Goal: Task Accomplishment & Management: Use online tool/utility

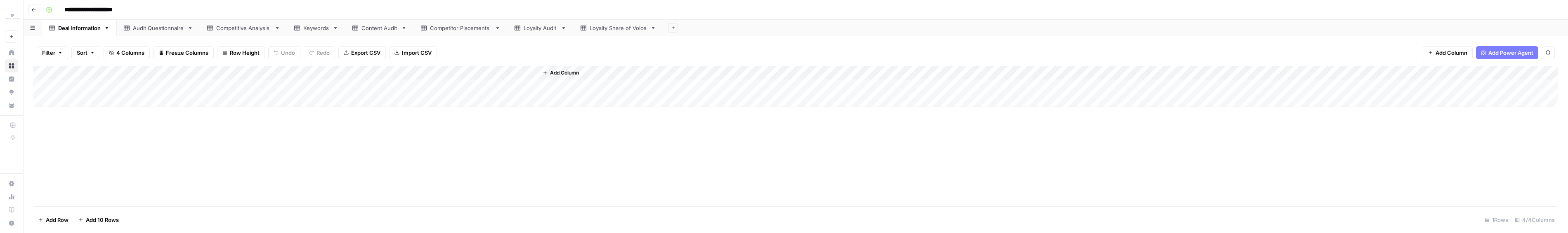
click at [239, 28] on div "Competitive Analysis" at bounding box center [244, 28] width 55 height 8
click at [102, 90] on div "Add Column" at bounding box center [795, 136] width 1525 height 140
click at [610, 27] on div "Loyalty Share of Voice" at bounding box center [619, 28] width 57 height 8
click at [511, 66] on div "Add Column" at bounding box center [795, 86] width 1525 height 41
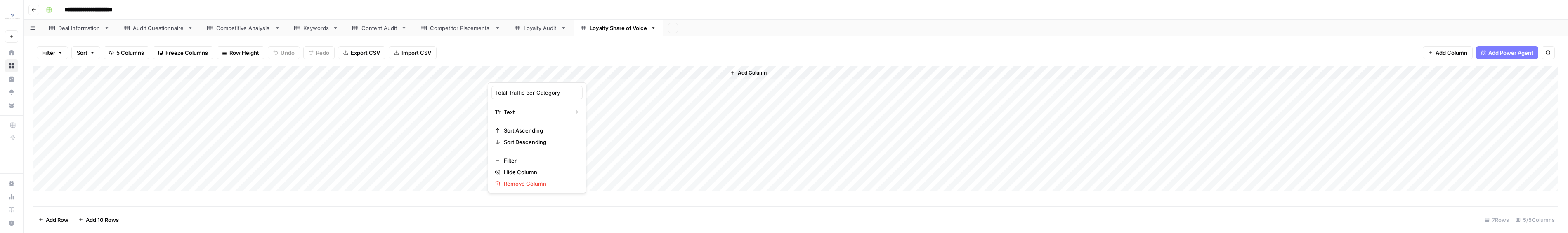
click at [506, 60] on div "Filter Sort 5 Columns Freeze Columns Row Height Undo Redo Export CSV Import CSV…" at bounding box center [795, 52] width 1525 height 27
click at [44, 72] on div "Add Column" at bounding box center [795, 128] width 1525 height 126
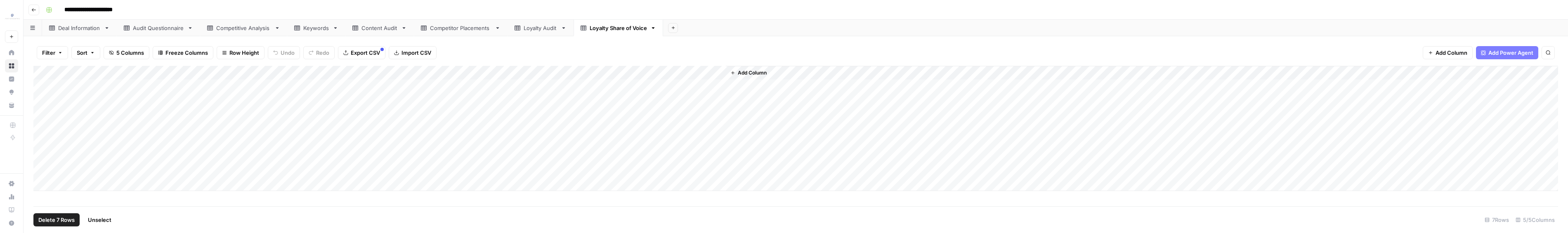
click at [217, 29] on div "Competitive Analysis" at bounding box center [244, 28] width 55 height 8
click at [46, 71] on div "Add Column" at bounding box center [795, 136] width 1525 height 140
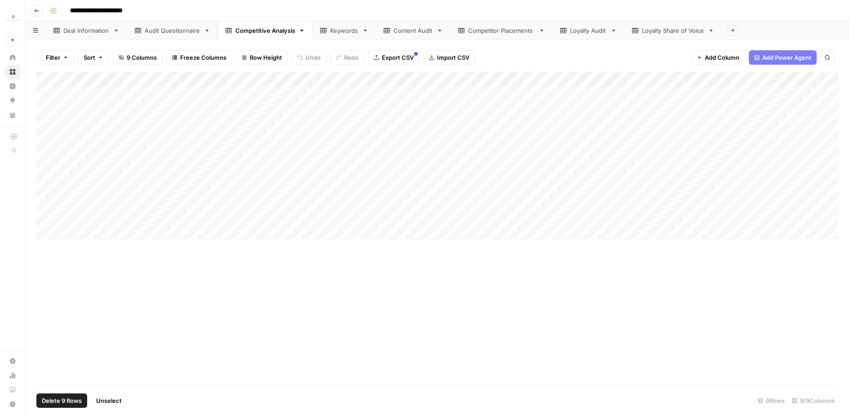
click at [304, 254] on div "Add Column" at bounding box center [437, 229] width 802 height 314
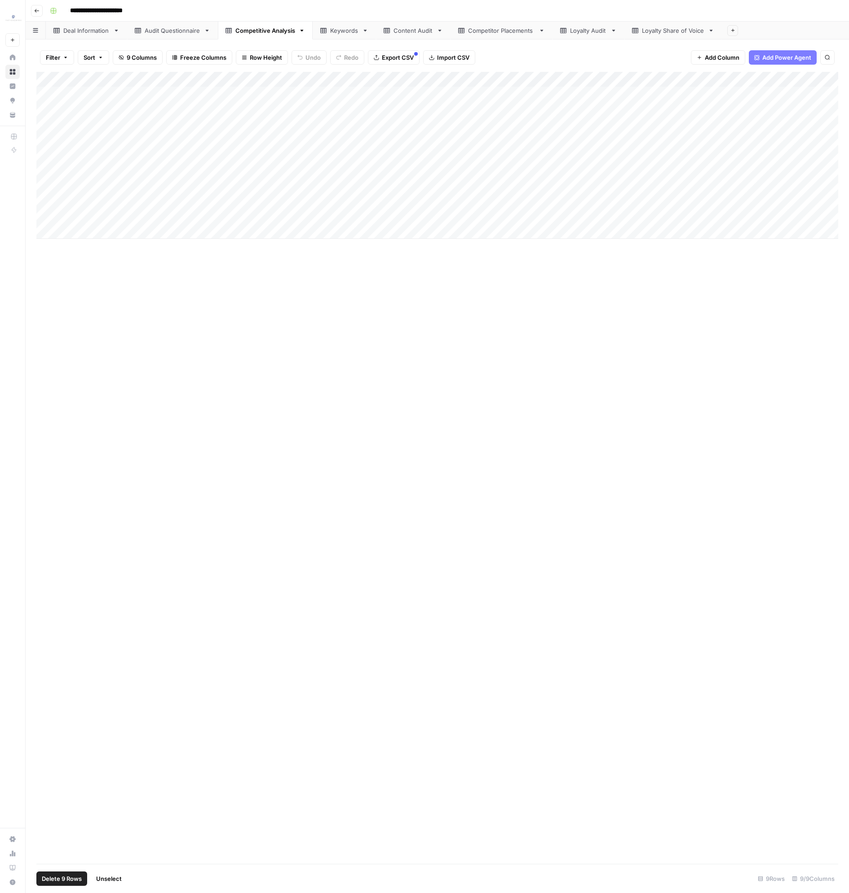
click at [189, 254] on div "Add Column" at bounding box center [437, 468] width 802 height 792
click at [88, 40] on div "Filter Sort 9 Columns Freeze Columns Row Height Undo Redo Export CSV Import CSV…" at bounding box center [437, 467] width 823 height 854
click at [87, 27] on div "Deal Information" at bounding box center [86, 30] width 46 height 9
click at [351, 175] on div "Add Column" at bounding box center [437, 468] width 802 height 792
click at [181, 32] on div "Audit Questionnaire" at bounding box center [173, 30] width 56 height 9
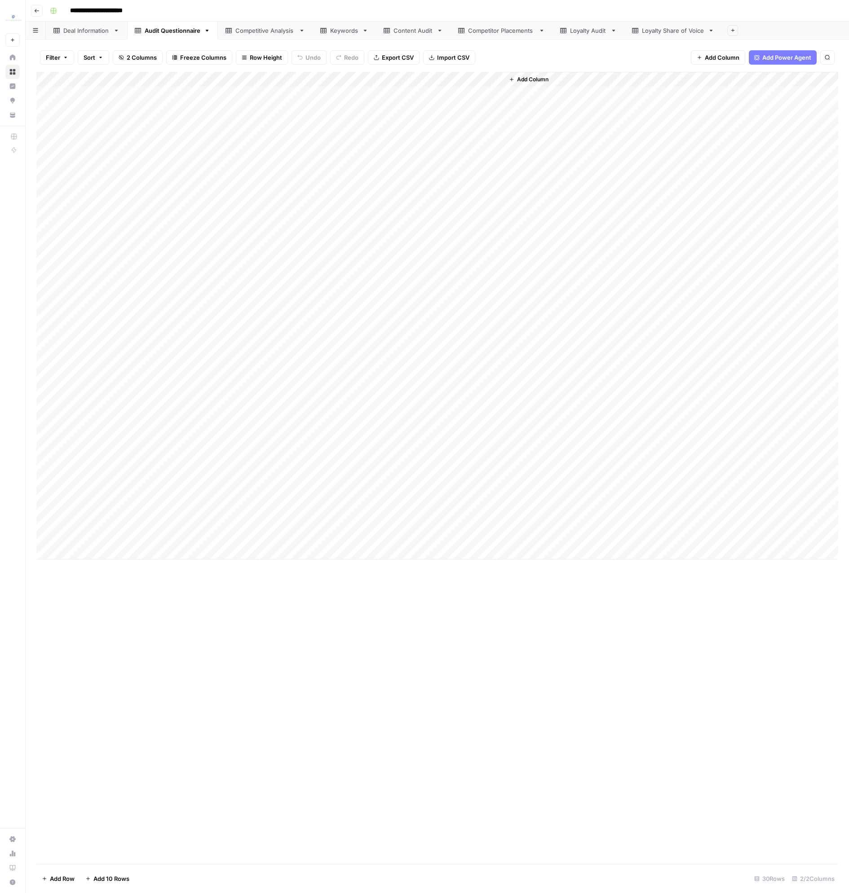
click at [280, 39] on link "Competitive Analysis" at bounding box center [265, 31] width 95 height 18
click at [346, 32] on div "Keywords" at bounding box center [344, 30] width 28 height 9
click at [416, 34] on div "Content Audit" at bounding box center [413, 30] width 40 height 9
click at [107, 29] on div "Deal Information" at bounding box center [86, 30] width 46 height 9
click at [434, 254] on div "Add Column" at bounding box center [437, 468] width 802 height 792
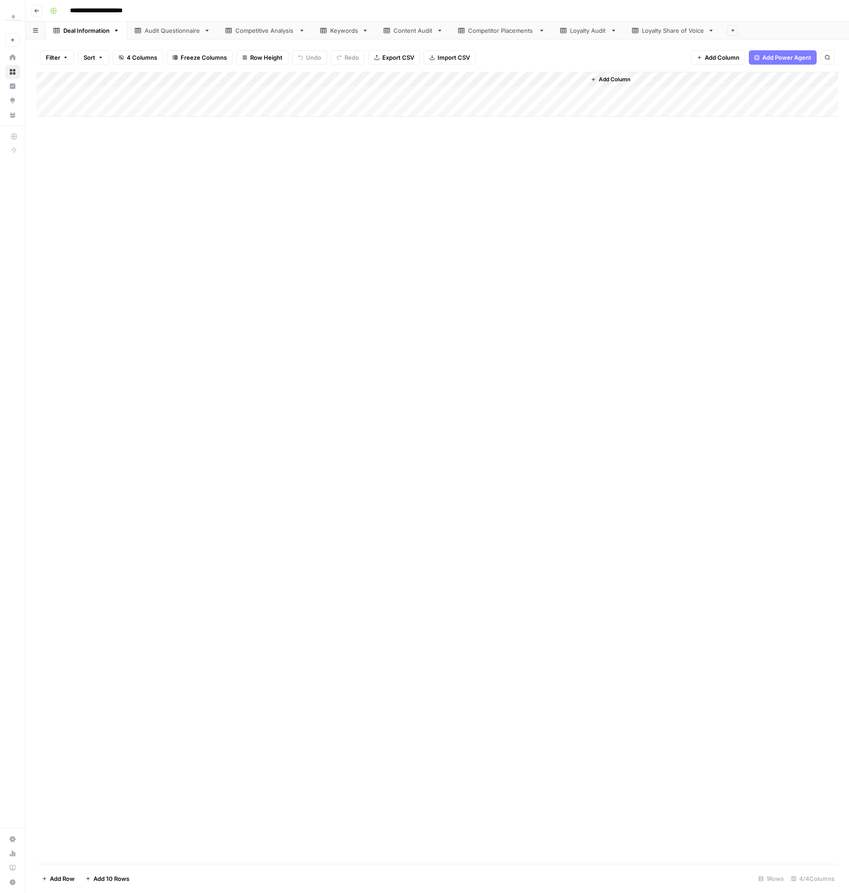
click at [150, 89] on div "Add Column" at bounding box center [437, 94] width 802 height 45
click at [343, 33] on div "Keywords" at bounding box center [344, 30] width 28 height 9
click at [98, 94] on div "Add Column" at bounding box center [437, 125] width 802 height 106
click at [91, 151] on div "Add Column" at bounding box center [437, 125] width 802 height 106
click at [267, 28] on div "Competitive Analysis" at bounding box center [265, 30] width 60 height 9
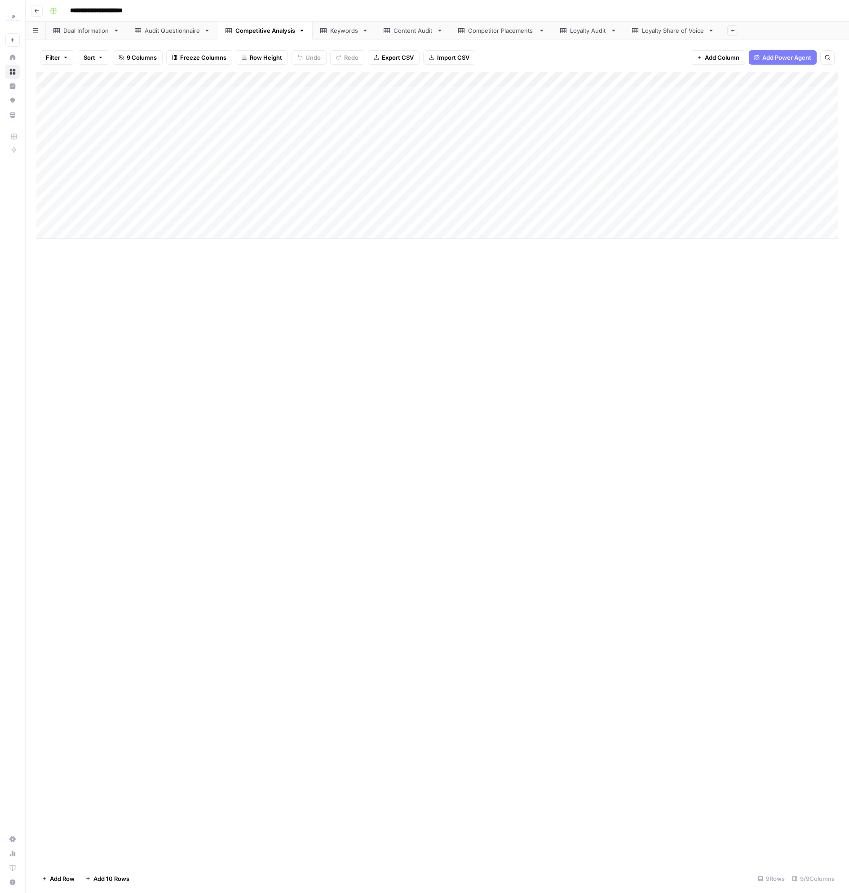
click at [114, 100] on div "Add Column" at bounding box center [437, 155] width 802 height 167
click at [110, 217] on div "Add Column" at bounding box center [437, 155] width 802 height 167
click at [329, 254] on div "Add Column" at bounding box center [437, 468] width 802 height 792
click at [610, 32] on icon at bounding box center [613, 30] width 6 height 6
click at [662, 28] on div "Loyalty Share of Voice" at bounding box center [673, 30] width 62 height 9
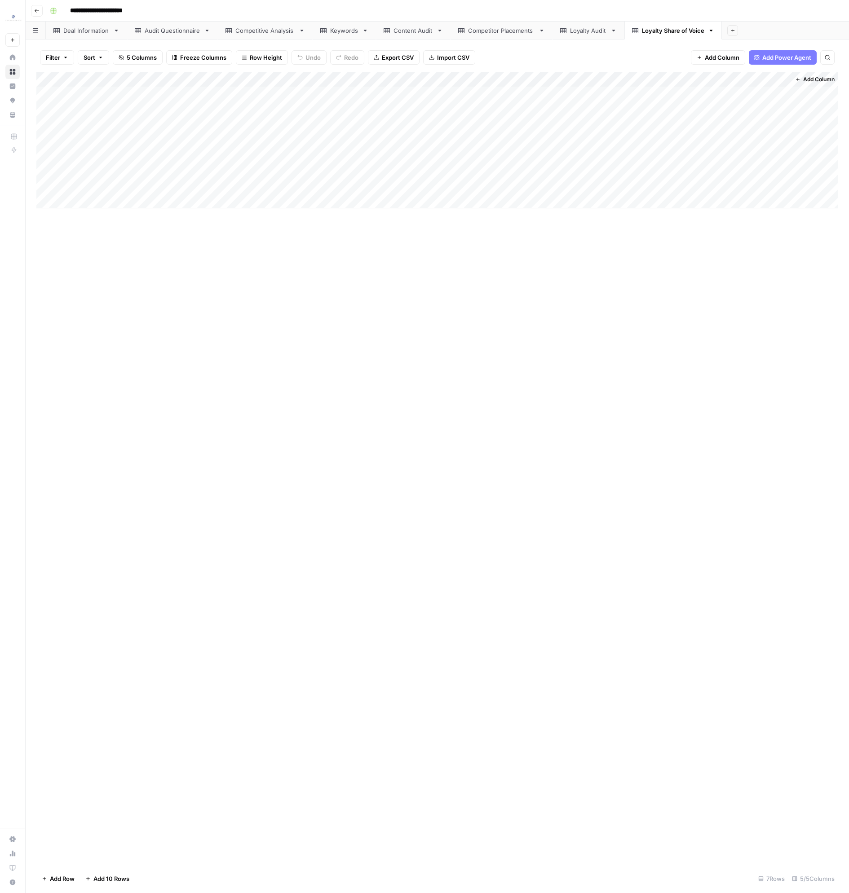
click at [575, 37] on link "Loyalty Audit" at bounding box center [588, 31] width 72 height 18
click at [90, 31] on div "Deal Information" at bounding box center [86, 30] width 46 height 9
click at [165, 34] on div "Audit Questionnaire" at bounding box center [173, 30] width 56 height 9
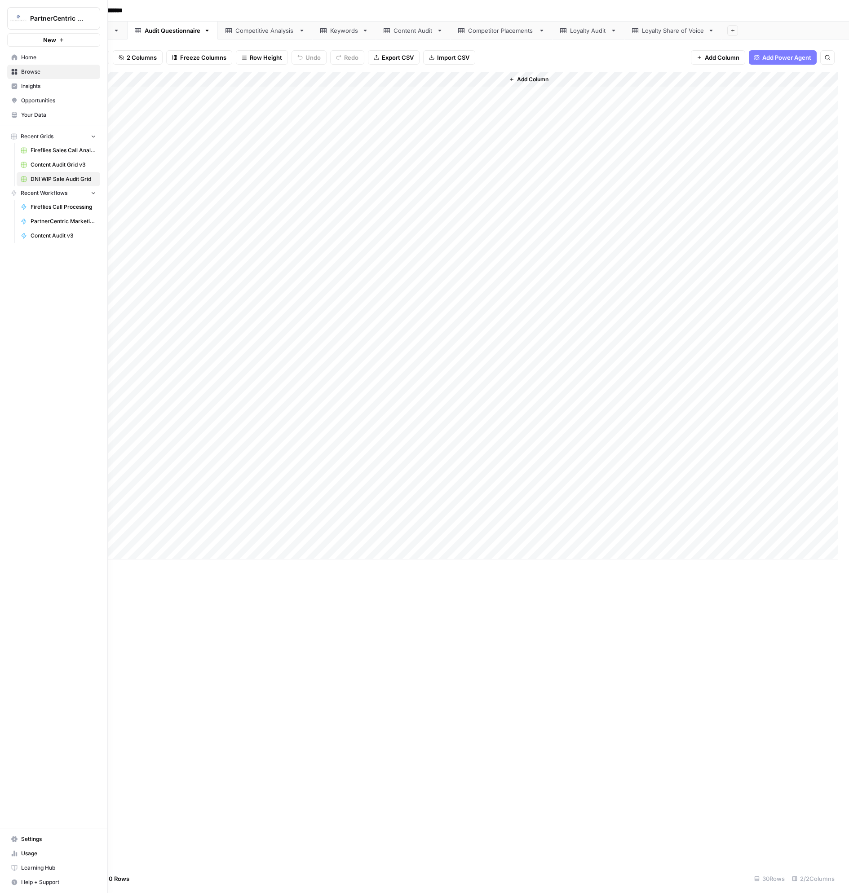
click at [18, 59] on link "Home" at bounding box center [53, 57] width 93 height 14
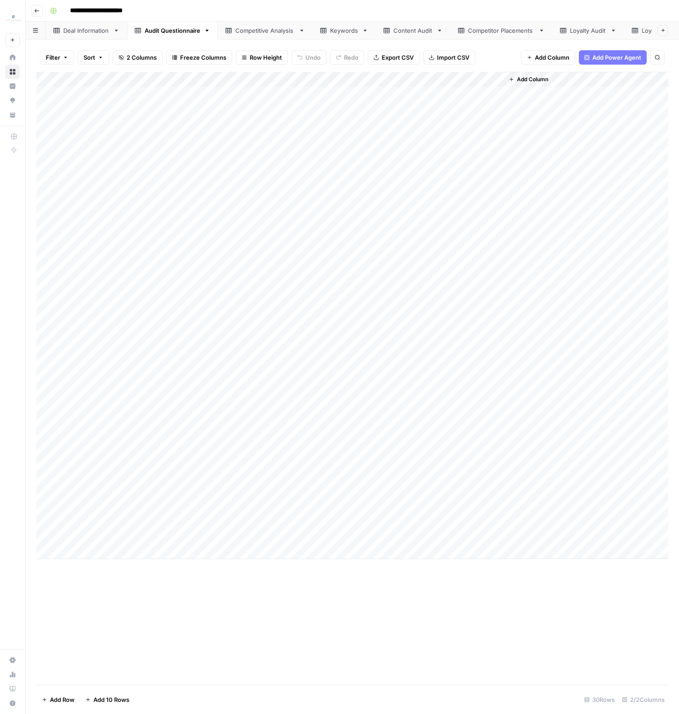
click at [93, 30] on div "Deal Information" at bounding box center [86, 30] width 46 height 9
click at [383, 254] on div "Add Column" at bounding box center [352, 378] width 632 height 613
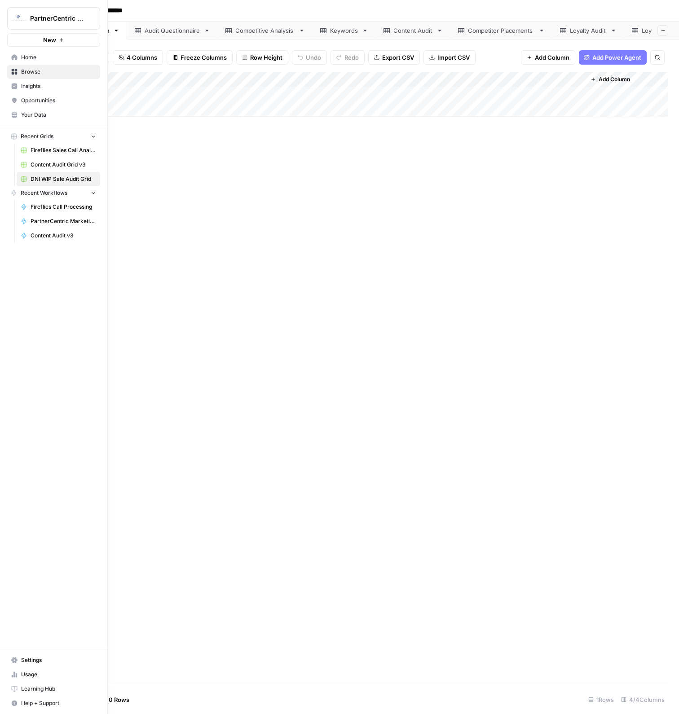
click at [13, 18] on img "Workspace: PartnerCentric Sales Tools" at bounding box center [18, 18] width 16 height 16
click at [182, 237] on div "Add Column" at bounding box center [352, 378] width 632 height 613
click at [92, 15] on icon "Workspace: PartnerCentric Sales Tools" at bounding box center [92, 18] width 9 height 9
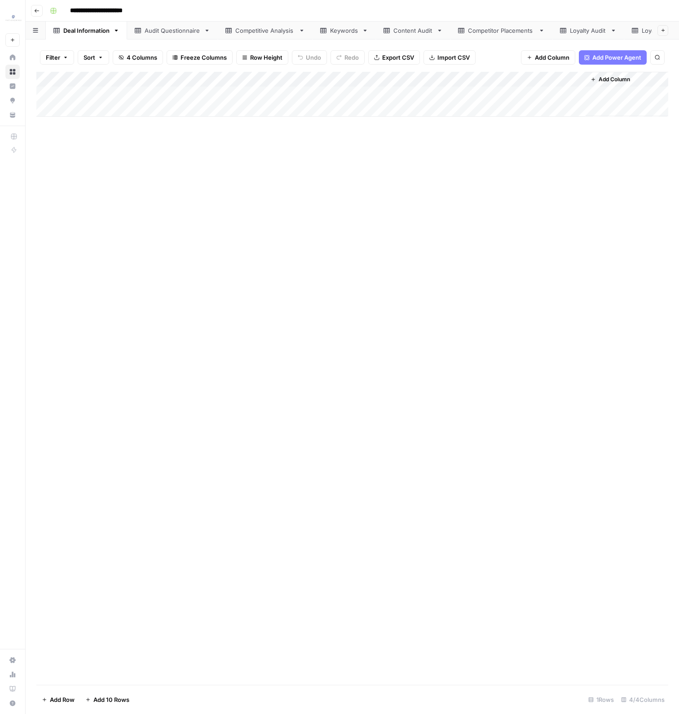
click at [340, 214] on div "Add Column" at bounding box center [352, 378] width 632 height 613
click at [420, 254] on div "Add Column" at bounding box center [352, 378] width 632 height 613
click at [48, 93] on div "Add Column" at bounding box center [352, 94] width 632 height 45
click at [116, 247] on div "Add Column" at bounding box center [352, 378] width 632 height 613
click at [242, 254] on div "Add Column" at bounding box center [352, 378] width 632 height 613
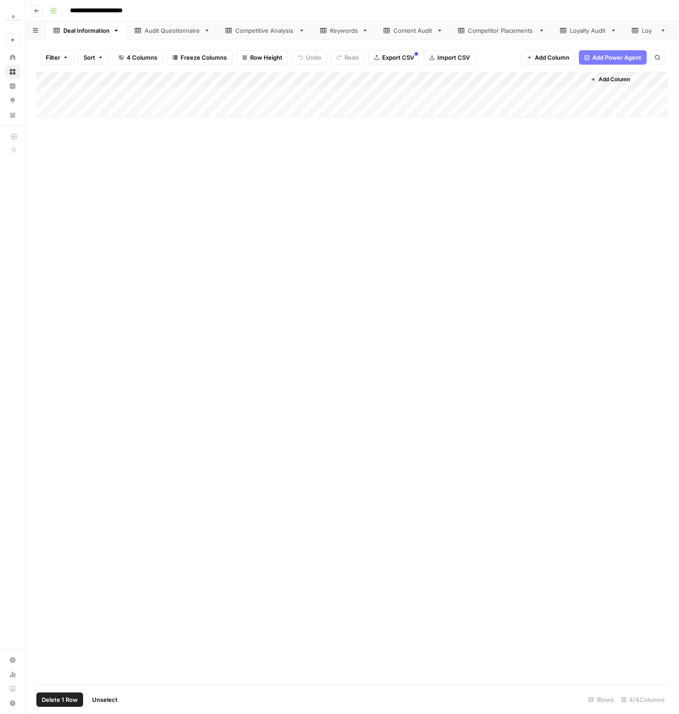
click at [155, 176] on div "Add Column" at bounding box center [352, 378] width 632 height 613
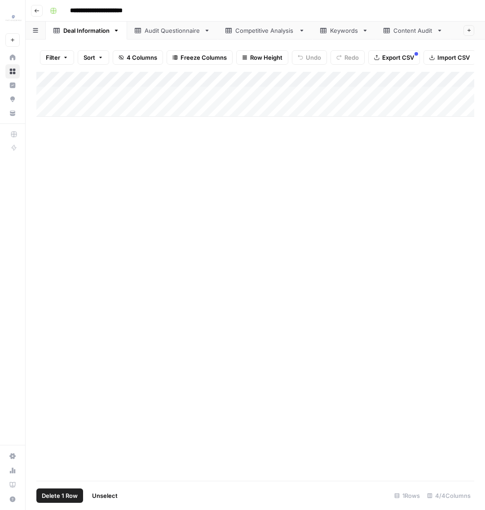
click at [136, 156] on div "Add Column" at bounding box center [255, 276] width 438 height 409
click at [115, 156] on div "Add Column" at bounding box center [255, 276] width 438 height 409
click at [171, 32] on div "Audit Questionnaire" at bounding box center [173, 30] width 56 height 9
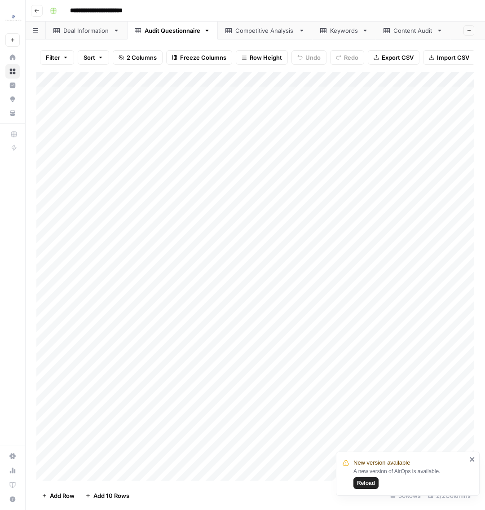
click at [262, 32] on div "Competitive Analysis" at bounding box center [265, 30] width 60 height 9
click at [333, 33] on div "Keywords" at bounding box center [344, 30] width 28 height 9
click at [389, 32] on div "Content Audit" at bounding box center [407, 30] width 49 height 9
click at [90, 26] on div "Deal Information" at bounding box center [86, 30] width 46 height 9
click at [47, 93] on div "Add Column" at bounding box center [255, 102] width 438 height 60
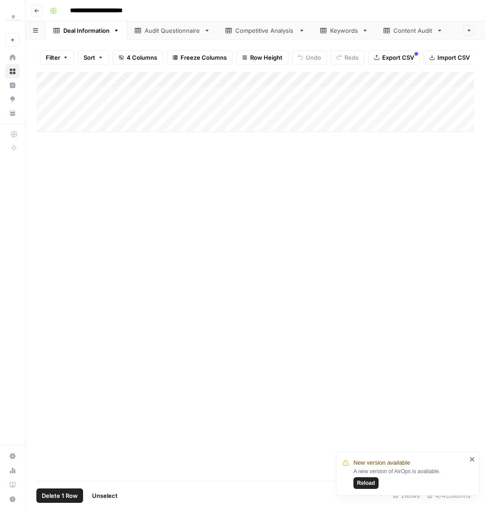
click at [49, 81] on div "Add Column" at bounding box center [255, 102] width 438 height 60
click at [76, 254] on div "Add Column" at bounding box center [255, 276] width 438 height 409
click at [66, 254] on span "Delete 2 Rows" at bounding box center [62, 495] width 40 height 9
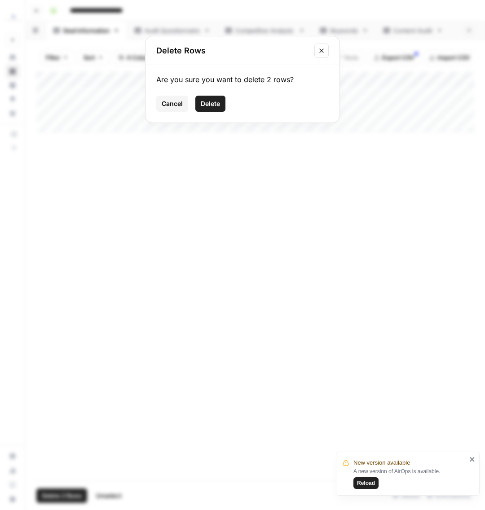
click at [213, 105] on span "Delete" at bounding box center [210, 103] width 19 height 9
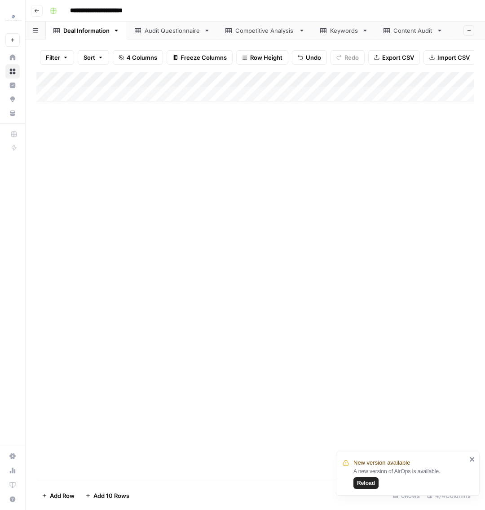
click at [159, 28] on div "Audit Questionnaire" at bounding box center [173, 30] width 56 height 9
click at [49, 82] on div "Add Column" at bounding box center [255, 277] width 438 height 410
click at [87, 254] on button "Delete 30 Rows" at bounding box center [63, 496] width 55 height 14
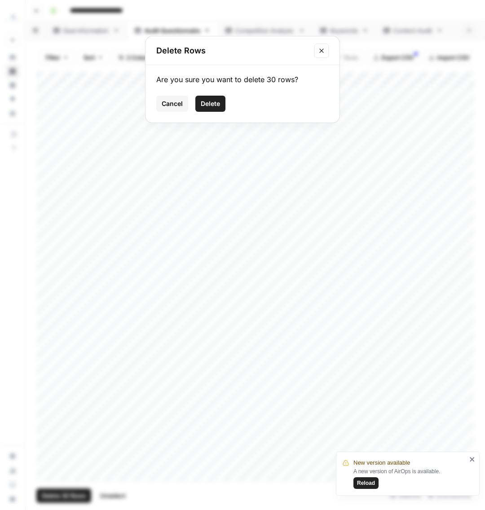
click at [213, 96] on button "Delete" at bounding box center [210, 104] width 30 height 16
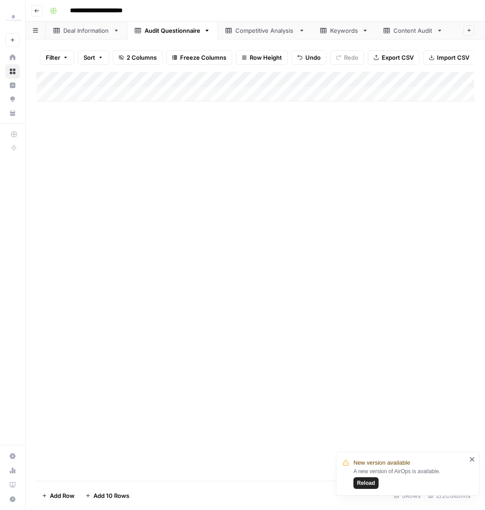
click at [255, 29] on div "Competitive Analysis" at bounding box center [265, 30] width 60 height 9
click at [54, 80] on div "Add Column" at bounding box center [255, 155] width 438 height 167
click at [48, 254] on span "Delete 9 Rows" at bounding box center [62, 495] width 40 height 9
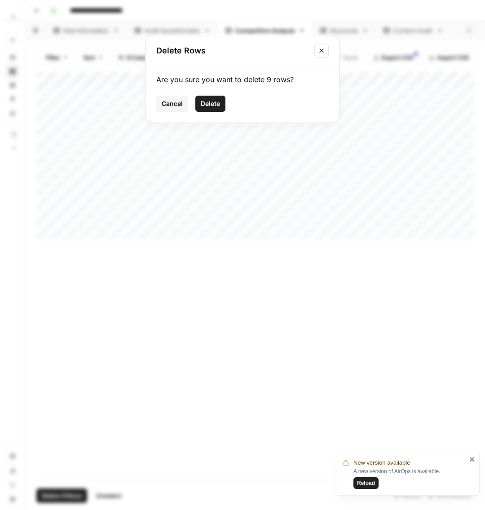
click at [216, 111] on button "Delete" at bounding box center [210, 104] width 30 height 16
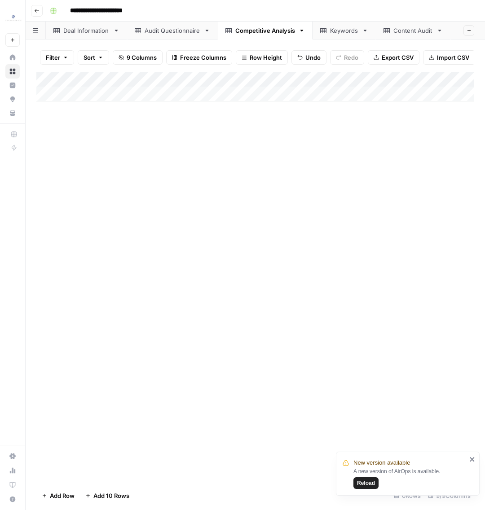
click at [353, 36] on link "Keywords" at bounding box center [344, 31] width 63 height 18
click at [51, 80] on div "Add Column" at bounding box center [255, 125] width 438 height 106
click at [69, 254] on span "Delete 5 Rows" at bounding box center [62, 495] width 40 height 9
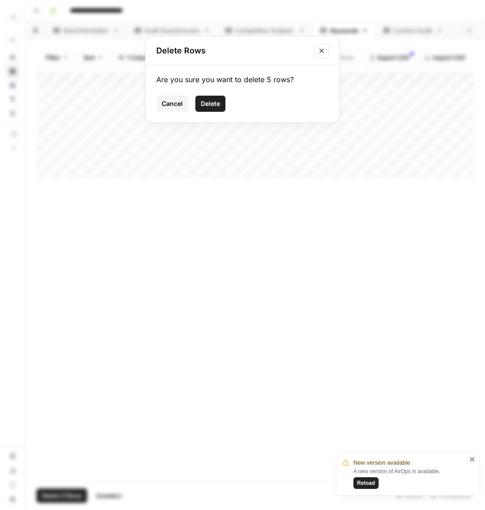
click at [206, 102] on span "Delete" at bounding box center [210, 103] width 19 height 9
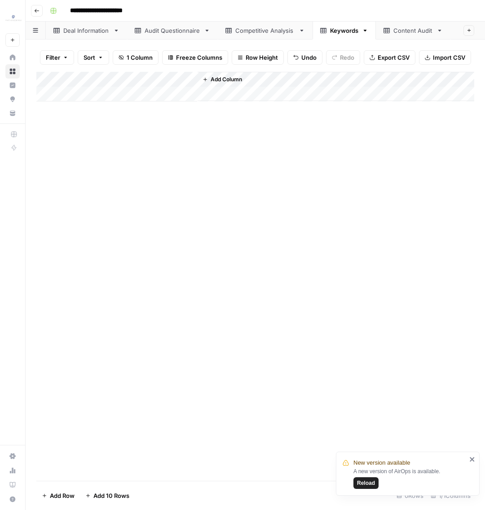
click at [400, 31] on div "Content Audit" at bounding box center [413, 30] width 40 height 9
click at [51, 80] on div "Add Column" at bounding box center [255, 171] width 438 height 198
click at [84, 254] on button "Delete 11 Rows" at bounding box center [62, 496] width 53 height 14
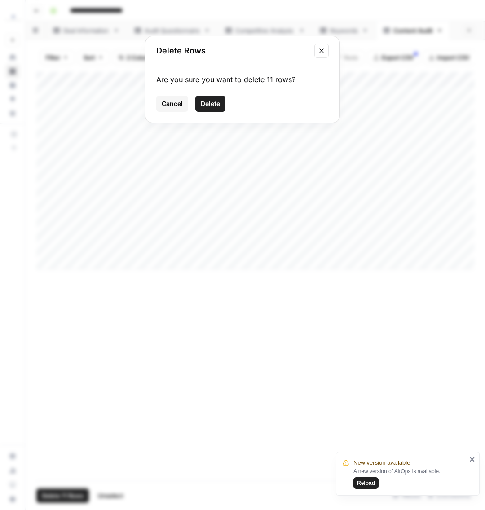
click at [221, 102] on button "Delete" at bounding box center [210, 104] width 30 height 16
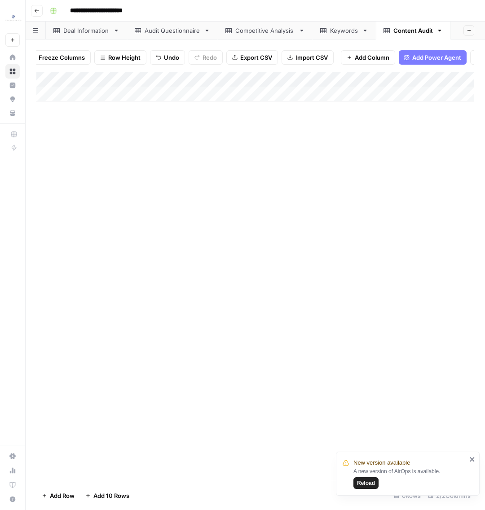
scroll to position [0, 151]
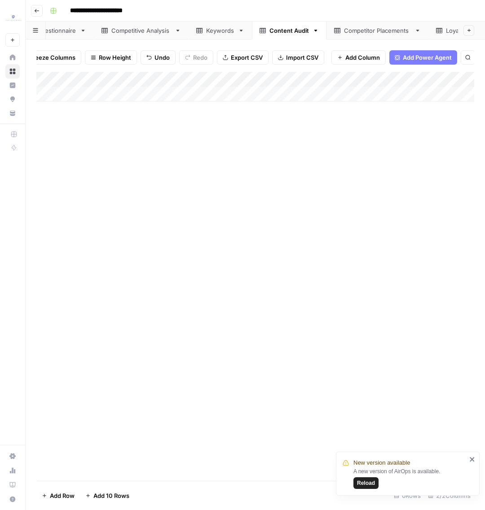
click at [393, 34] on div "Competitor Placements" at bounding box center [377, 30] width 67 height 9
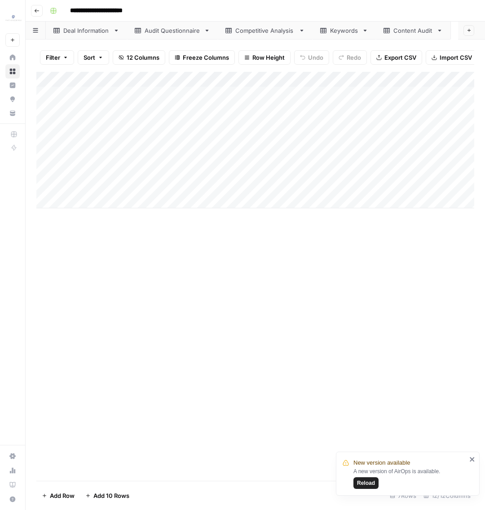
click at [49, 81] on div "Add Column" at bounding box center [255, 140] width 438 height 137
click at [78, 254] on span "Delete 7 Rows" at bounding box center [62, 495] width 40 height 9
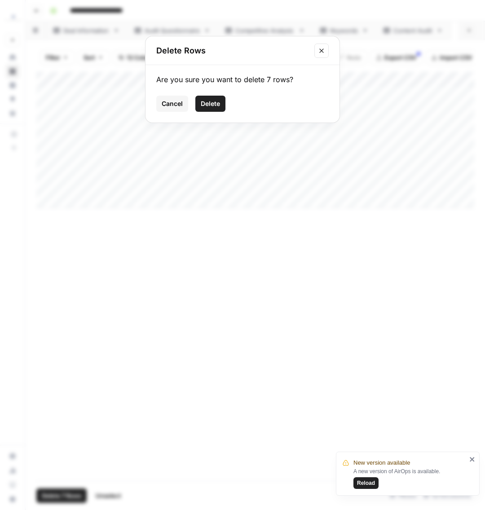
click at [224, 101] on button "Delete" at bounding box center [210, 104] width 30 height 16
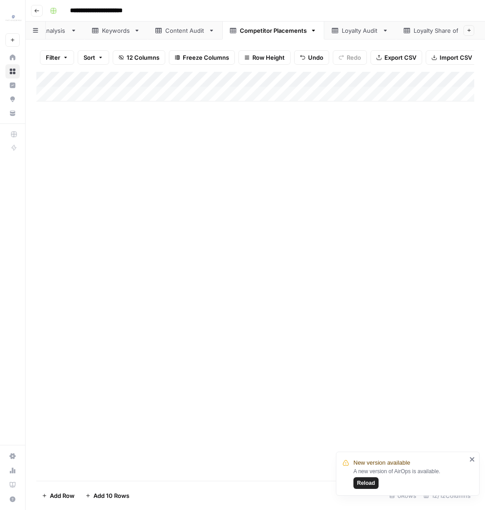
scroll to position [0, 232]
click at [420, 32] on div "Loyalty Share of Voice" at bounding box center [441, 30] width 62 height 9
click at [52, 80] on div "Add Column" at bounding box center [255, 140] width 438 height 137
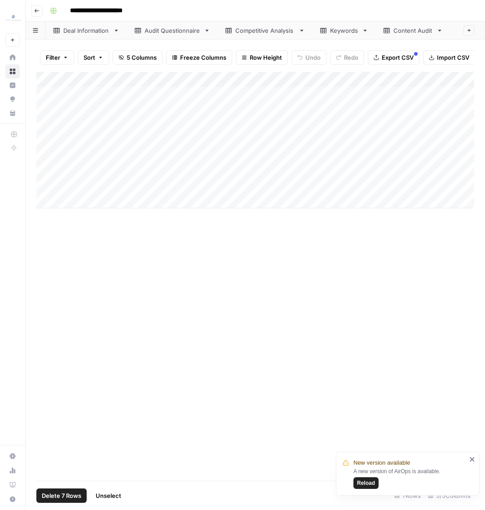
click at [53, 254] on span "Delete 7 Rows" at bounding box center [62, 495] width 40 height 9
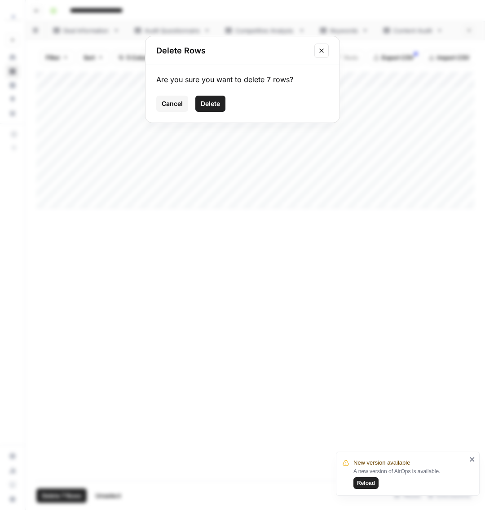
click at [207, 109] on button "Delete" at bounding box center [210, 104] width 30 height 16
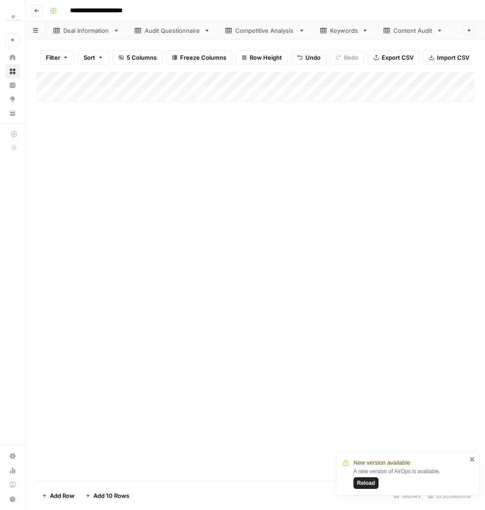
click at [90, 34] on div "Deal Information" at bounding box center [86, 30] width 46 height 9
click at [180, 32] on div "Audit Questionnaire" at bounding box center [173, 30] width 56 height 9
click at [260, 37] on link "Competitive Analysis" at bounding box center [265, 31] width 95 height 18
click at [342, 33] on div "Keywords" at bounding box center [344, 30] width 28 height 9
click at [426, 33] on div "Content Audit" at bounding box center [413, 30] width 40 height 9
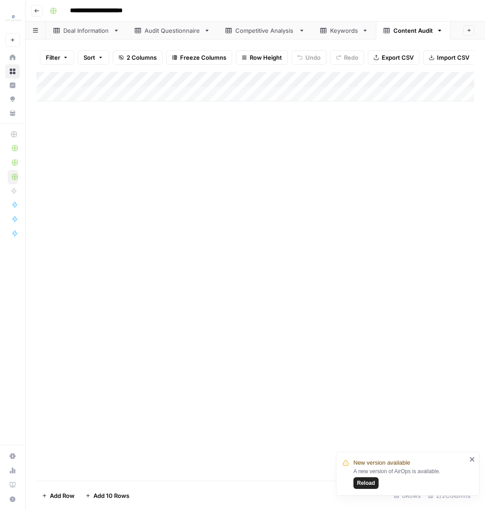
click at [66, 31] on div "Deal Information" at bounding box center [86, 30] width 46 height 9
click at [91, 254] on div "Add Column" at bounding box center [255, 276] width 438 height 409
click at [165, 26] on div "Audit Questionnaire" at bounding box center [173, 30] width 56 height 9
click at [94, 31] on div "Deal Information" at bounding box center [86, 30] width 46 height 9
click at [93, 94] on div "Add Column" at bounding box center [255, 87] width 438 height 30
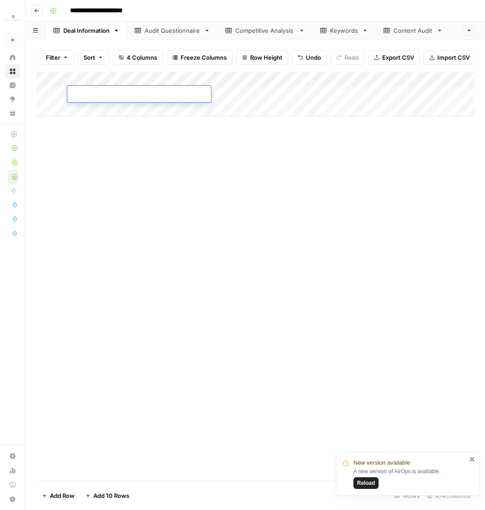
click at [119, 136] on div "Add Column" at bounding box center [255, 276] width 438 height 409
click at [144, 97] on div "Add Column" at bounding box center [255, 94] width 438 height 45
type textarea "**********"
click at [155, 176] on div "Add Column" at bounding box center [255, 276] width 438 height 409
click at [224, 92] on div "Add Column" at bounding box center [255, 94] width 438 height 45
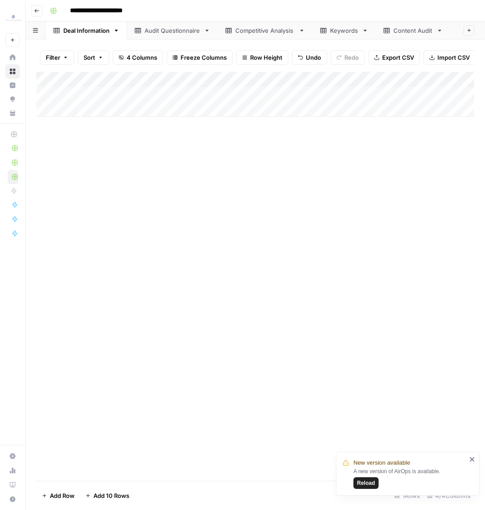
click at [235, 99] on div "Add Column" at bounding box center [255, 94] width 438 height 45
click at [235, 99] on textarea at bounding box center [269, 94] width 144 height 13
type textarea "********"
click at [347, 89] on div "Add Column" at bounding box center [255, 94] width 438 height 45
click at [348, 89] on textarea at bounding box center [398, 94] width 144 height 13
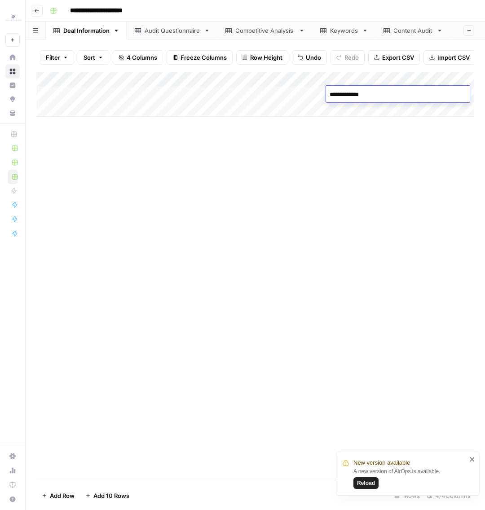
type textarea "**********"
click at [277, 244] on div "Add Column" at bounding box center [255, 276] width 438 height 409
click at [161, 197] on div "Add Column" at bounding box center [255, 276] width 438 height 409
click at [170, 35] on link "Audit Questionnaire" at bounding box center [172, 31] width 91 height 18
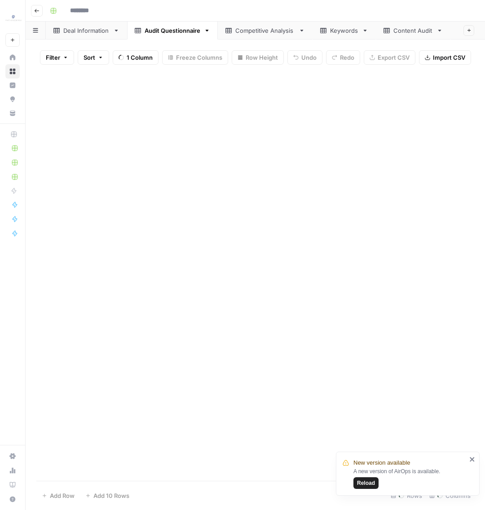
type input "**********"
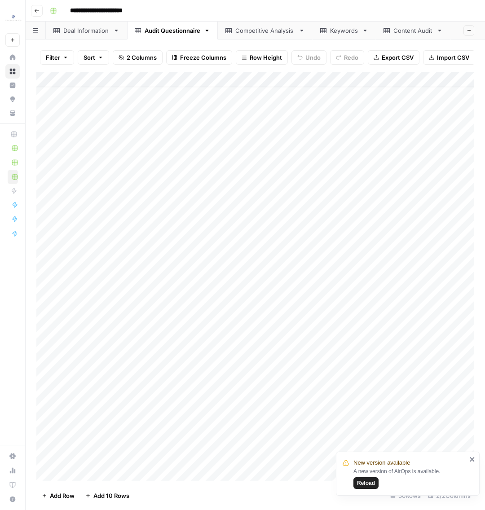
scroll to position [78, 0]
click at [260, 32] on div "Competitive Analysis" at bounding box center [265, 30] width 60 height 9
click at [89, 109] on div "Add Column" at bounding box center [255, 155] width 438 height 167
click at [376, 115] on div "Add Column" at bounding box center [255, 155] width 438 height 167
click at [346, 84] on div "Add Column" at bounding box center [255, 155] width 438 height 167
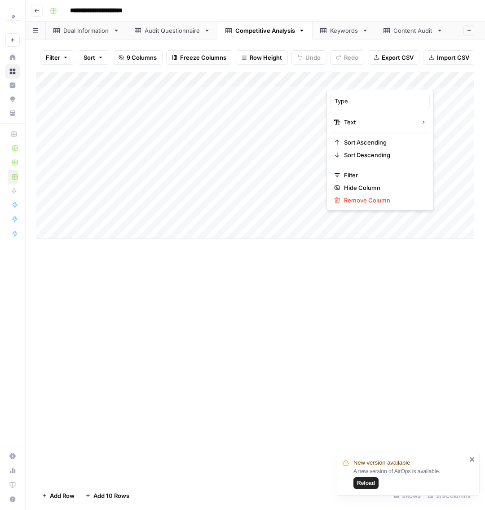
click at [403, 100] on div "Type" at bounding box center [380, 101] width 99 height 14
click at [429, 97] on div "Add Column" at bounding box center [255, 155] width 438 height 167
click at [401, 110] on div "Add Column" at bounding box center [255, 155] width 438 height 167
click at [386, 96] on div "Add Column" at bounding box center [255, 155] width 438 height 167
click at [387, 109] on div "Add Column" at bounding box center [255, 155] width 438 height 167
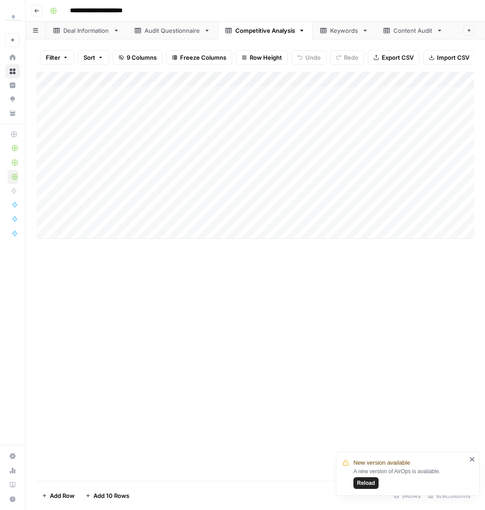
click at [334, 38] on link "Keywords" at bounding box center [344, 31] width 63 height 18
click at [83, 168] on div "Add Column" at bounding box center [255, 125] width 438 height 106
click at [218, 254] on div "Add Column" at bounding box center [255, 276] width 438 height 409
click at [48, 171] on div "Add Column" at bounding box center [255, 132] width 438 height 121
click at [73, 254] on button "Delete 1 Row" at bounding box center [59, 496] width 47 height 14
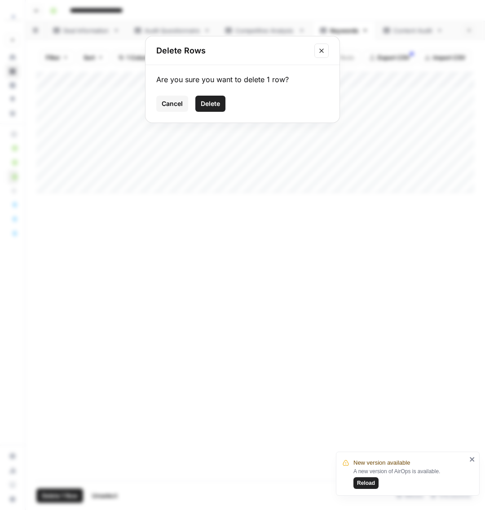
click at [213, 99] on span "Delete" at bounding box center [210, 103] width 19 height 9
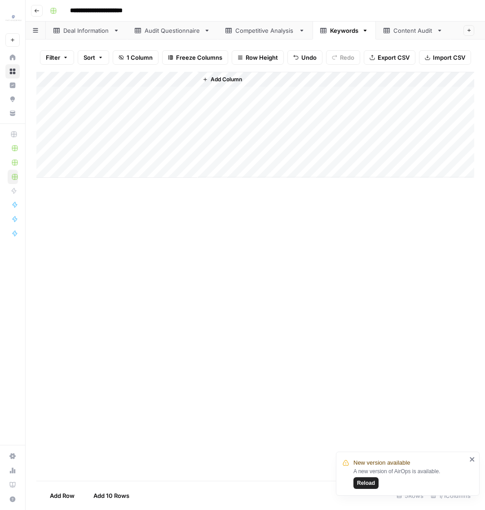
click at [229, 226] on div "Add Column" at bounding box center [255, 276] width 438 height 409
click at [256, 34] on div "Competitive Analysis" at bounding box center [265, 30] width 60 height 9
click at [389, 33] on div "Content Audit" at bounding box center [407, 30] width 49 height 9
click at [49, 156] on div "Add Column" at bounding box center [255, 163] width 438 height 182
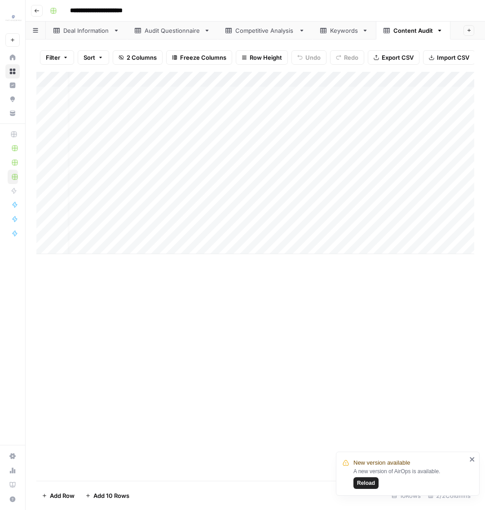
click at [45, 158] on div "Add Column" at bounding box center [255, 163] width 438 height 182
click at [141, 254] on div "Add Column" at bounding box center [255, 276] width 438 height 409
click at [252, 254] on div "Add Column" at bounding box center [255, 276] width 438 height 409
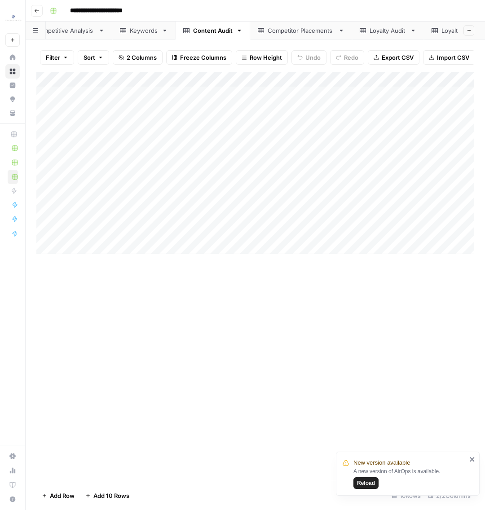
click at [79, 29] on div "Competitive Analysis" at bounding box center [65, 30] width 60 height 9
click at [401, 35] on link "Content Audit" at bounding box center [413, 31] width 75 height 18
drag, startPoint x: 473, startPoint y: 463, endPoint x: 476, endPoint y: 459, distance: 5.8
click at [473, 254] on div "New version available A new version of AirOps is available. Reload" at bounding box center [408, 474] width 144 height 44
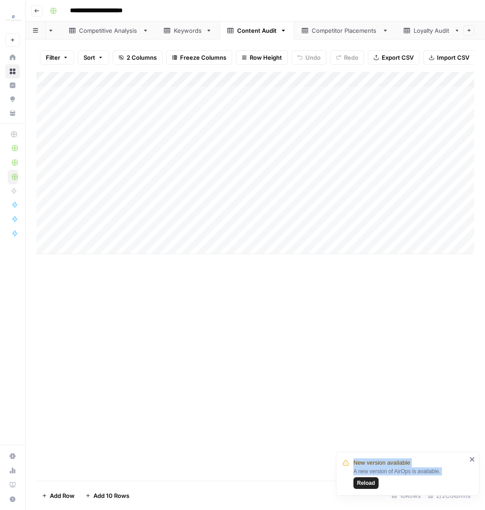
click at [474, 254] on icon "close" at bounding box center [472, 459] width 6 height 7
click at [353, 35] on link "Competitor Placements" at bounding box center [345, 31] width 102 height 18
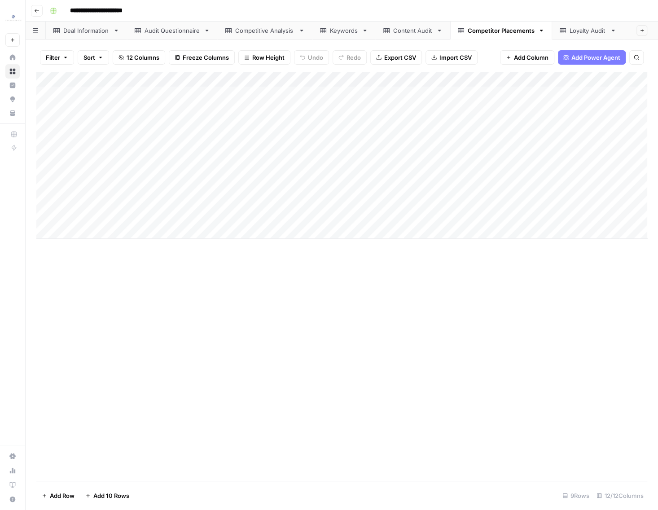
click at [448, 100] on div "Add Column" at bounding box center [341, 155] width 611 height 167
click at [434, 254] on div "Add Column" at bounding box center [341, 276] width 611 height 409
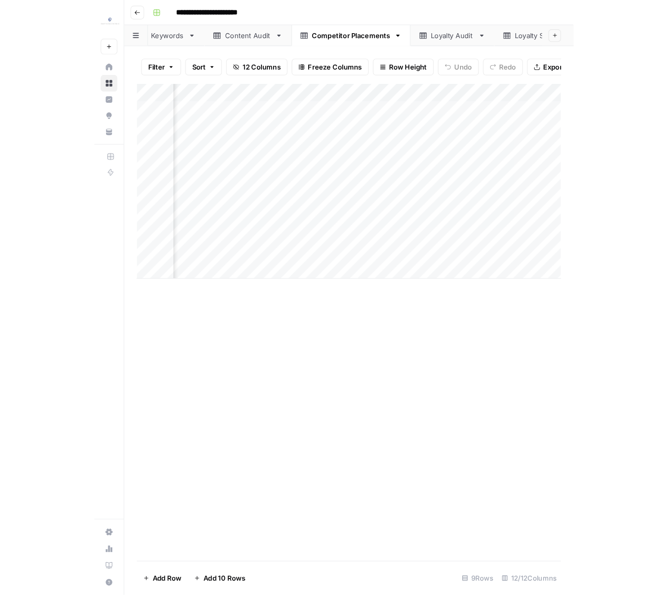
scroll to position [0, 282]
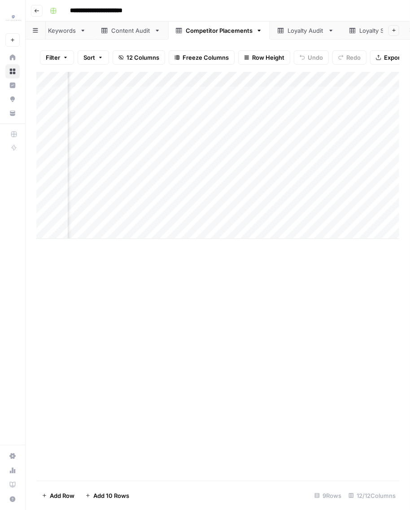
click at [299, 29] on div "Loyalty Audit" at bounding box center [306, 30] width 37 height 9
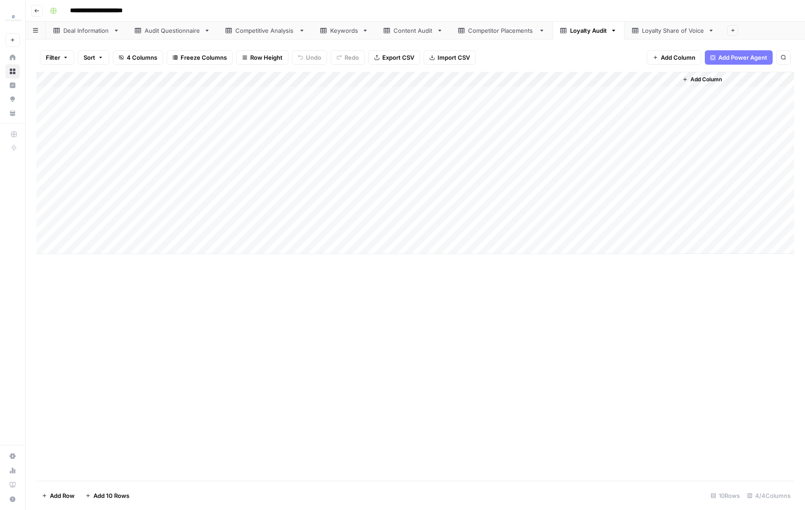
click at [510, 102] on div "Add Column" at bounding box center [415, 163] width 758 height 182
click at [508, 99] on div "Add Column" at bounding box center [415, 163] width 758 height 182
click at [593, 228] on div "Add Column" at bounding box center [415, 163] width 758 height 182
click at [558, 254] on div "Add Column" at bounding box center [415, 276] width 758 height 409
click at [331, 254] on div "Add Column" at bounding box center [415, 276] width 758 height 409
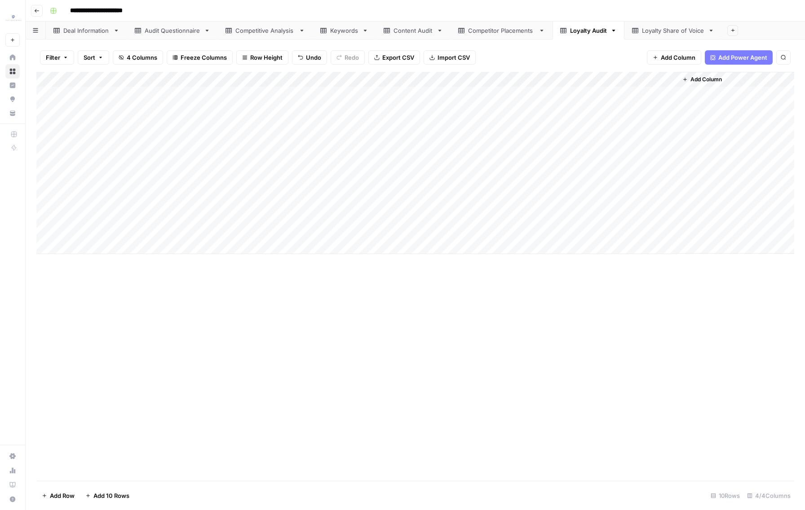
click at [175, 254] on div "Add Column" at bounding box center [415, 276] width 758 height 409
click at [379, 254] on div "Add Column" at bounding box center [415, 276] width 758 height 409
click at [329, 254] on div "Add Column" at bounding box center [415, 276] width 758 height 409
click at [485, 167] on div "Add Column" at bounding box center [415, 163] width 758 height 182
click at [354, 254] on div "Add Column" at bounding box center [415, 276] width 758 height 409
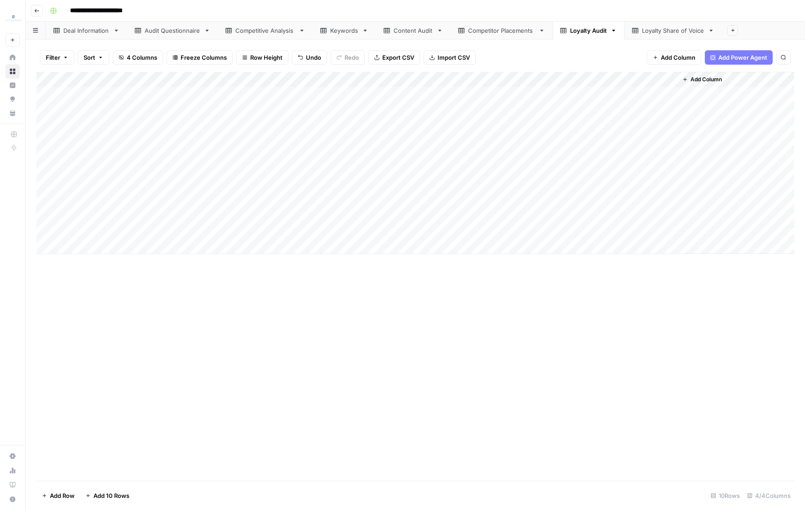
click at [367, 139] on div "Add Column" at bounding box center [415, 163] width 758 height 182
click at [394, 154] on div "Add Column" at bounding box center [415, 163] width 758 height 182
click at [375, 188] on div "Add Column" at bounding box center [415, 163] width 758 height 182
click at [397, 205] on div "Add Column" at bounding box center [415, 163] width 758 height 182
click at [354, 213] on div "Add Column" at bounding box center [415, 163] width 758 height 182
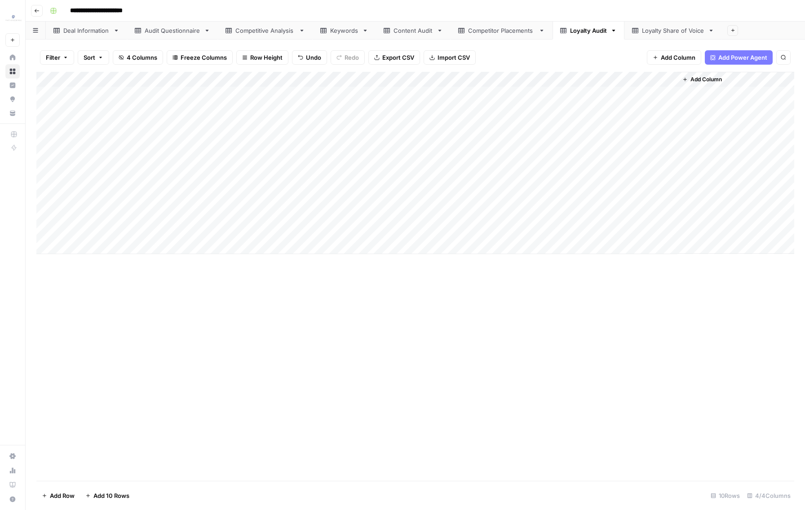
click at [383, 233] on div "Add Column" at bounding box center [415, 163] width 758 height 182
click at [303, 254] on div "Add Column" at bounding box center [415, 276] width 758 height 409
click at [251, 97] on div "Add Column" at bounding box center [415, 163] width 758 height 182
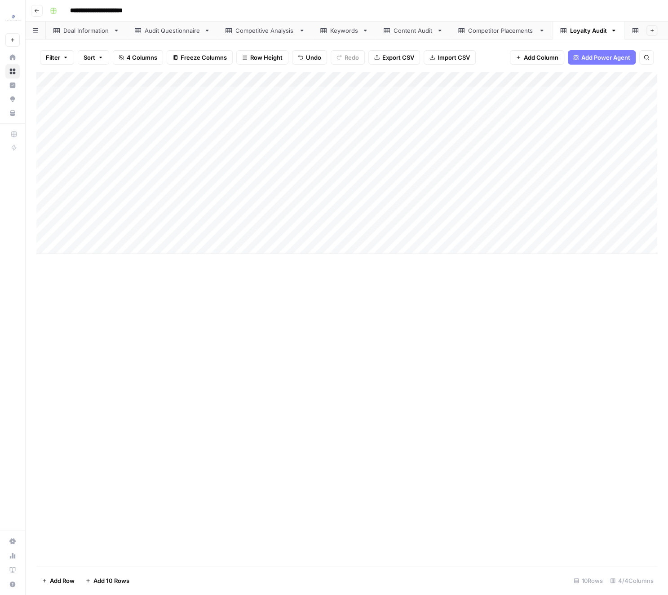
scroll to position [0, 78]
click at [587, 32] on div "Loyalty Share of Voice" at bounding box center [595, 30] width 62 height 9
click at [604, 29] on div "Loyalty Audit" at bounding box center [588, 30] width 37 height 9
click at [351, 233] on div "Add Column" at bounding box center [346, 163] width 621 height 182
click at [572, 232] on div "Add Column" at bounding box center [346, 163] width 621 height 182
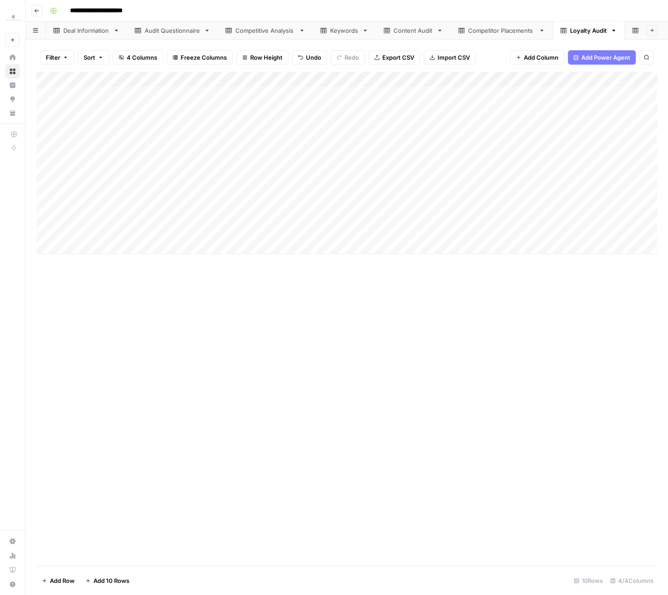
click at [515, 234] on div "Add Column" at bounding box center [346, 163] width 621 height 182
click at [472, 235] on div "Add Column" at bounding box center [346, 163] width 621 height 182
click at [472, 235] on textarea at bounding box center [490, 232] width 144 height 13
type textarea "**********"
click at [523, 254] on div "Add Column" at bounding box center [346, 319] width 621 height 494
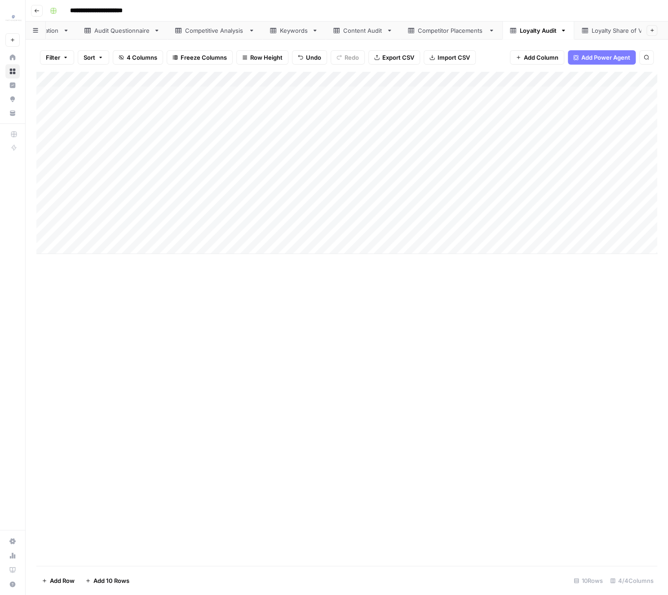
scroll to position [0, 78]
click at [593, 29] on div "Loyalty Share of Voice" at bounding box center [595, 30] width 62 height 9
drag, startPoint x: 105, startPoint y: 92, endPoint x: 103, endPoint y: 134, distance: 41.8
click at [104, 92] on div "Add Column" at bounding box center [346, 87] width 621 height 30
click at [122, 254] on div "Add Column" at bounding box center [346, 319] width 621 height 494
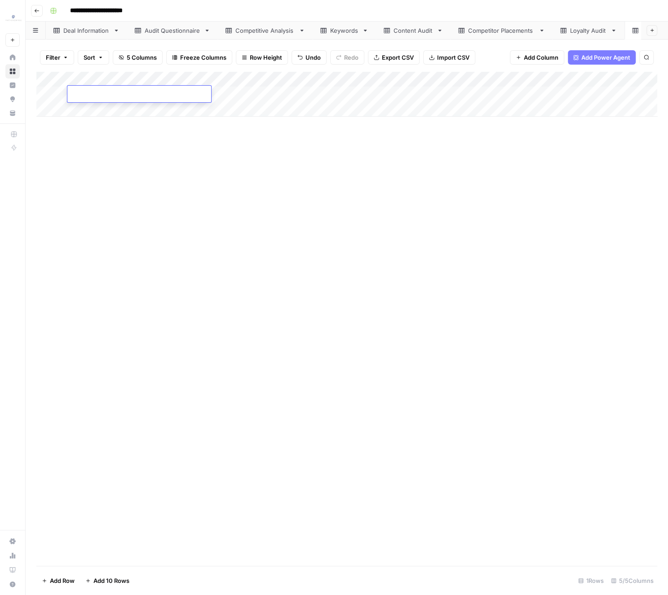
click at [128, 139] on div "Add Column" at bounding box center [346, 319] width 621 height 494
click at [143, 183] on div "Add Column" at bounding box center [346, 319] width 621 height 494
click at [100, 92] on div "Add Column" at bounding box center [346, 94] width 621 height 45
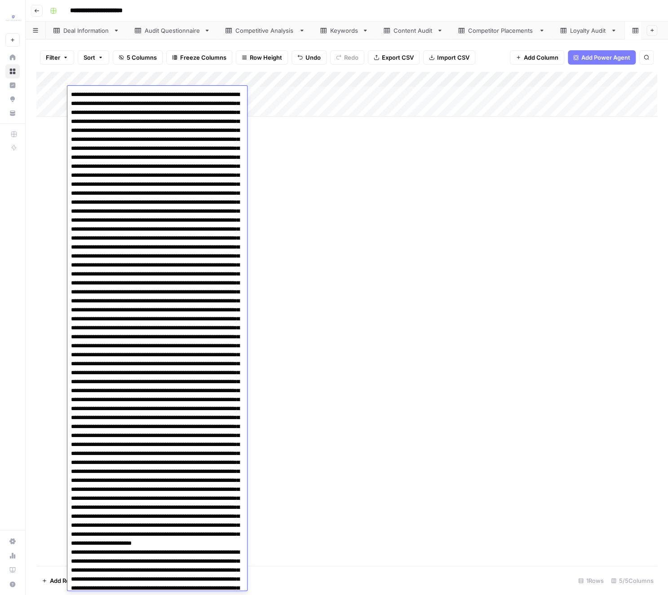
scroll to position [2166, 0]
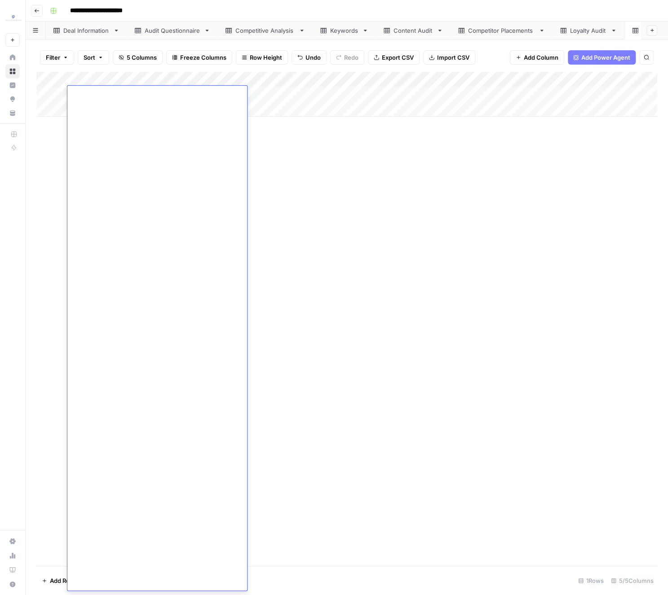
click at [355, 207] on div "Add Column" at bounding box center [346, 319] width 621 height 494
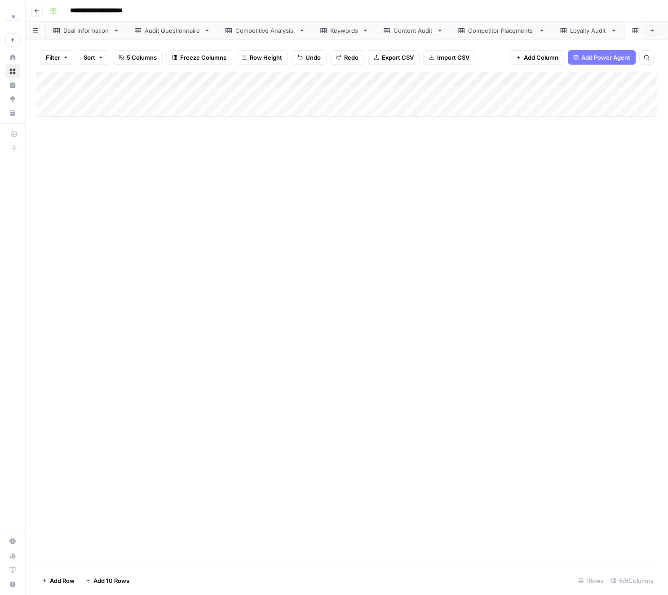
click at [98, 110] on div "Add Column" at bounding box center [346, 94] width 621 height 45
drag, startPoint x: 111, startPoint y: 186, endPoint x: 106, endPoint y: 151, distance: 35.3
click at [111, 185] on div "Add Column" at bounding box center [346, 319] width 621 height 494
click at [109, 99] on div "Add Column" at bounding box center [346, 102] width 621 height 60
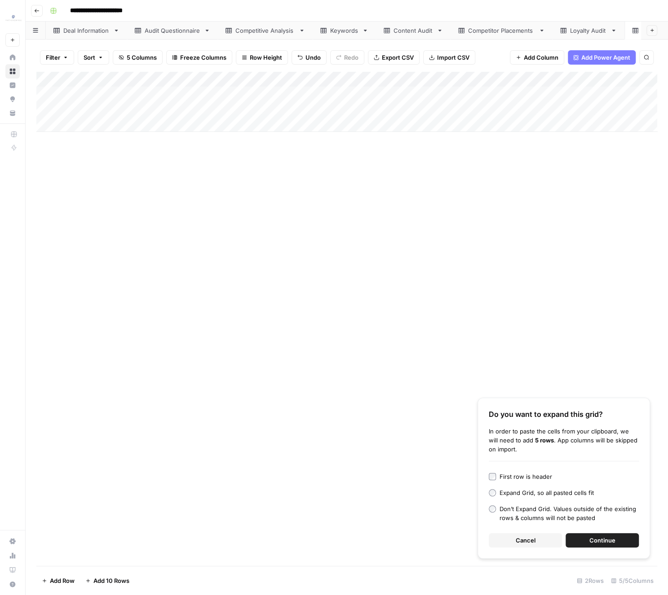
click at [592, 254] on span "Continue" at bounding box center [602, 540] width 26 height 9
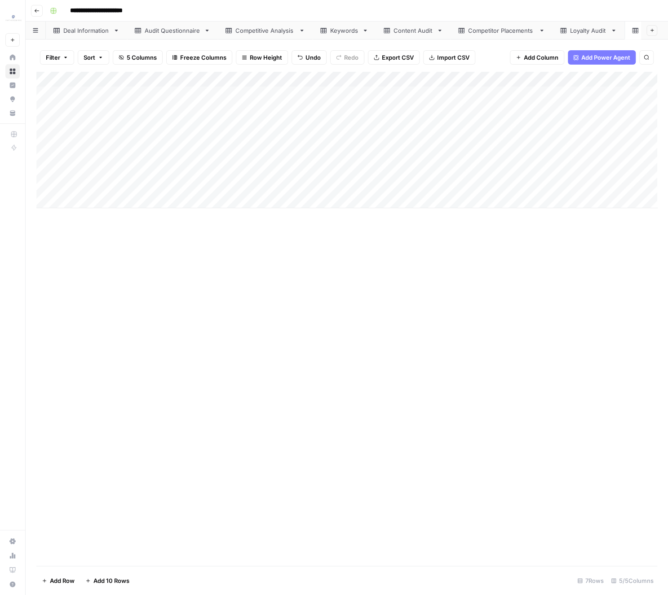
click at [560, 31] on icon at bounding box center [563, 30] width 6 height 5
click at [523, 93] on div "Add Column" at bounding box center [346, 163] width 621 height 182
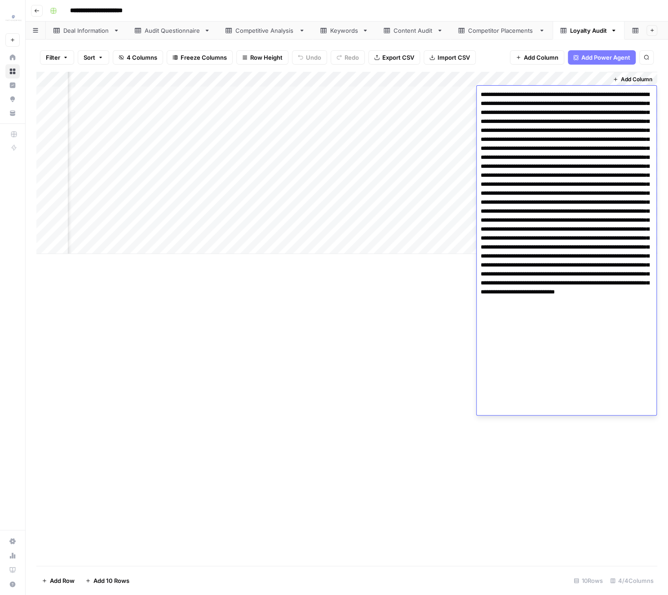
click at [441, 254] on div "Add Column" at bounding box center [346, 319] width 621 height 494
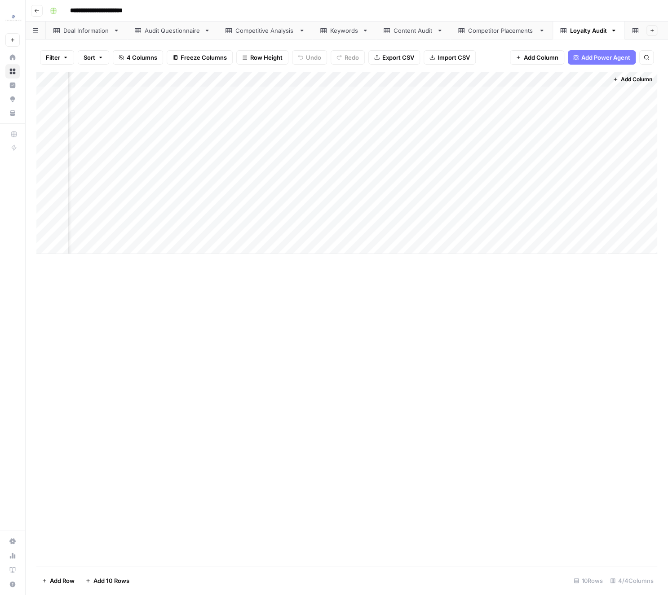
click at [632, 32] on icon at bounding box center [635, 30] width 6 height 6
click at [550, 94] on div "Add Column" at bounding box center [346, 140] width 621 height 137
click at [549, 126] on div "Add Column" at bounding box center [346, 140] width 621 height 137
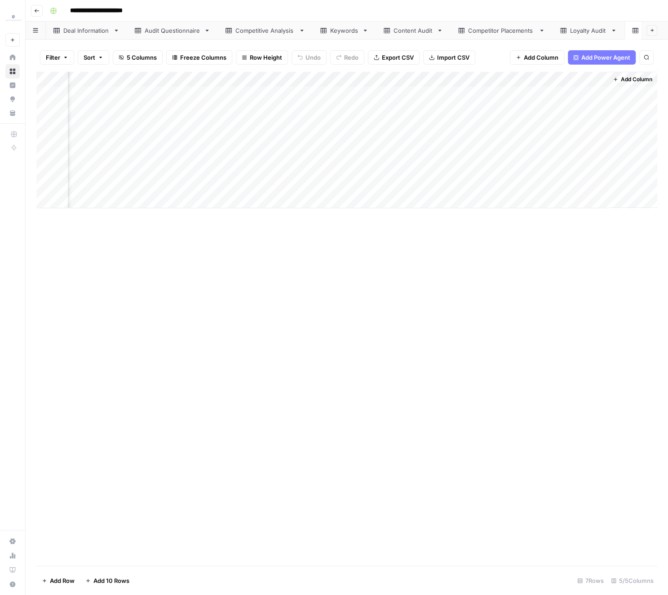
click at [547, 114] on div "Add Column" at bounding box center [346, 140] width 621 height 137
click at [544, 146] on div "Add Column" at bounding box center [346, 140] width 621 height 137
click at [544, 189] on div "Add Column" at bounding box center [346, 140] width 621 height 137
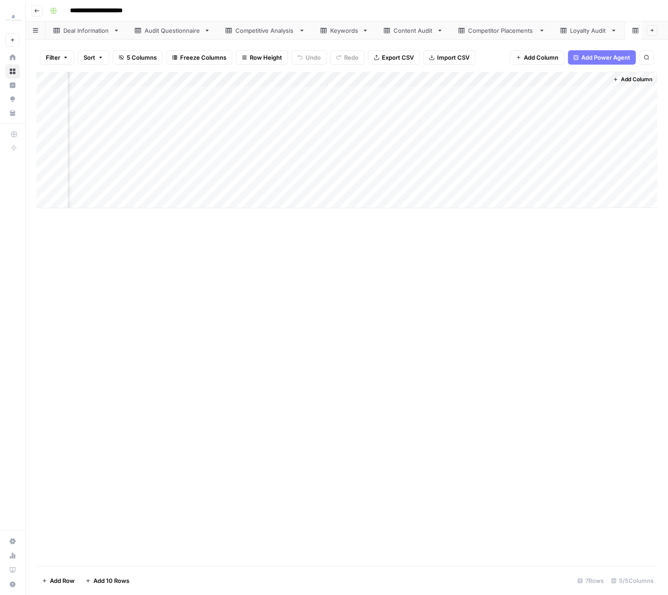
click at [278, 254] on div "Add Column" at bounding box center [346, 319] width 621 height 494
click at [595, 29] on div "Loyalty Audit" at bounding box center [588, 30] width 37 height 9
click at [632, 34] on div "Loyalty Share of Voice" at bounding box center [668, 30] width 72 height 9
click at [591, 36] on link "Loyalty Audit" at bounding box center [588, 31] width 72 height 18
click at [264, 33] on div "Competitive Analysis" at bounding box center [265, 30] width 60 height 9
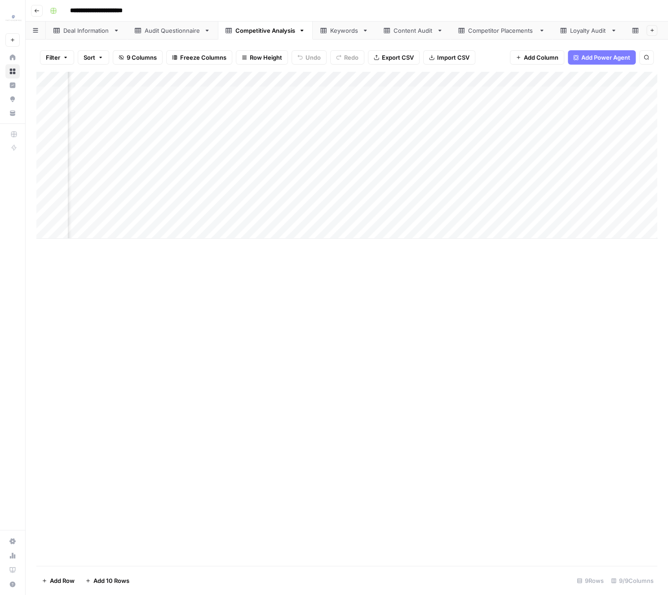
scroll to position [0, 360]
click at [189, 93] on div "Add Column" at bounding box center [346, 155] width 621 height 167
click at [519, 140] on div "Add Column" at bounding box center [346, 155] width 621 height 167
click at [525, 177] on div "Add Column" at bounding box center [346, 155] width 621 height 167
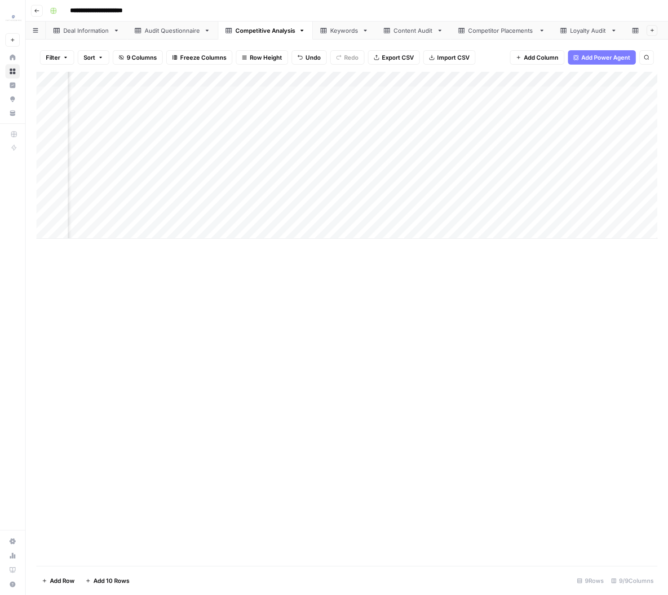
click at [520, 194] on div "Add Column" at bounding box center [346, 155] width 621 height 167
click at [75, 30] on div "Deal Information" at bounding box center [86, 30] width 46 height 9
click at [180, 31] on div "Audit Questionnaire" at bounding box center [173, 30] width 56 height 9
click at [260, 29] on div "Competitive Analysis" at bounding box center [265, 30] width 60 height 9
click at [579, 30] on div "Loyalty Audit" at bounding box center [588, 30] width 37 height 9
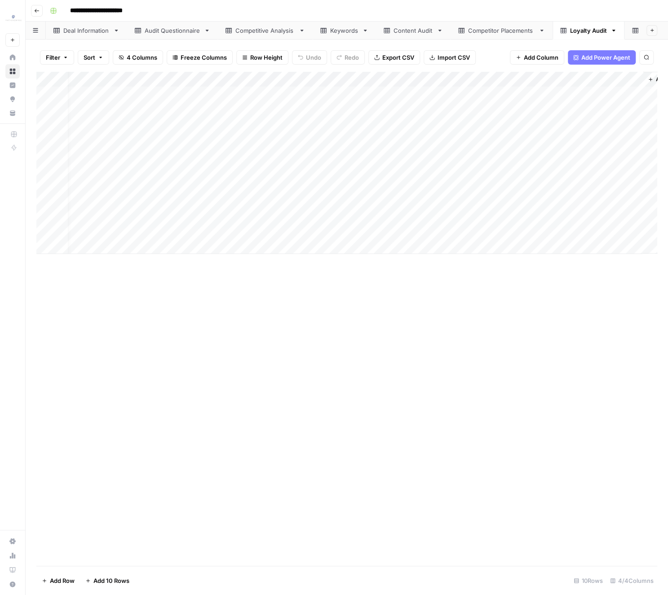
scroll to position [0, 70]
click at [413, 93] on div "Add Column" at bounding box center [346, 163] width 621 height 182
click at [517, 232] on div "Add Column" at bounding box center [346, 163] width 621 height 182
click at [449, 254] on div "Add Column" at bounding box center [346, 319] width 621 height 494
click at [327, 254] on div "Add Column" at bounding box center [346, 319] width 621 height 494
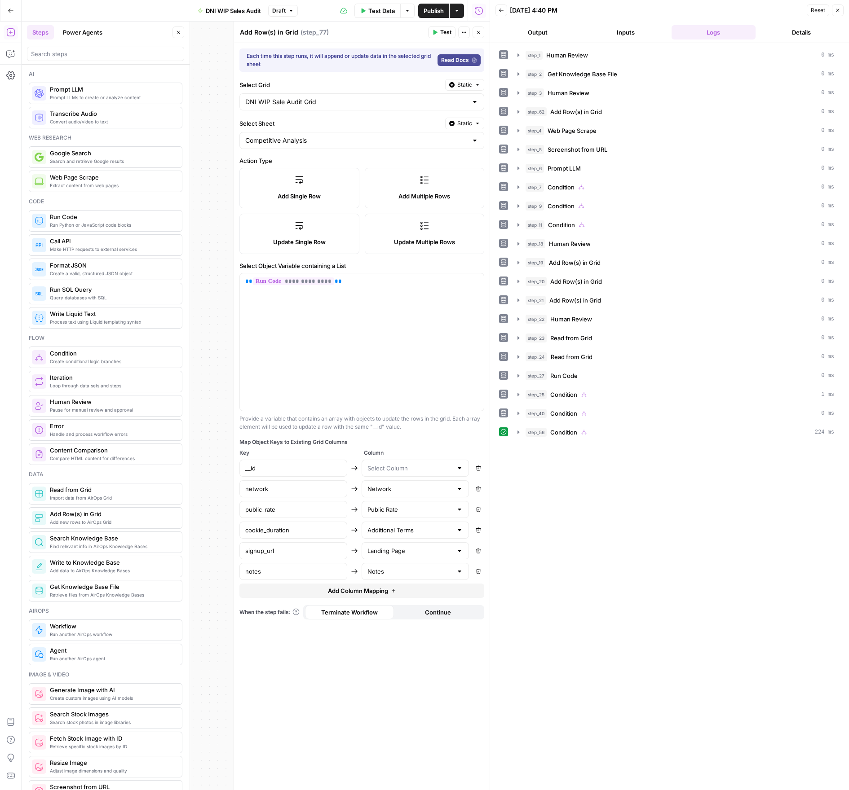
scroll to position [49, 0]
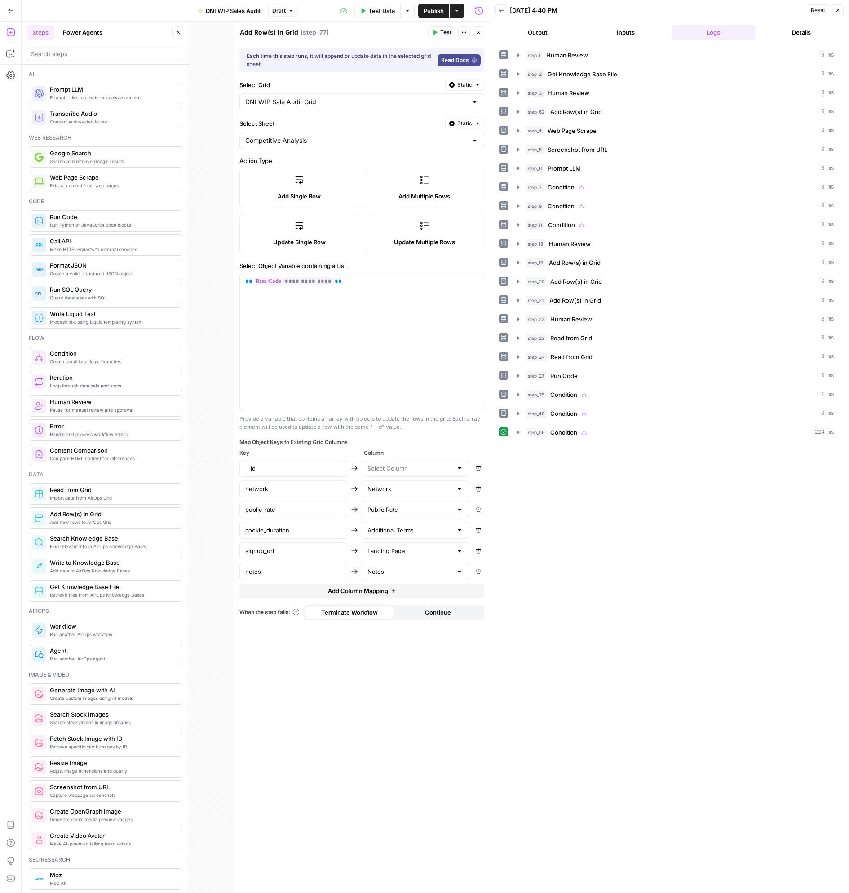
click at [814, 10] on span "Reset" at bounding box center [818, 10] width 14 height 8
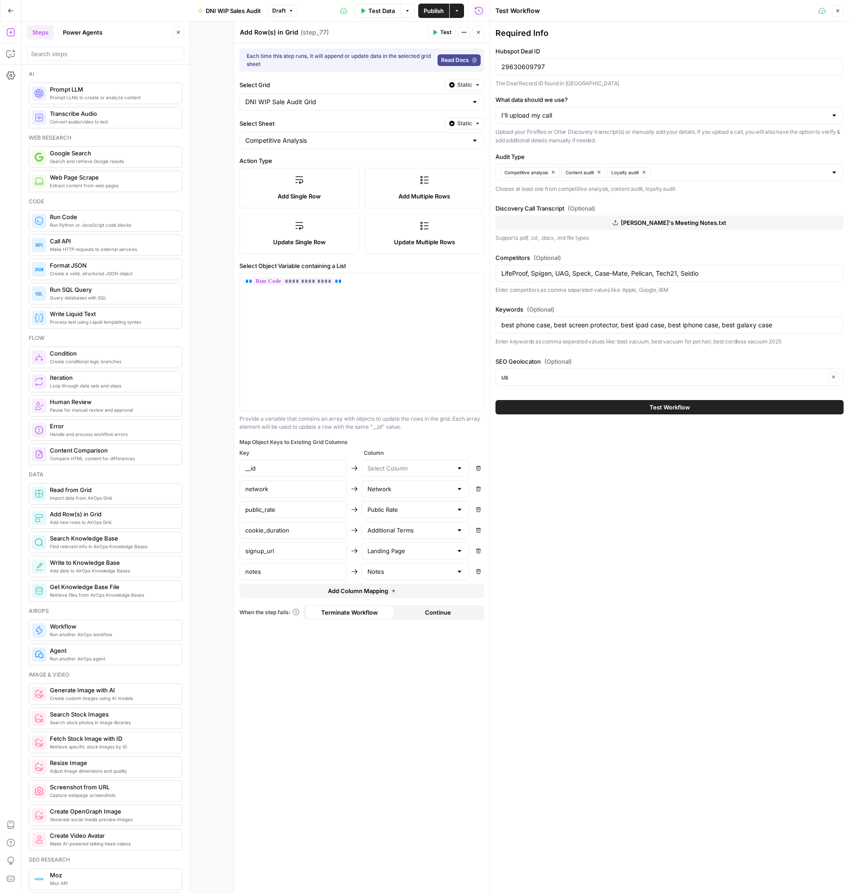
click at [402, 9] on button "Options" at bounding box center [407, 11] width 14 height 14
click at [406, 9] on icon "button" at bounding box center [407, 10] width 5 height 5
click at [424, 8] on span "Publish" at bounding box center [433, 10] width 20 height 9
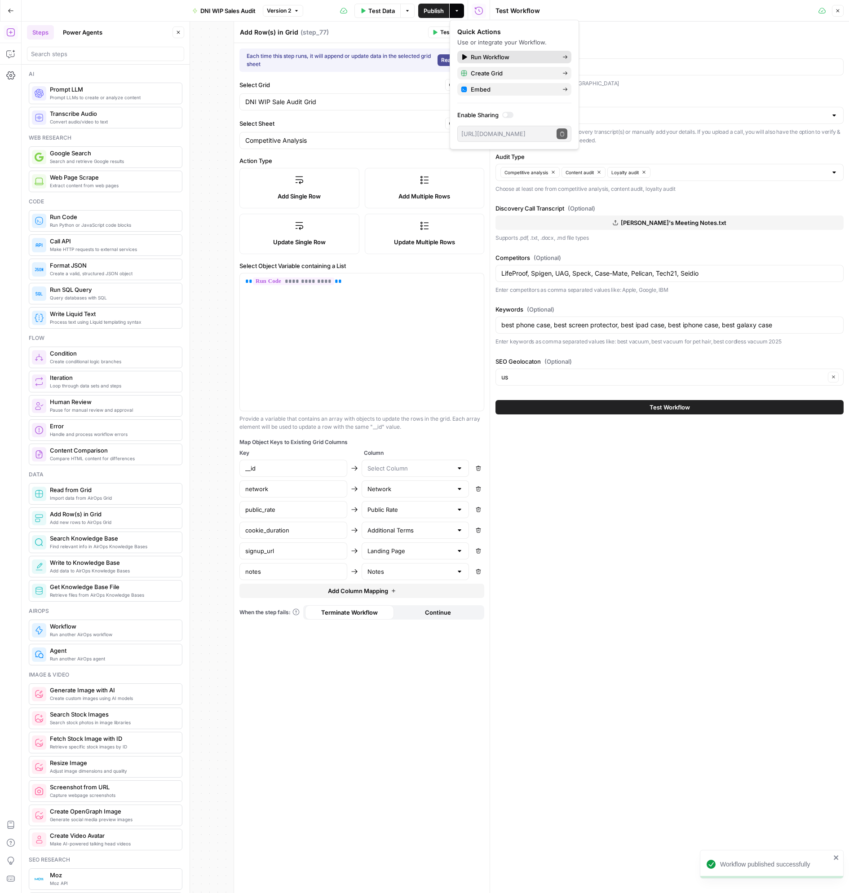
click at [489, 61] on span "Run Workflow" at bounding box center [513, 57] width 84 height 9
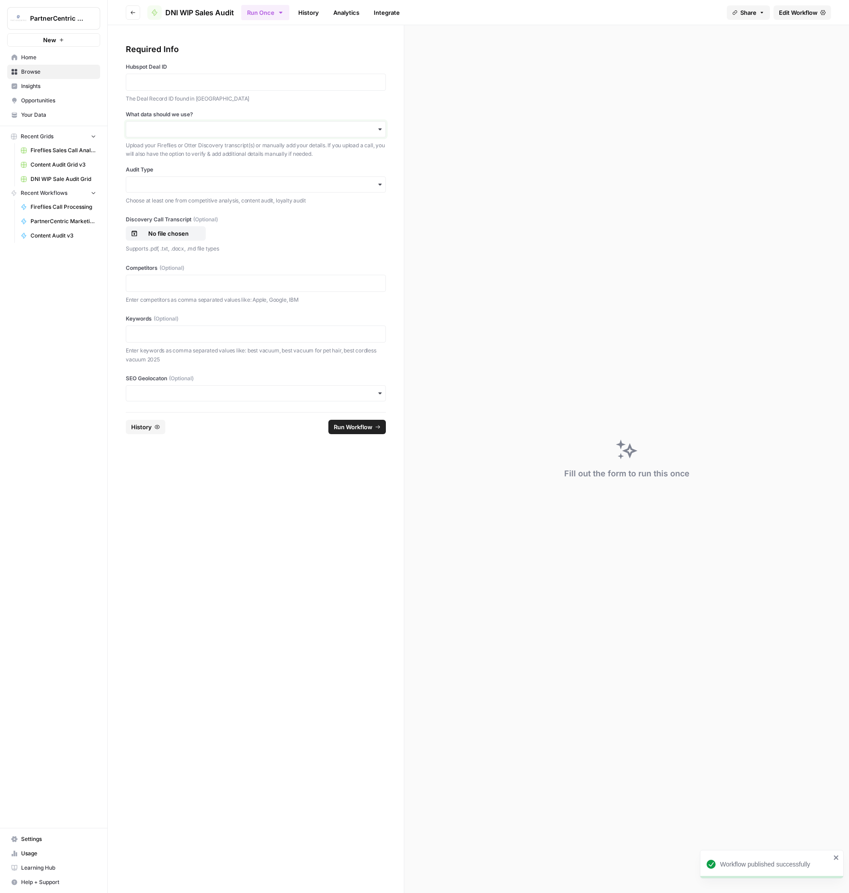
click at [164, 132] on input "What data should we use?" at bounding box center [256, 129] width 248 height 9
click at [167, 182] on input "Audit Type" at bounding box center [256, 184] width 248 height 9
click at [165, 238] on button "No file chosen" at bounding box center [166, 233] width 80 height 14
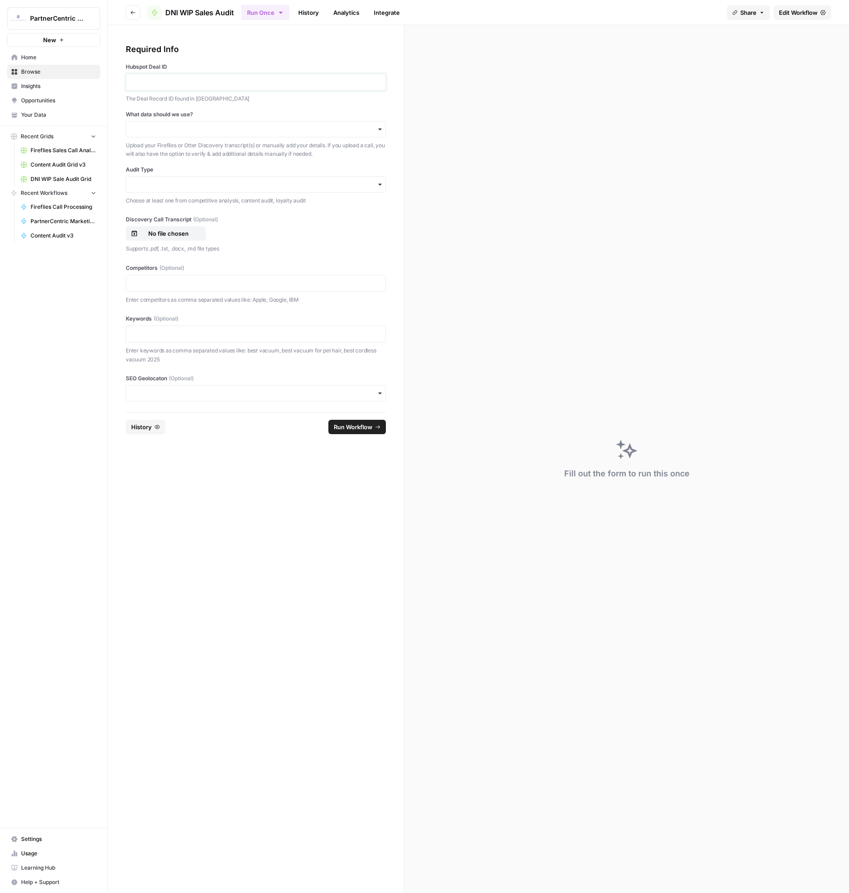
click at [172, 82] on p at bounding box center [256, 82] width 248 height 9
click at [168, 132] on input "What data should we use?" at bounding box center [256, 129] width 248 height 9
click at [205, 91] on div "**********" at bounding box center [256, 83] width 260 height 40
click at [233, 84] on p "**********" at bounding box center [256, 82] width 248 height 9
click at [241, 757] on form "Required Info Hubspot Deal ID The Deal Record ID found in Hubspot What data sho…" at bounding box center [256, 459] width 296 height 868
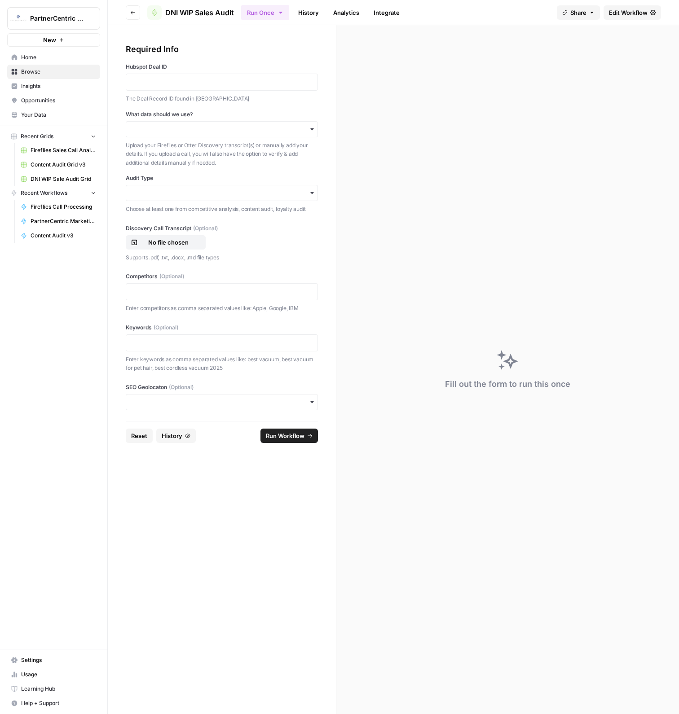
click at [87, 665] on span "Settings" at bounding box center [58, 661] width 75 height 8
click at [364, 322] on div "Fill out the form to run this once" at bounding box center [507, 369] width 343 height 689
click at [420, 238] on div "Fill out the form to run this once" at bounding box center [507, 369] width 343 height 689
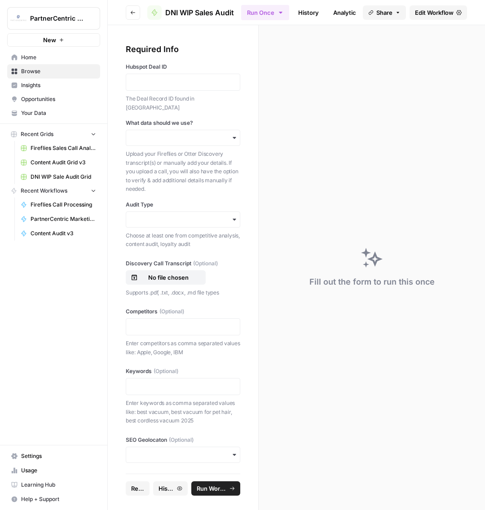
click at [273, 131] on div "Fill out the form to run this once" at bounding box center [372, 267] width 226 height 485
click at [188, 84] on p at bounding box center [183, 82] width 103 height 9
click at [172, 136] on div "button" at bounding box center [183, 138] width 115 height 16
click at [173, 150] on div "I'll upload my call" at bounding box center [183, 153] width 114 height 17
click at [204, 215] on input "Audit Type" at bounding box center [183, 219] width 103 height 9
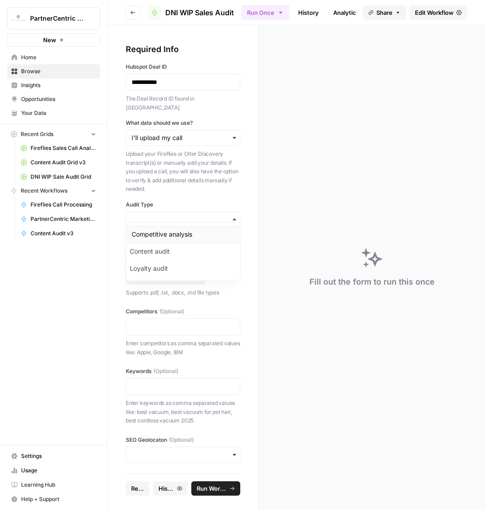
click at [190, 239] on div "Competitive analysis" at bounding box center [183, 234] width 114 height 17
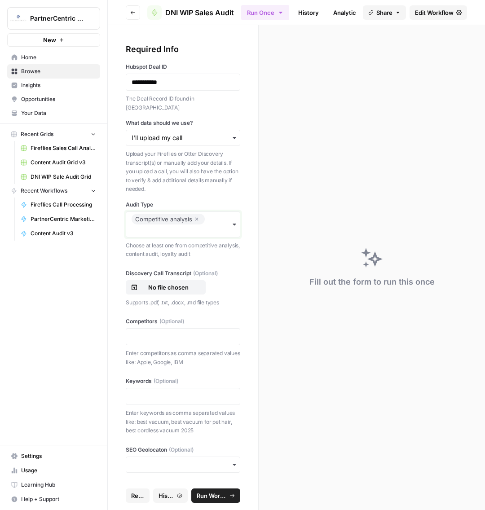
click at [177, 226] on input "Audit Type" at bounding box center [183, 230] width 103 height 9
click at [165, 262] on div "Content audit" at bounding box center [183, 260] width 114 height 17
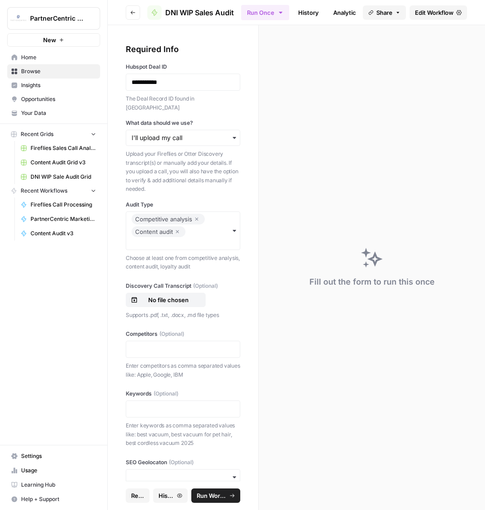
click at [167, 252] on div "Choose at least one from competitive analysis, content audit, loyalty audit" at bounding box center [183, 261] width 115 height 19
click at [167, 239] on input "Audit Type" at bounding box center [183, 243] width 103 height 9
click at [151, 290] on div "Loyalty audit" at bounding box center [183, 290] width 114 height 17
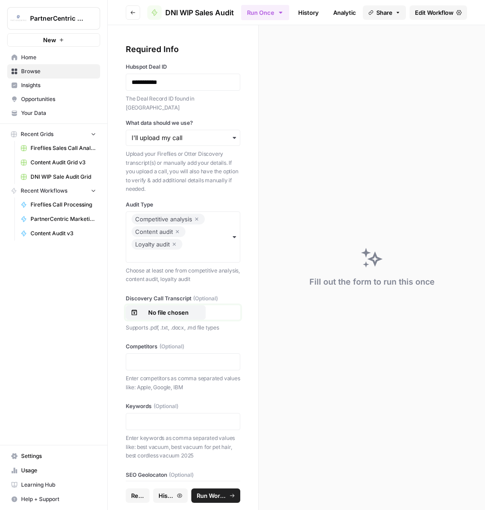
click at [194, 308] on p "No file chosen" at bounding box center [168, 312] width 57 height 9
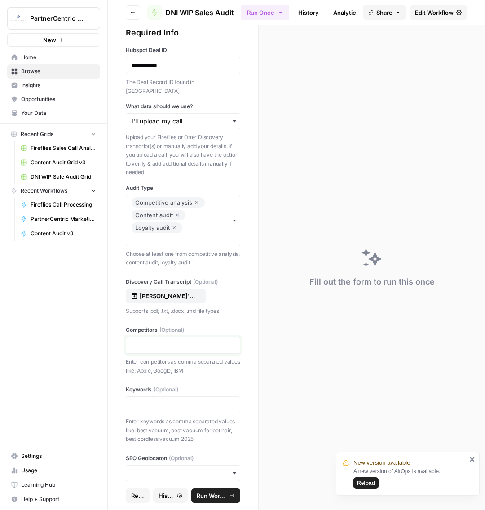
click at [204, 341] on p at bounding box center [183, 345] width 103 height 9
click at [198, 401] on p at bounding box center [183, 405] width 103 height 9
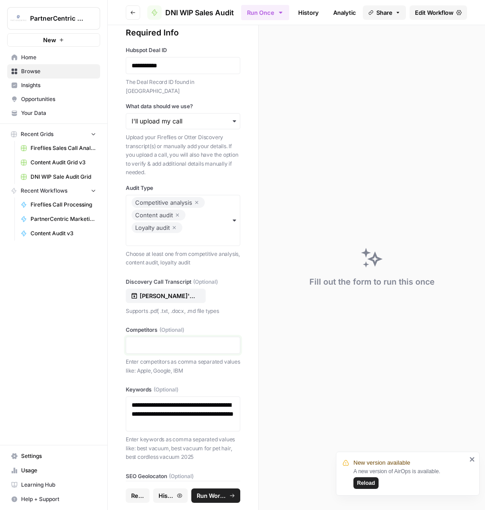
click at [209, 341] on p at bounding box center [183, 345] width 103 height 9
click at [217, 341] on p at bounding box center [183, 345] width 103 height 9
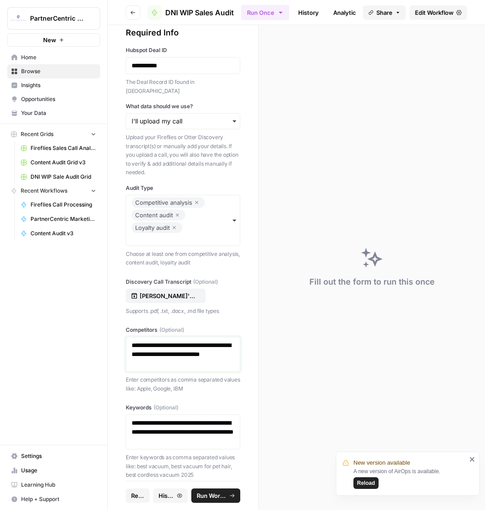
scroll to position [53, 0]
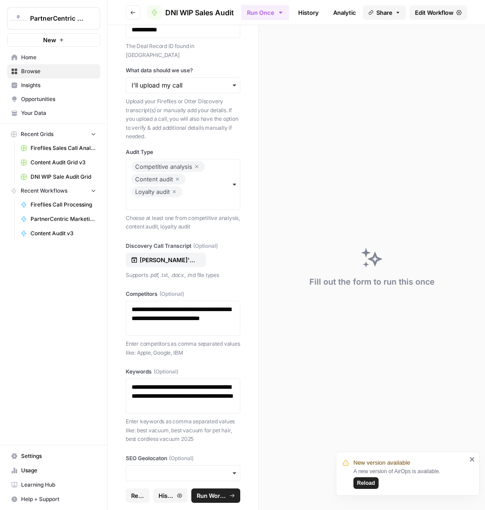
click at [216, 468] on div "button" at bounding box center [183, 473] width 115 height 16
click at [149, 429] on div "us" at bounding box center [183, 421] width 114 height 17
click at [147, 469] on input "SEO Geolocaton (Optional)" at bounding box center [183, 473] width 103 height 9
click at [269, 421] on div "Fill out the form to run this once" at bounding box center [372, 267] width 226 height 485
click at [464, 456] on div "New version available A new version of AirOps is available. Reload" at bounding box center [408, 474] width 144 height 44
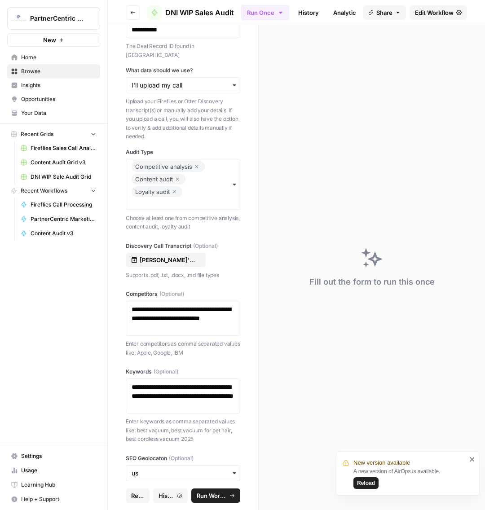
click at [474, 461] on icon "close" at bounding box center [472, 459] width 6 height 7
click at [201, 469] on input "SEO Geolocaton (Optional)" at bounding box center [183, 473] width 103 height 9
click at [270, 454] on div "Fill out the form to run this once" at bounding box center [372, 267] width 226 height 485
click at [210, 469] on input "SEO Geolocaton (Optional)" at bounding box center [183, 473] width 103 height 9
click at [148, 424] on div "us" at bounding box center [183, 421] width 114 height 17
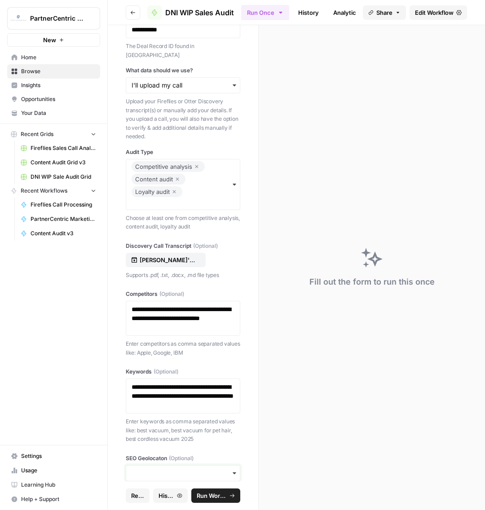
click at [154, 469] on input "SEO Geolocaton (Optional)" at bounding box center [183, 473] width 103 height 9
click at [145, 427] on div "us" at bounding box center [183, 421] width 114 height 17
click at [219, 500] on span "Run Workflow" at bounding box center [212, 495] width 30 height 9
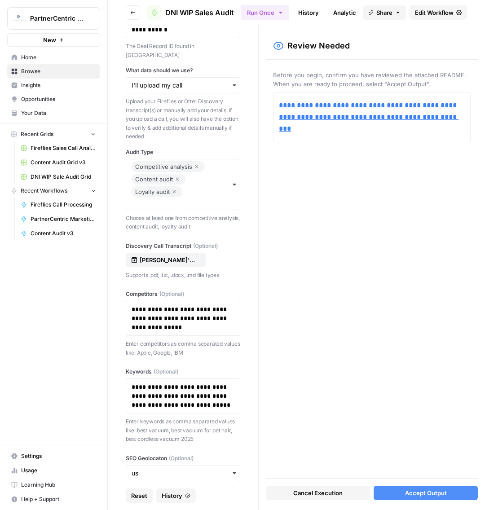
click at [420, 451] on div "**********" at bounding box center [372, 269] width 212 height 419
click at [398, 495] on button "Accept Output" at bounding box center [426, 493] width 104 height 14
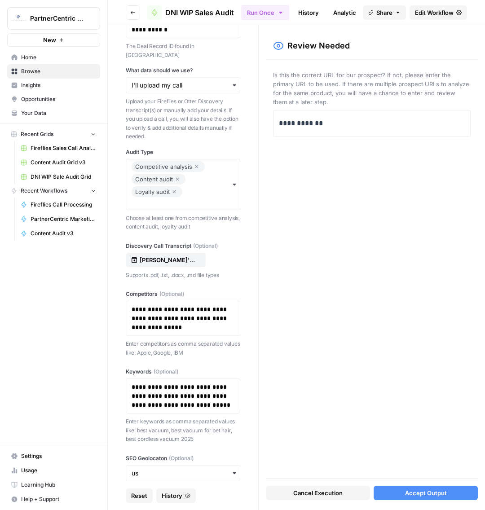
click at [397, 493] on button "Accept Output" at bounding box center [426, 493] width 104 height 14
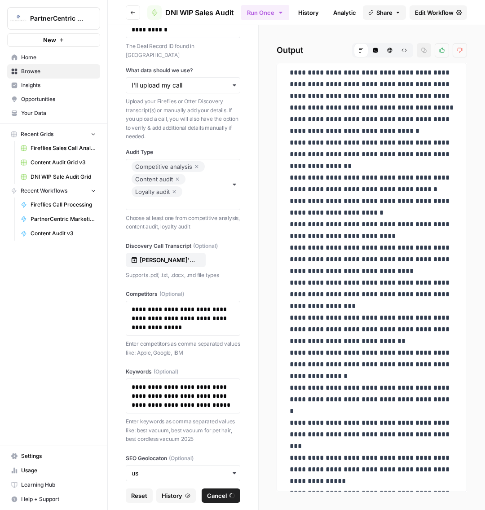
scroll to position [631, 0]
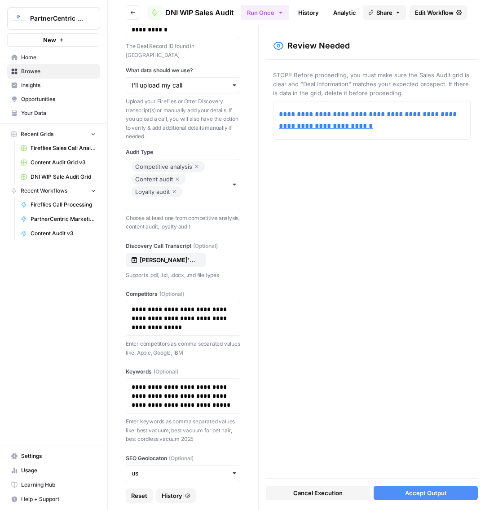
click at [404, 494] on button "Accept Output" at bounding box center [426, 493] width 104 height 14
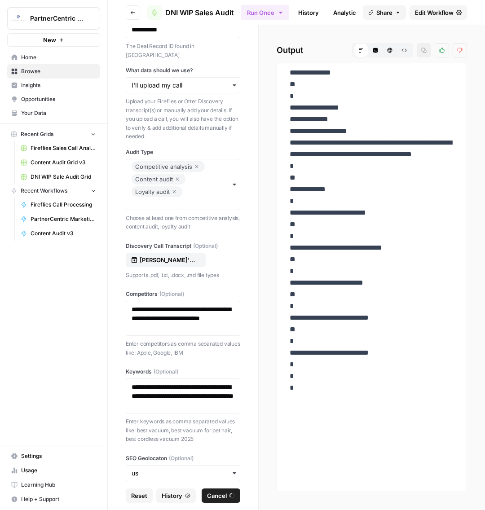
scroll to position [1519, 0]
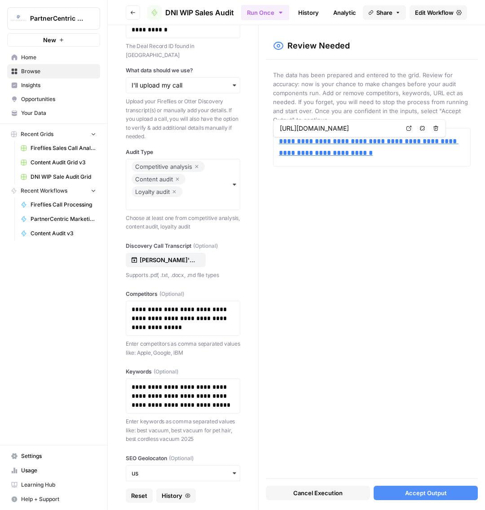
click at [437, 352] on div "**********" at bounding box center [372, 269] width 212 height 419
click at [440, 490] on span "Accept Output" at bounding box center [426, 493] width 42 height 9
click at [435, 498] on span "Accept Output" at bounding box center [426, 493] width 42 height 9
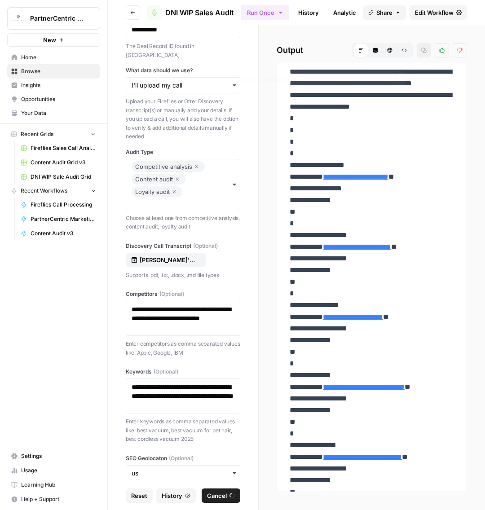
scroll to position [622, 0]
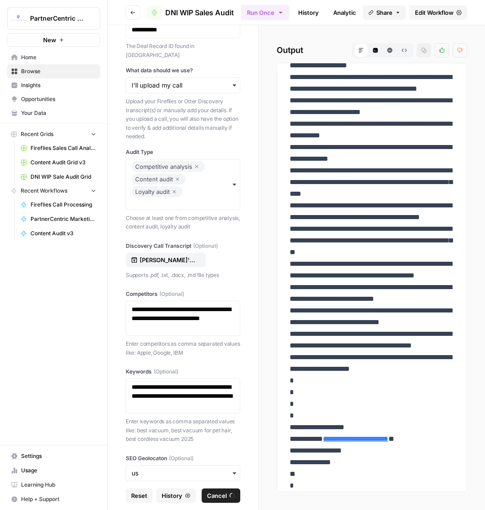
click at [306, 16] on link "History" at bounding box center [308, 12] width 31 height 14
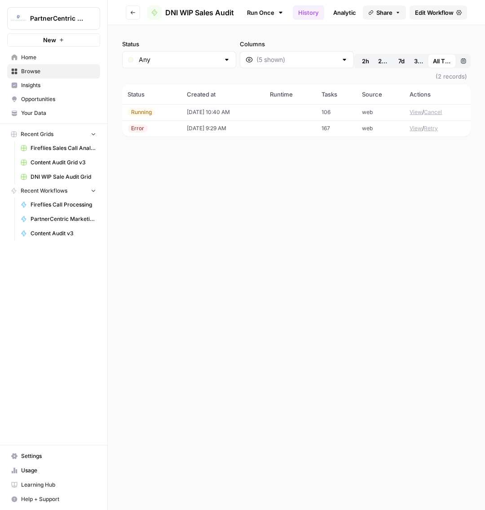
click at [185, 114] on td "10/08/25 at 10:40 AM" at bounding box center [222, 112] width 83 height 16
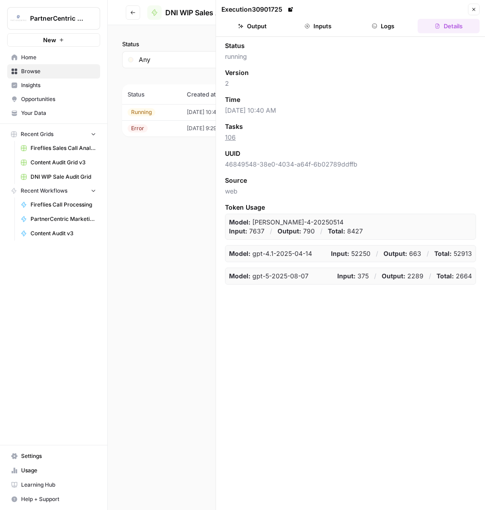
click at [364, 26] on button "Logs" at bounding box center [384, 26] width 62 height 14
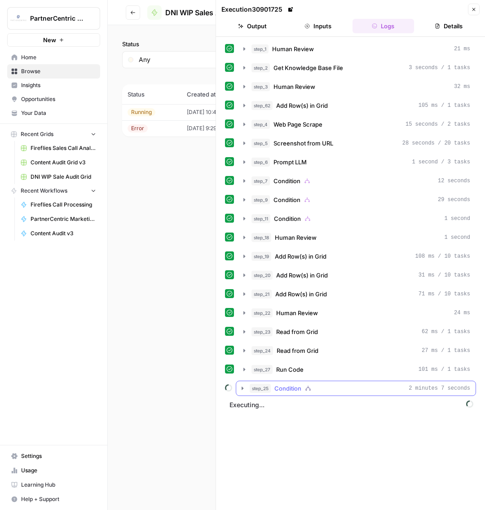
click at [270, 384] on span "step_25" at bounding box center [260, 388] width 21 height 9
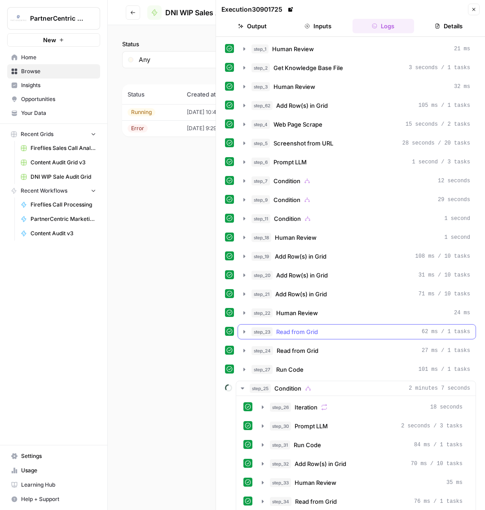
scroll to position [50, 0]
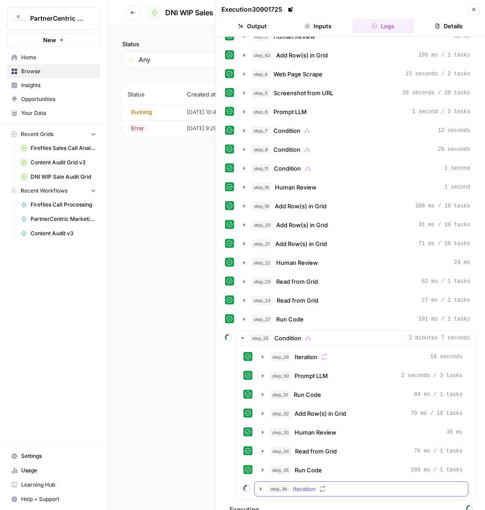
click at [302, 485] on span "Iteration" at bounding box center [304, 489] width 23 height 9
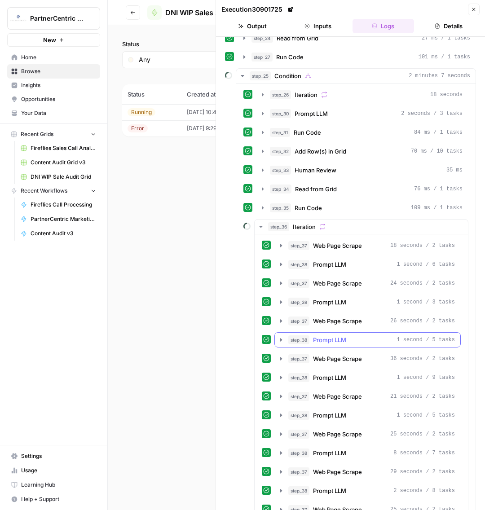
scroll to position [331, 0]
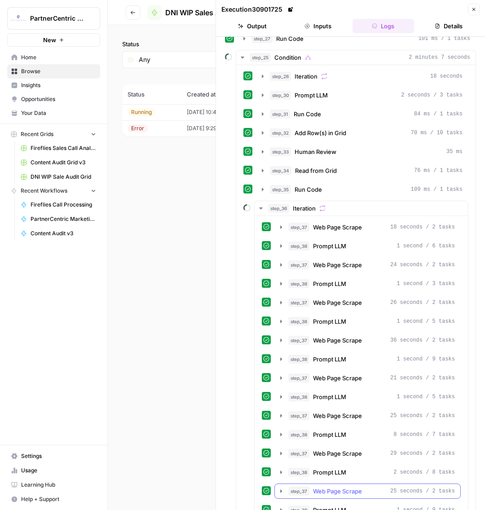
click at [336, 484] on button "step_37 Web Page Scrape 25 seconds / 2 tasks" at bounding box center [367, 491] width 185 height 14
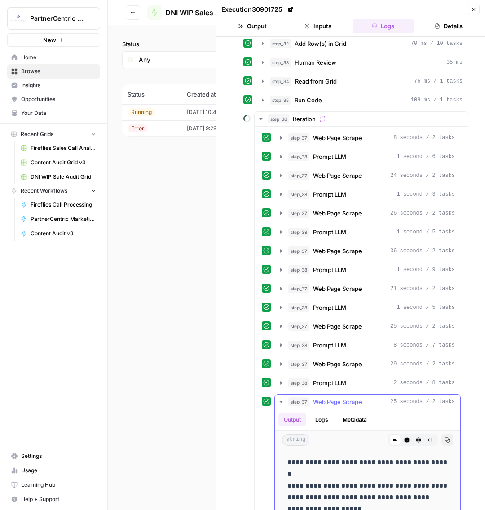
click at [347, 397] on span "Web Page Scrape" at bounding box center [337, 401] width 49 height 9
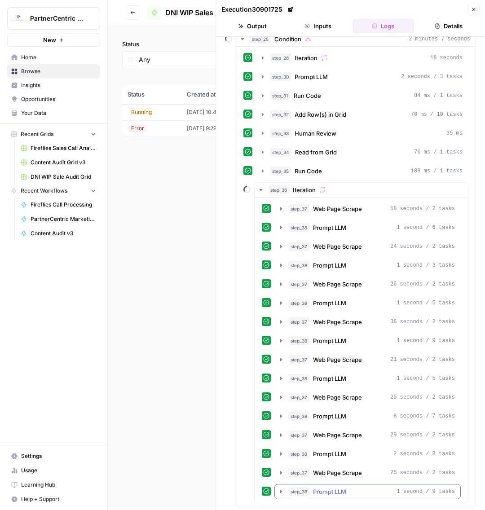
click at [344, 485] on button "step_38 Prompt LLM 1 second / 9 tasks" at bounding box center [367, 492] width 185 height 14
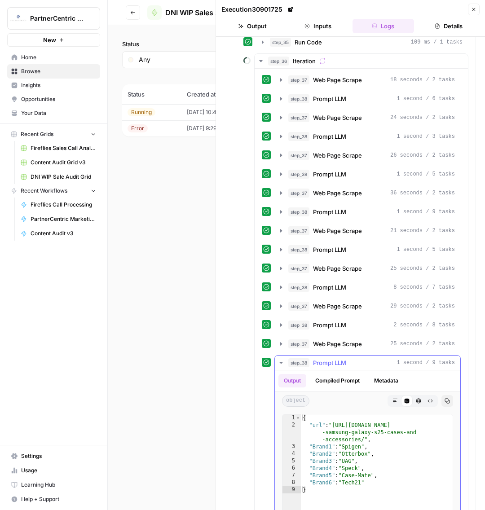
click at [340, 358] on span "Prompt LLM" at bounding box center [329, 362] width 33 height 9
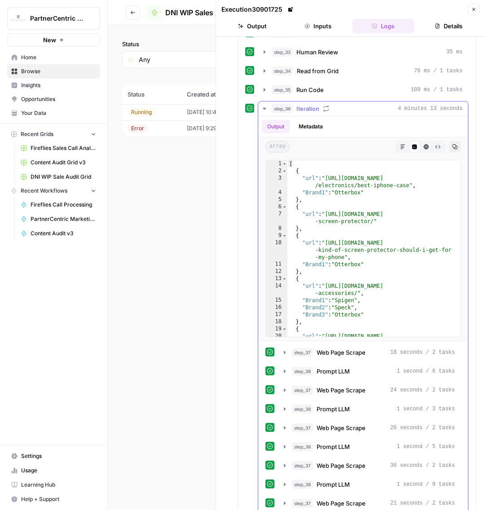
scroll to position [598, 0]
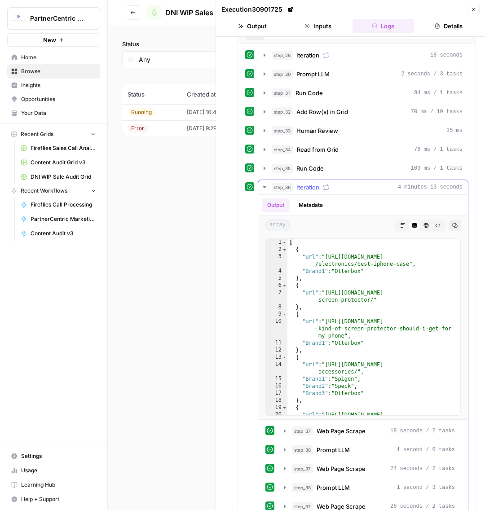
click at [261, 184] on icon "button" at bounding box center [264, 187] width 7 height 7
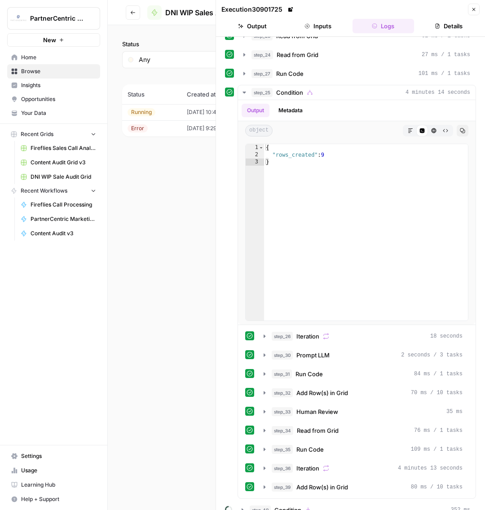
click at [270, 25] on button "Output" at bounding box center [252, 26] width 62 height 14
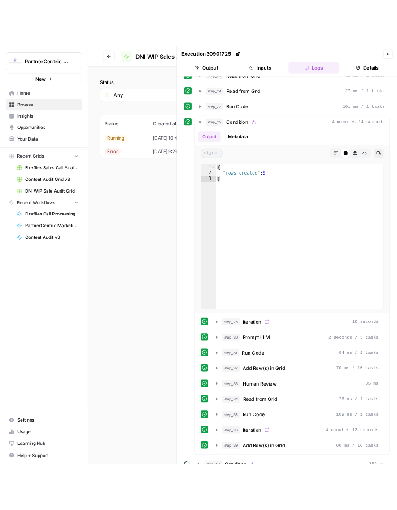
scroll to position [0, 0]
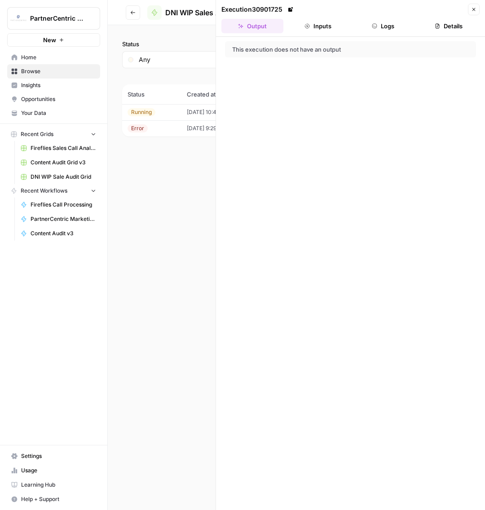
click at [308, 25] on icon "button" at bounding box center [306, 25] width 5 height 5
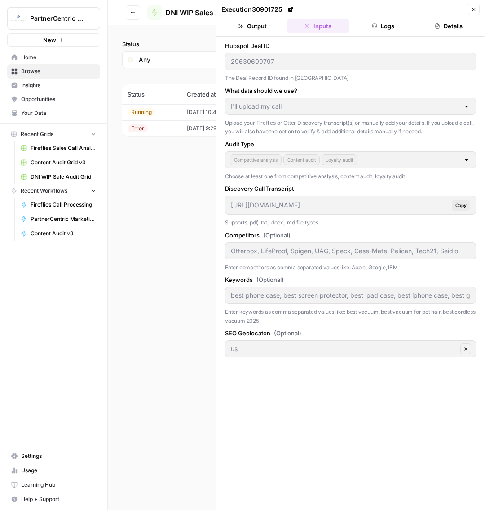
click at [472, 9] on icon "button" at bounding box center [473, 9] width 5 height 5
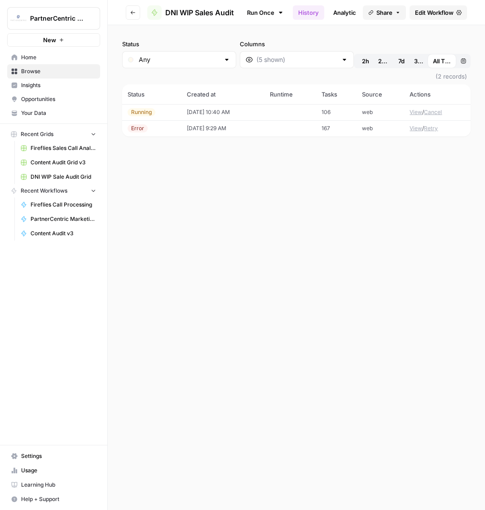
click at [413, 110] on button "View" at bounding box center [416, 112] width 13 height 8
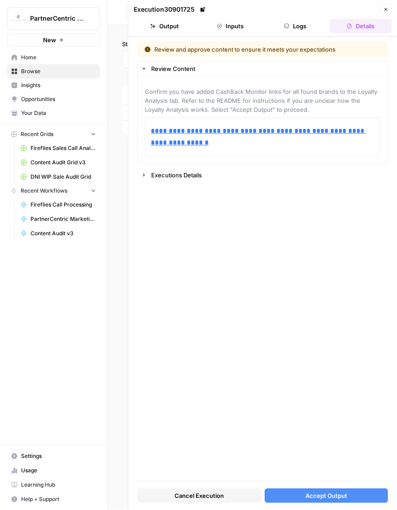
click at [334, 494] on span "Accept Output" at bounding box center [327, 495] width 42 height 9
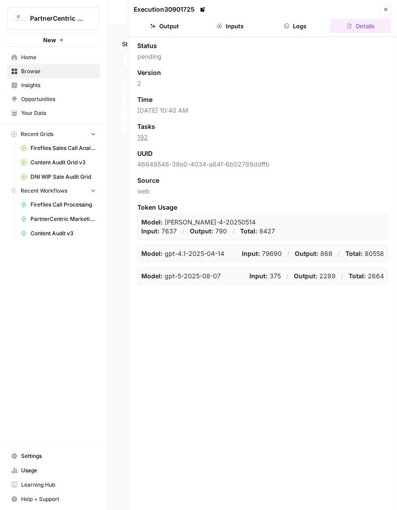
click at [295, 31] on button "Logs" at bounding box center [296, 26] width 62 height 14
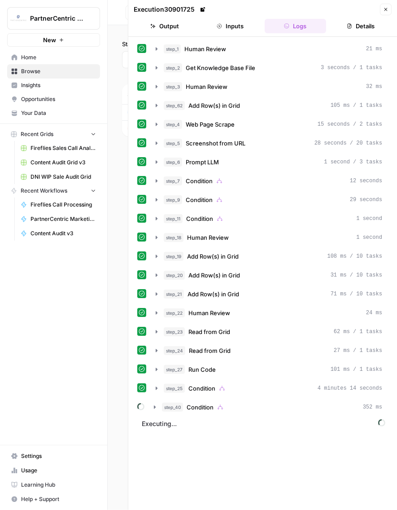
click at [172, 26] on button "Output" at bounding box center [165, 26] width 62 height 14
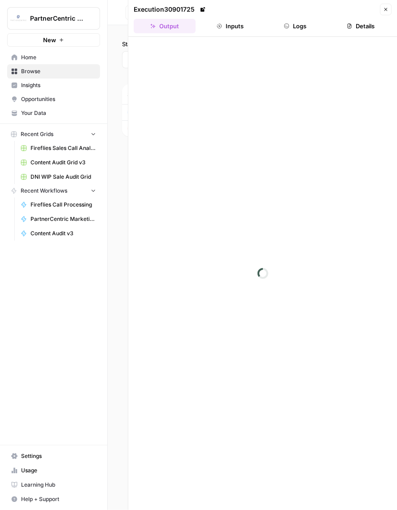
click at [243, 25] on button "Inputs" at bounding box center [230, 26] width 62 height 14
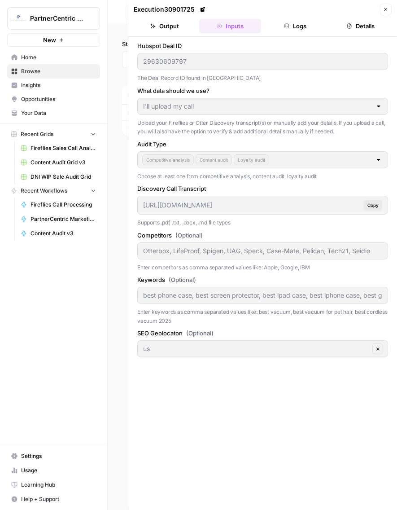
click at [274, 26] on button "Logs" at bounding box center [296, 26] width 62 height 14
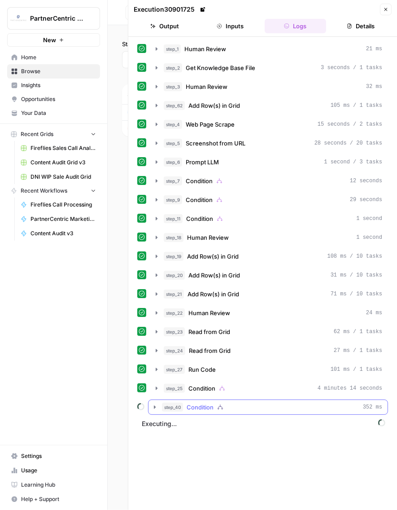
click at [245, 403] on div "step_40 Condition 352 ms" at bounding box center [272, 407] width 220 height 9
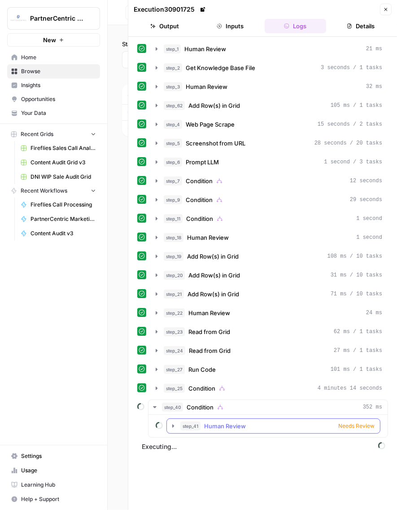
click at [232, 422] on span "Human Review" at bounding box center [225, 426] width 42 height 9
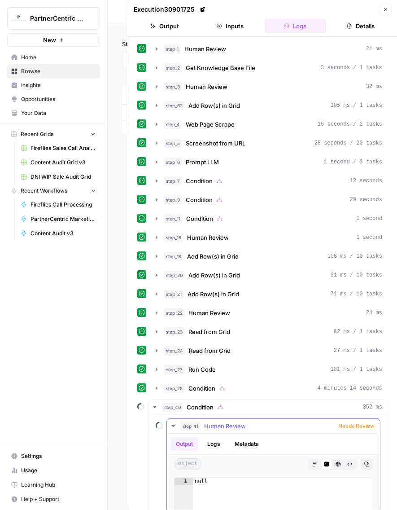
scroll to position [93, 0]
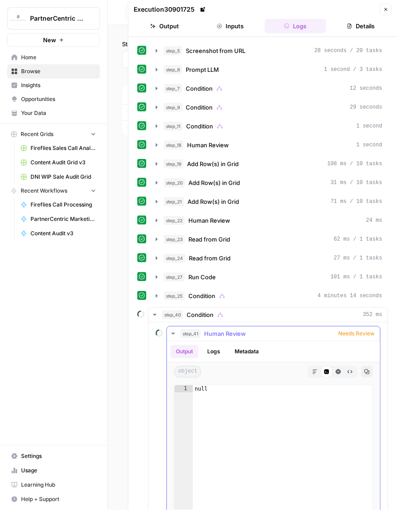
click at [240, 329] on span "Human Review" at bounding box center [225, 333] width 42 height 9
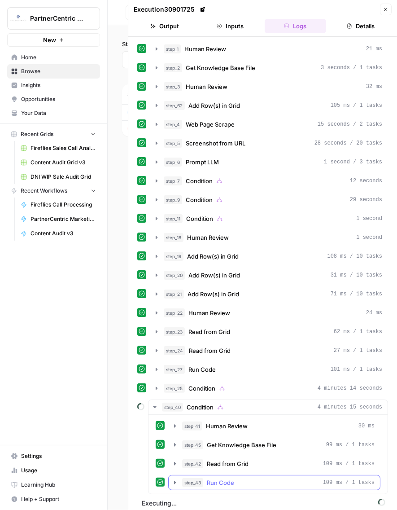
click at [234, 478] on div "step_43 Run Code 109 ms / 1 tasks" at bounding box center [278, 482] width 193 height 9
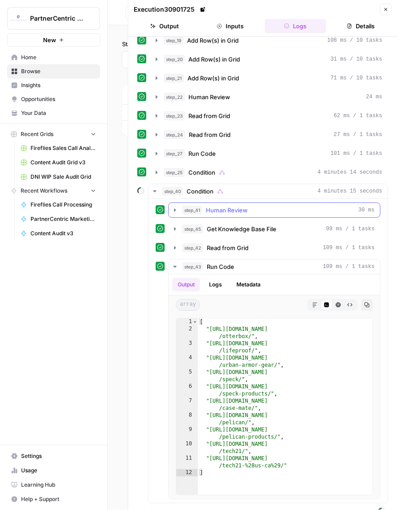
scroll to position [220, 0]
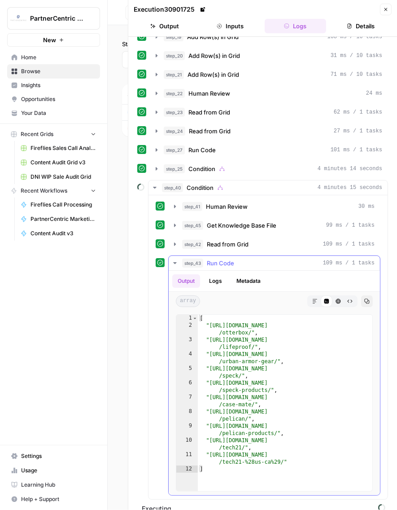
click at [237, 259] on div "step_43 Run Code 109 ms / 1 tasks" at bounding box center [278, 263] width 193 height 9
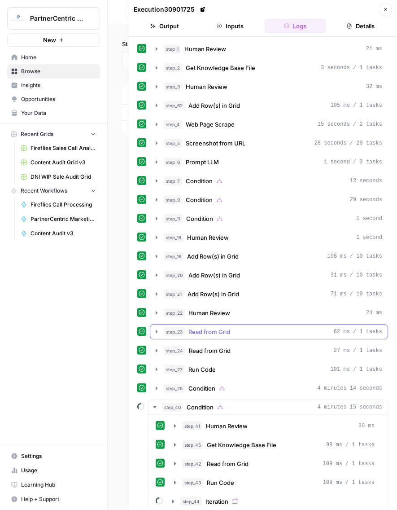
scroll to position [13, 0]
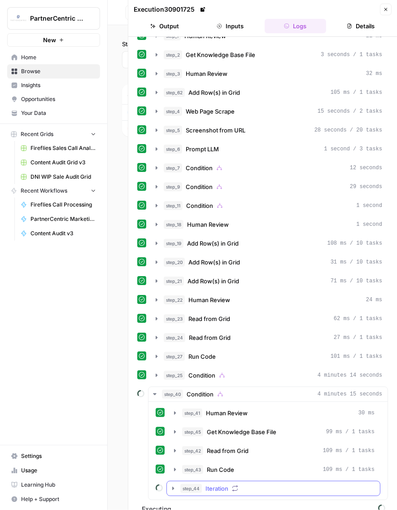
click at [253, 483] on button "step_44 Iteration" at bounding box center [273, 488] width 213 height 14
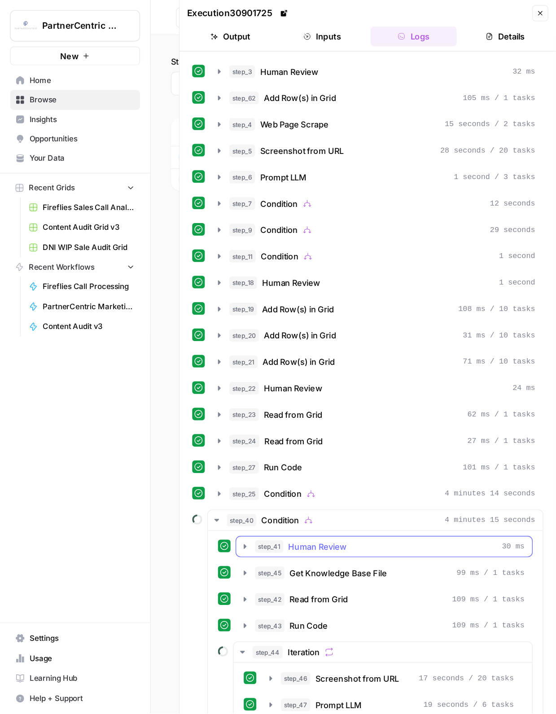
scroll to position [72, 0]
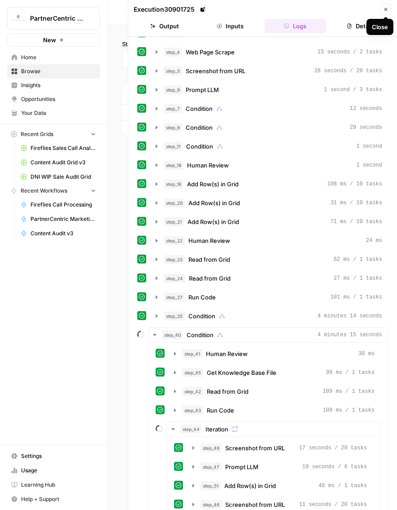
click at [380, 11] on button "Close" at bounding box center [386, 10] width 12 height 12
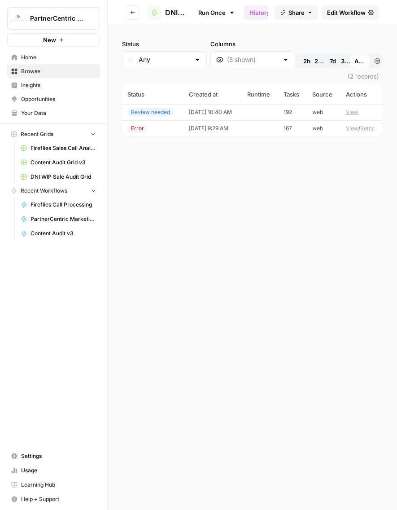
click at [190, 188] on div "Status Any Columns 2h 24h 7d 30d All Time Custom range (2 records) Status Creat…" at bounding box center [253, 267] width 290 height 485
click at [295, 295] on div "Status Any Columns 2h 24h 7d 30d All Time Custom range (2 records) Status Creat…" at bounding box center [253, 267] width 290 height 485
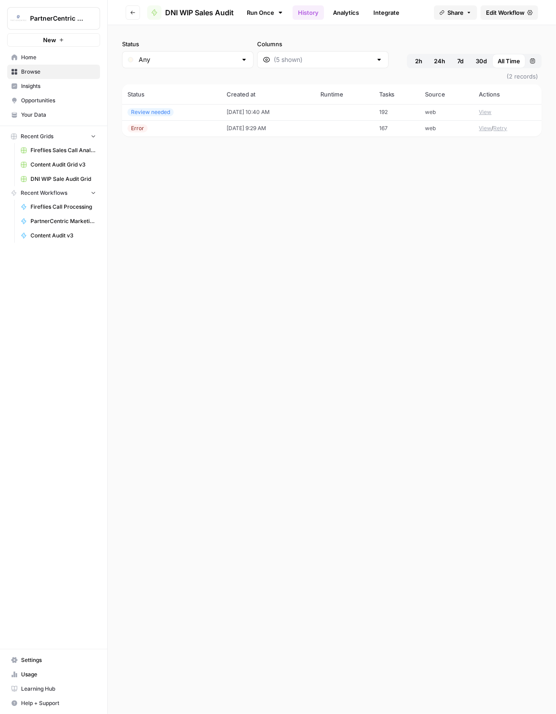
click at [393, 372] on div "Status Any Columns 2h 24h 7d 30d All Time Custom range (2 records) Status Creat…" at bounding box center [332, 369] width 449 height 689
click at [134, 18] on button "Go back" at bounding box center [133, 12] width 14 height 14
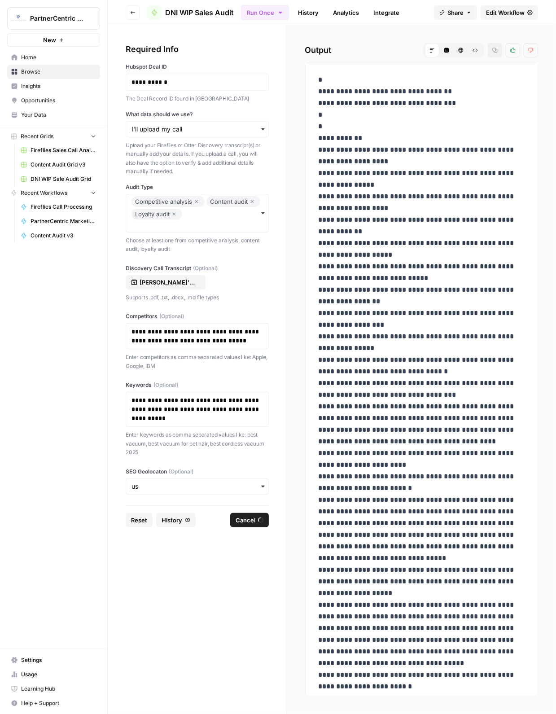
click at [307, 16] on link "History" at bounding box center [308, 12] width 31 height 14
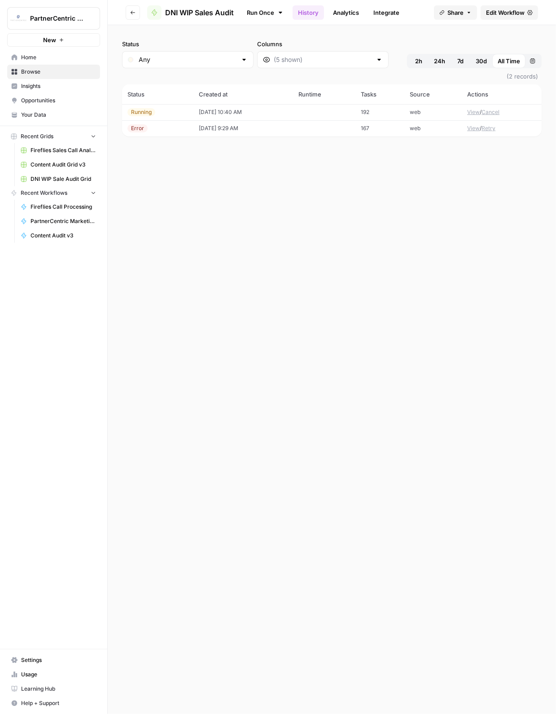
click at [171, 112] on div "Running" at bounding box center [158, 112] width 61 height 8
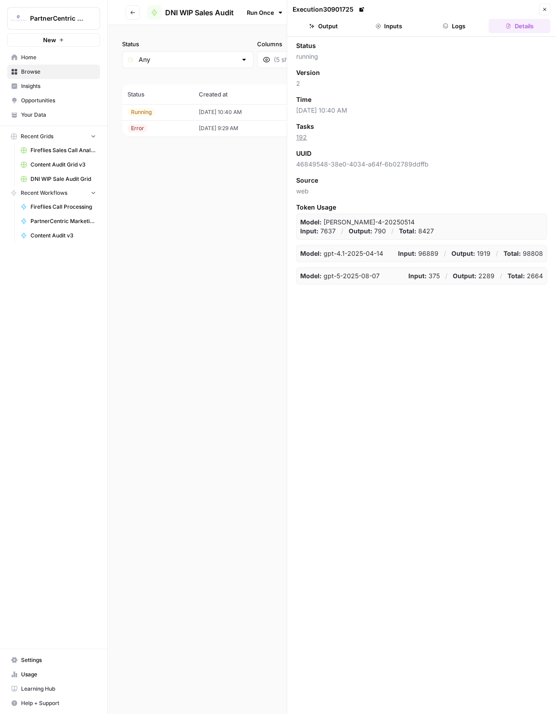
click at [441, 28] on button "Logs" at bounding box center [455, 26] width 62 height 14
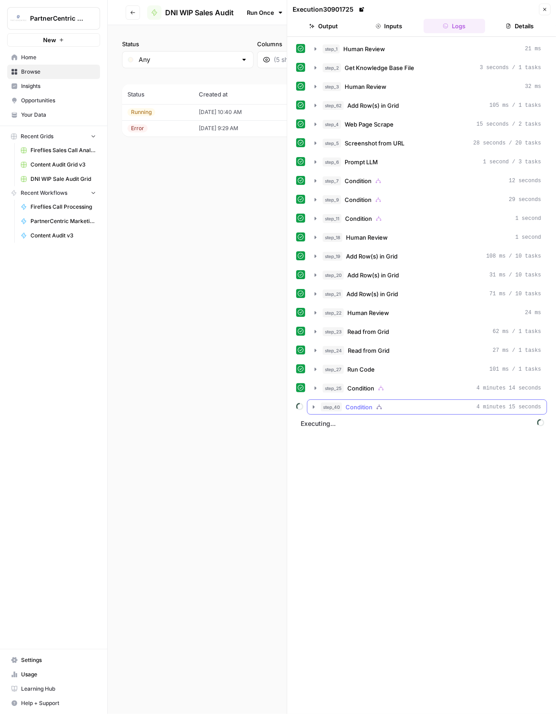
click at [400, 406] on div "step_40 Condition 4 minutes 15 seconds" at bounding box center [431, 407] width 220 height 9
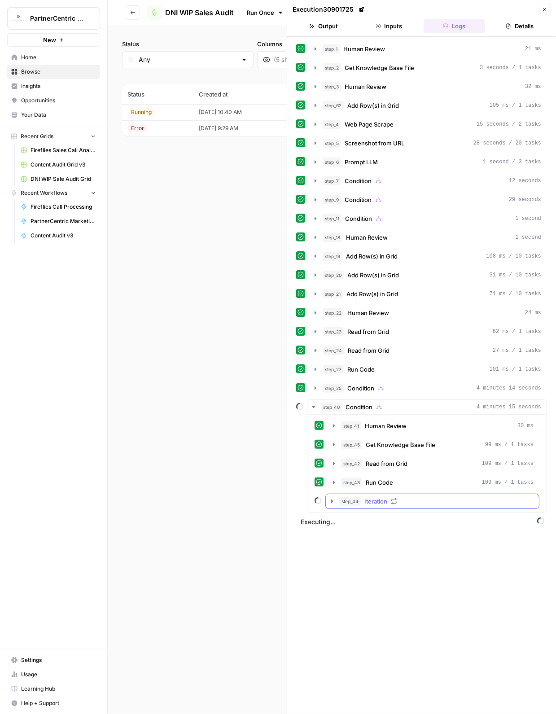
click at [432, 501] on button "step_44 Iteration" at bounding box center [432, 501] width 213 height 14
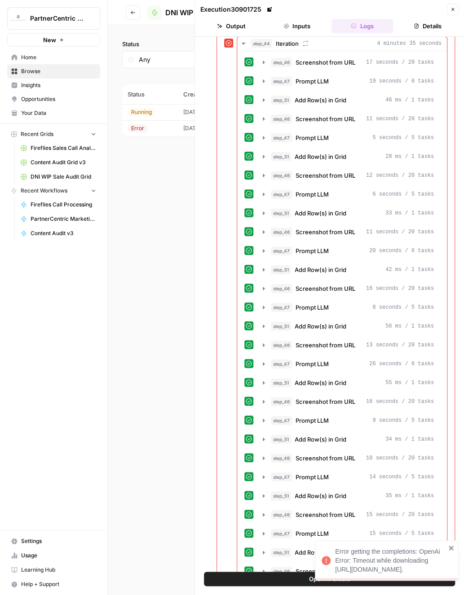
scroll to position [480, 0]
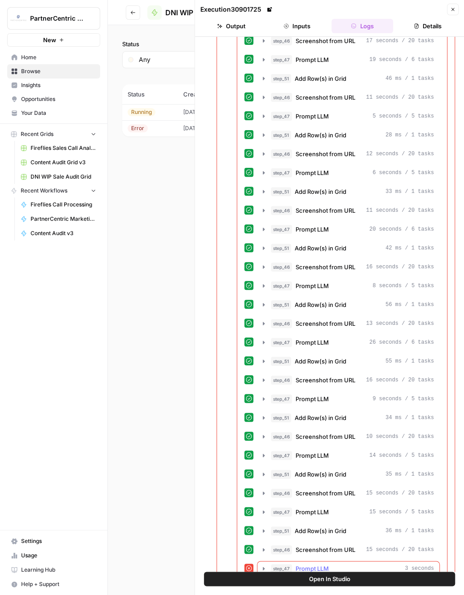
click at [374, 564] on div "step_47 Prompt LLM 3 seconds" at bounding box center [352, 568] width 163 height 9
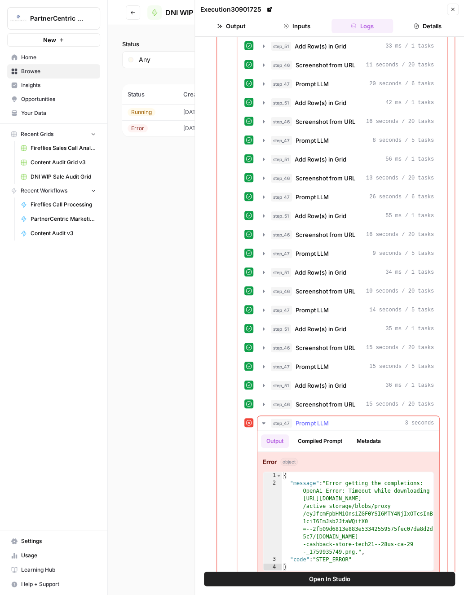
click at [285, 419] on span "step_47" at bounding box center [281, 423] width 21 height 9
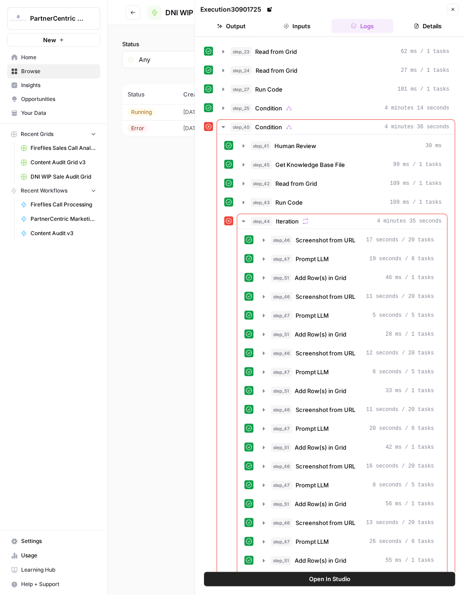
scroll to position [65, 0]
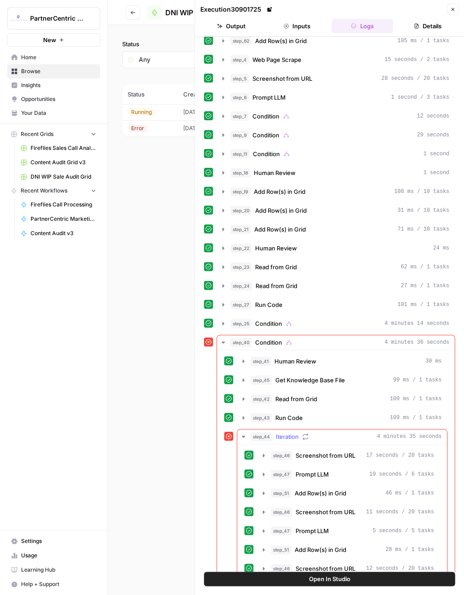
click at [277, 432] on span "Iteration" at bounding box center [287, 436] width 23 height 9
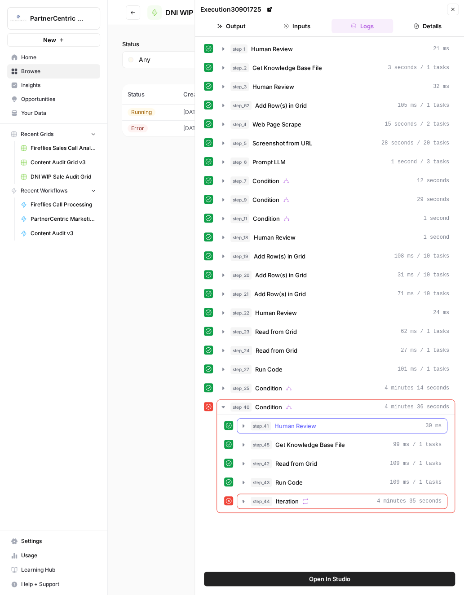
scroll to position [0, 0]
click at [157, 116] on td "Running" at bounding box center [150, 112] width 56 height 16
click at [435, 28] on button "Details" at bounding box center [428, 26] width 62 height 14
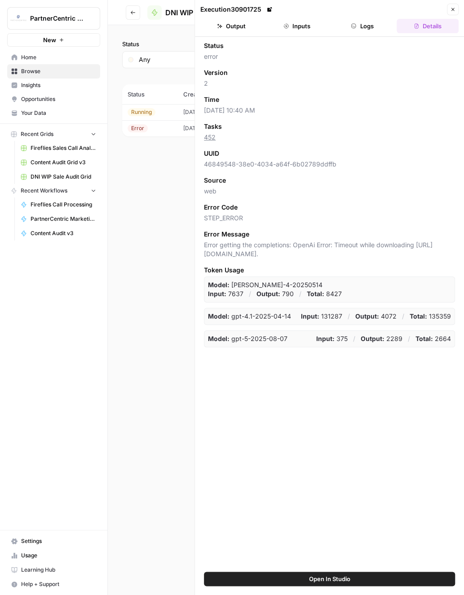
click at [362, 26] on button "Logs" at bounding box center [362, 26] width 62 height 14
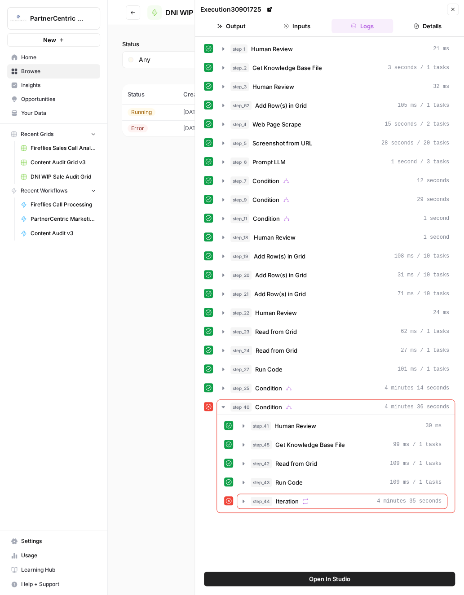
click at [372, 582] on button "Open In Studio" at bounding box center [329, 579] width 251 height 14
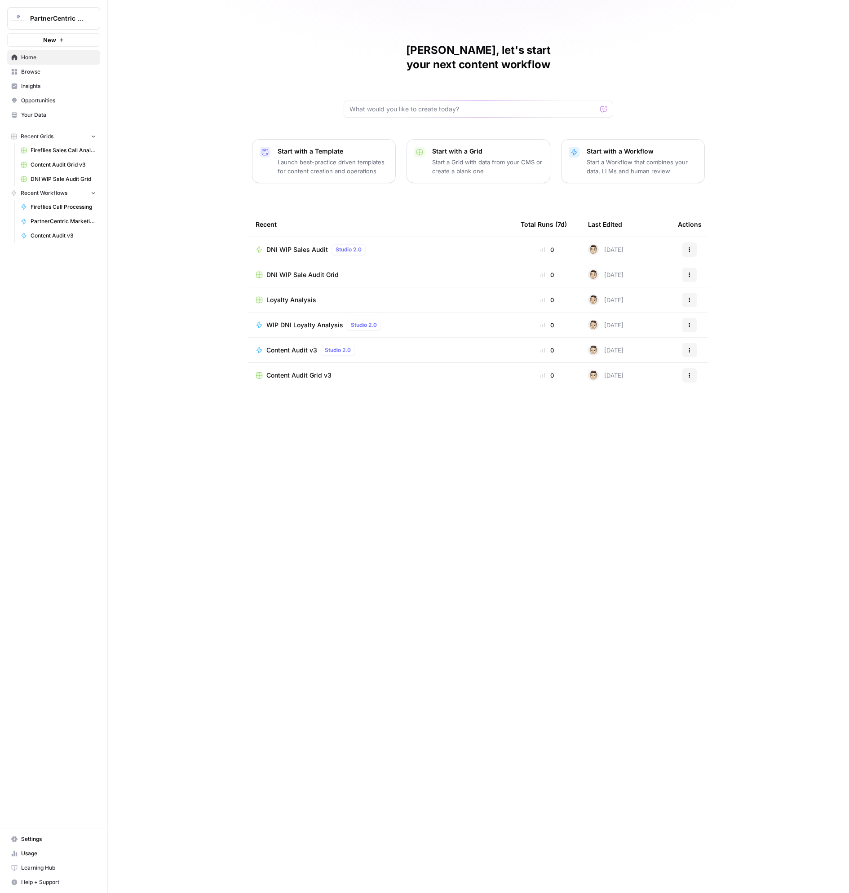
click at [22, 116] on span "Your Data" at bounding box center [58, 115] width 75 height 8
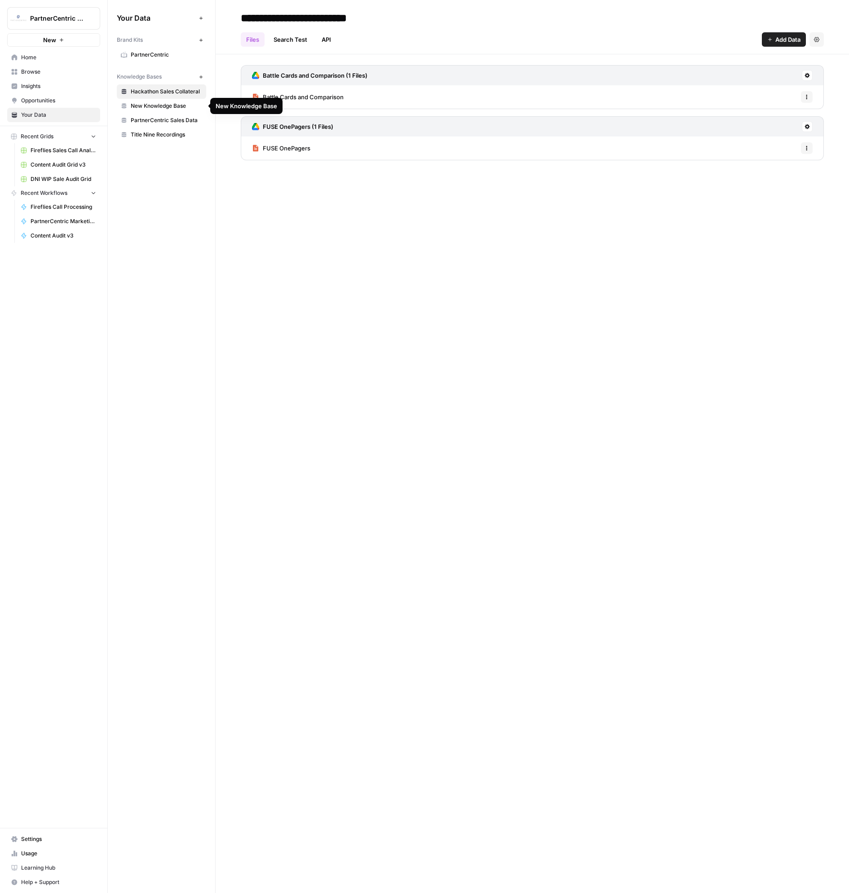
click at [176, 117] on span "PartnerCentric Sales Data" at bounding box center [166, 120] width 71 height 8
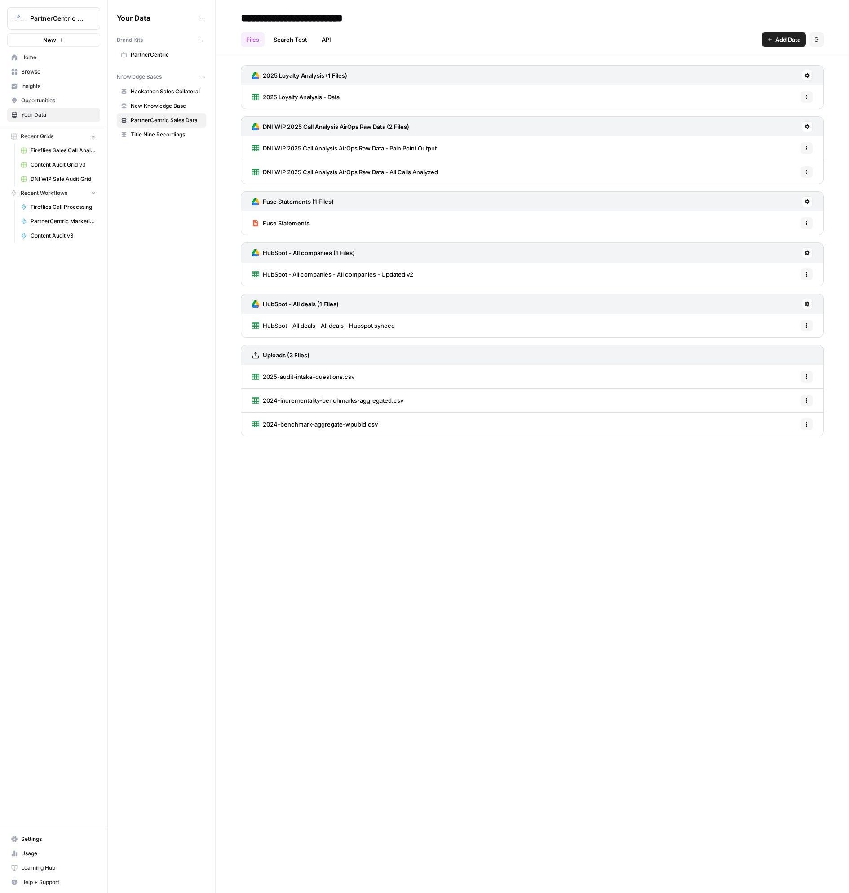
click at [811, 305] on button at bounding box center [807, 304] width 11 height 11
click at [802, 332] on div "Schedule Data Sync" at bounding box center [769, 335] width 69 height 9
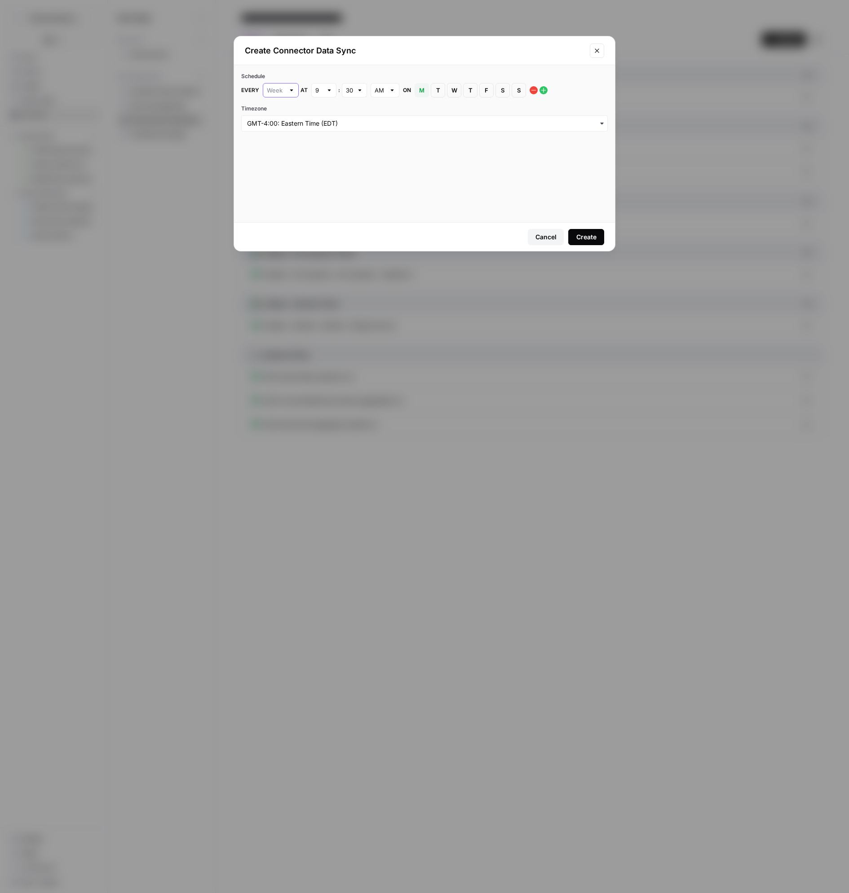
click at [279, 92] on input "text" at bounding box center [276, 90] width 18 height 9
click at [278, 136] on span "Hour" at bounding box center [278, 136] width 17 height 9
type input "Hour"
click at [275, 90] on input "text" at bounding box center [276, 90] width 18 height 9
click at [275, 127] on span "Day" at bounding box center [278, 123] width 17 height 9
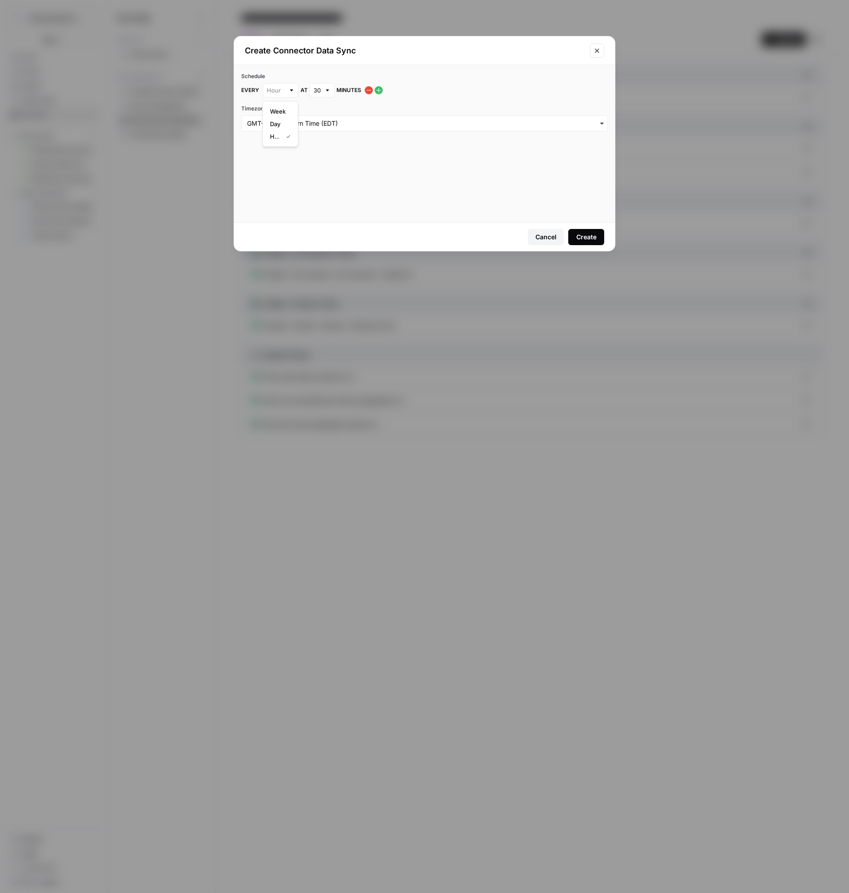
type input "Day"
click at [318, 92] on input "text" at bounding box center [318, 90] width 7 height 9
click at [323, 175] on span "6" at bounding box center [321, 174] width 6 height 9
type input "6"
click at [590, 233] on div "Create" at bounding box center [586, 237] width 20 height 9
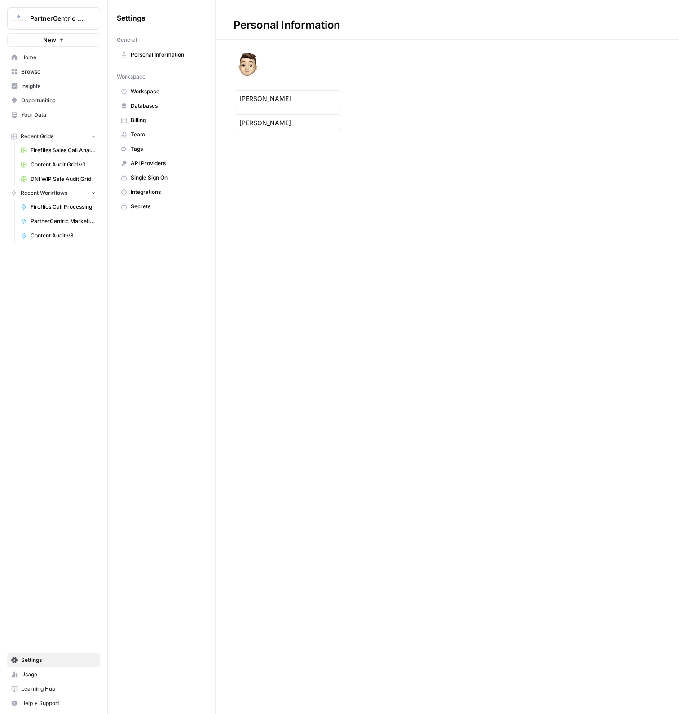
click at [164, 138] on link "Team" at bounding box center [161, 135] width 89 height 14
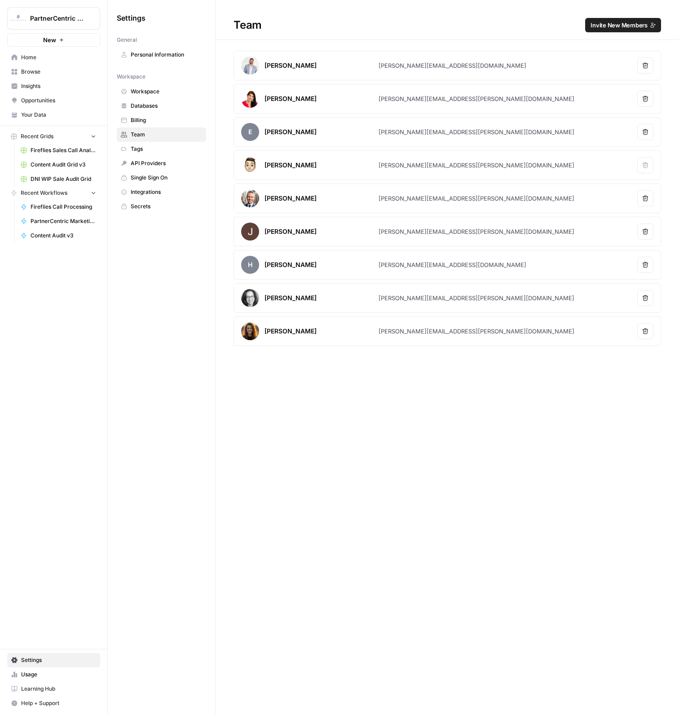
click at [633, 30] on button "Invite New Members" at bounding box center [623, 25] width 76 height 14
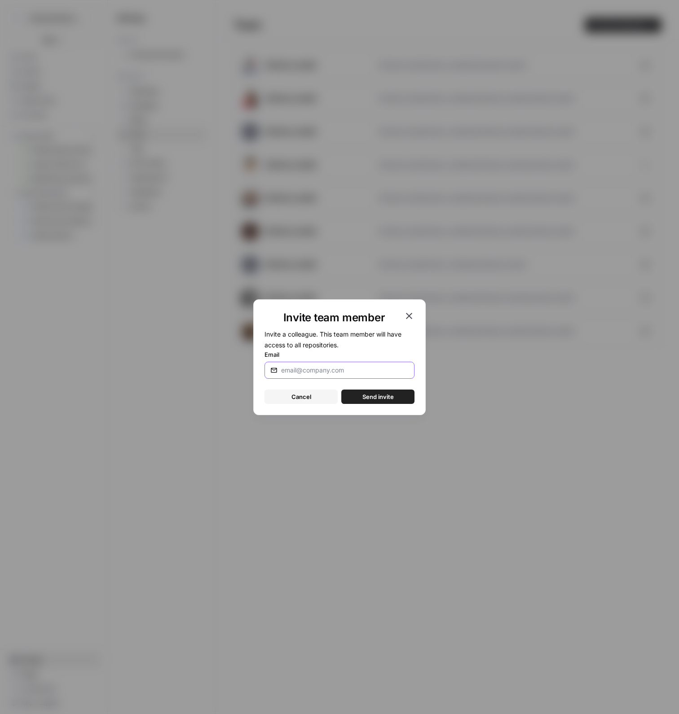
click at [303, 368] on input "Email" at bounding box center [343, 370] width 124 height 9
type input "patrick.revnew@partnercentric.com"
click at [392, 401] on button "Send invite" at bounding box center [377, 397] width 73 height 14
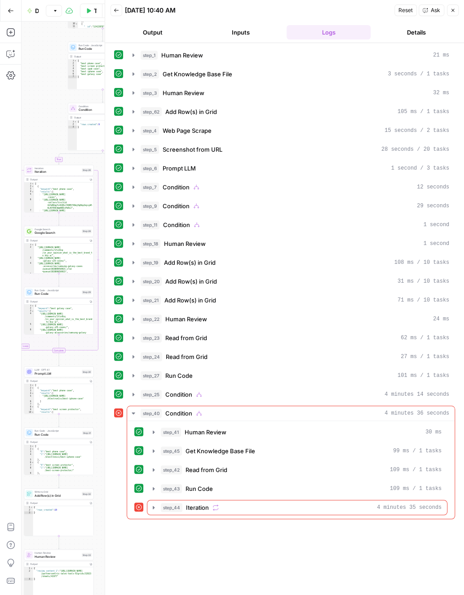
click at [255, 32] on button "Inputs" at bounding box center [240, 32] width 84 height 14
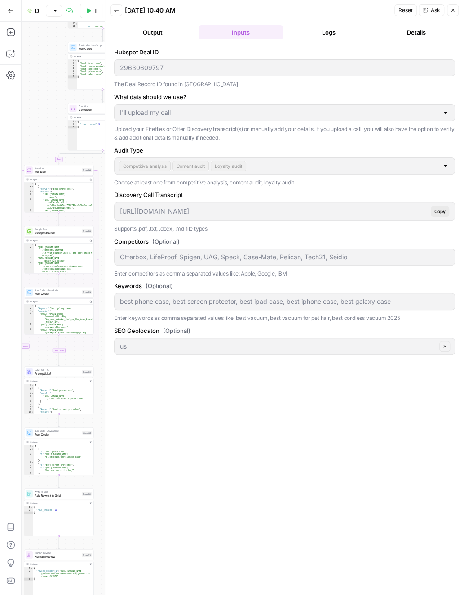
click at [167, 34] on button "Output" at bounding box center [152, 32] width 84 height 14
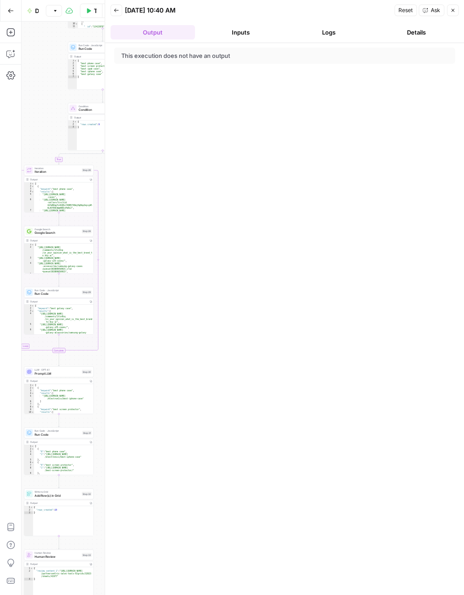
click at [406, 29] on button "Details" at bounding box center [416, 32] width 84 height 14
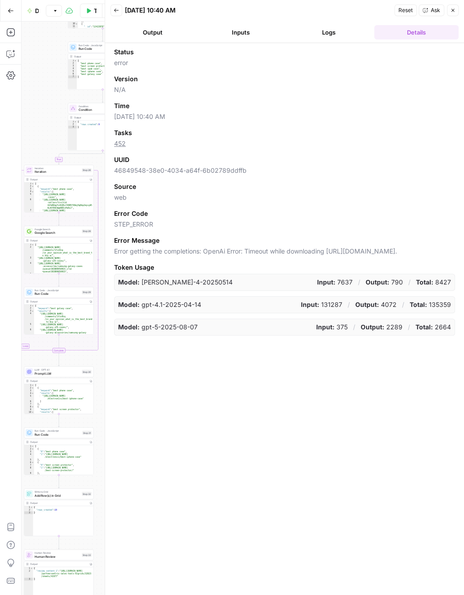
click at [453, 13] on button "Close" at bounding box center [453, 10] width 12 height 12
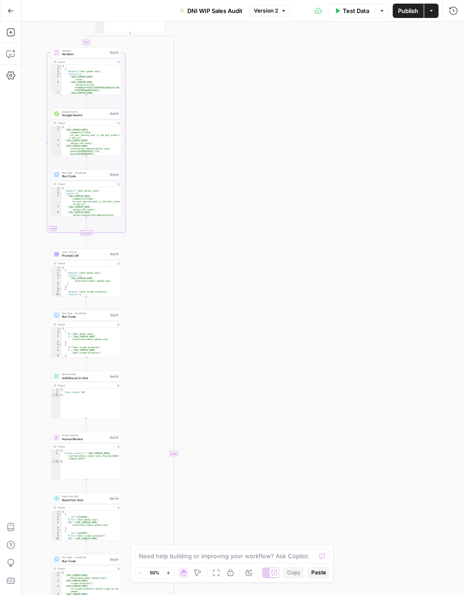
drag, startPoint x: 264, startPoint y: 331, endPoint x: 287, endPoint y: 266, distance: 69.6
click at [284, 270] on div "true true false true false true true true false false false false Workflow Inpu…" at bounding box center [243, 309] width 442 height 574
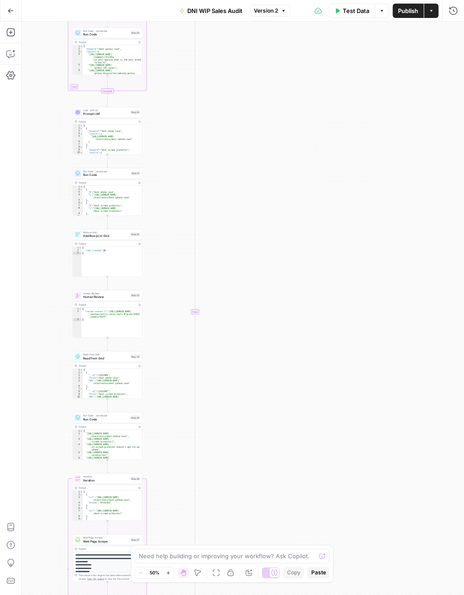
drag, startPoint x: 254, startPoint y: 475, endPoint x: 291, endPoint y: 201, distance: 276.5
click at [276, 212] on div "true true false true false true true true false false false false Workflow Inpu…" at bounding box center [243, 309] width 442 height 574
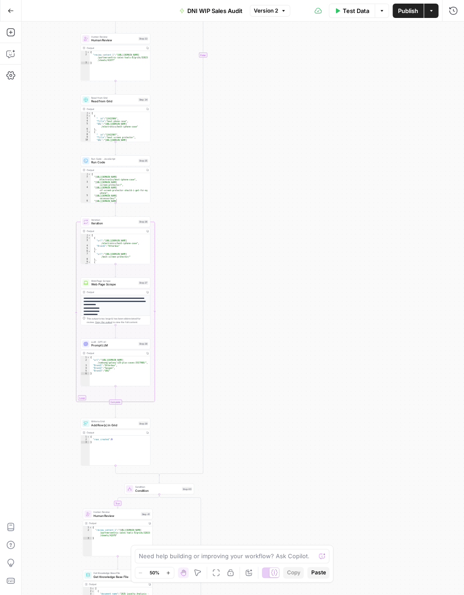
drag, startPoint x: 290, startPoint y: 389, endPoint x: 330, endPoint y: 198, distance: 195.4
click at [317, 222] on div "true true false true false true true true false false false false Workflow Inpu…" at bounding box center [243, 309] width 442 height 574
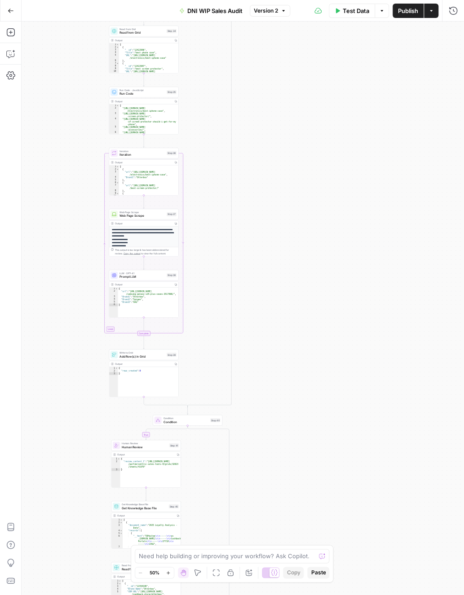
drag, startPoint x: 278, startPoint y: 467, endPoint x: 304, endPoint y: 229, distance: 239.4
click at [304, 231] on div "true true false true false true true true false false false false Workflow Inpu…" at bounding box center [243, 309] width 442 height 574
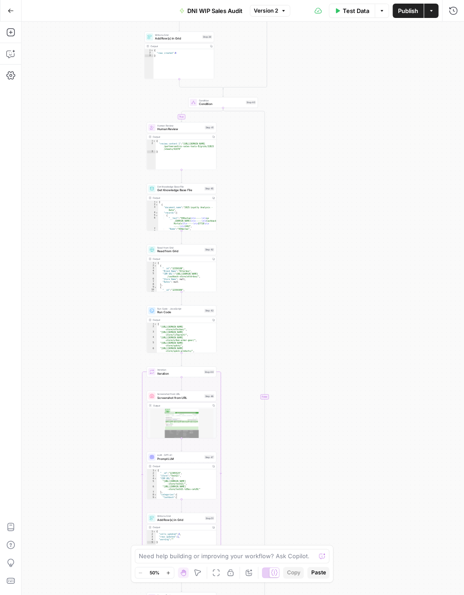
drag, startPoint x: 312, startPoint y: 334, endPoint x: 313, endPoint y: 265, distance: 69.2
click at [313, 273] on div "true true false true false true true true false false false false Workflow Inpu…" at bounding box center [243, 309] width 442 height 574
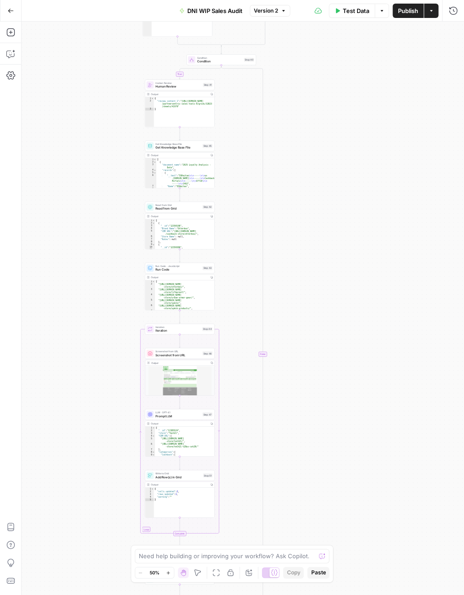
drag, startPoint x: 321, startPoint y: 376, endPoint x: 338, endPoint y: 228, distance: 149.2
click at [337, 234] on div "true true false true false true true true false false false false Workflow Inpu…" at bounding box center [243, 309] width 442 height 574
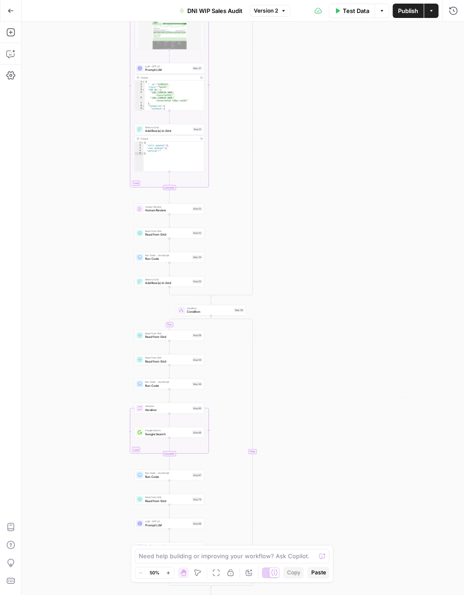
drag, startPoint x: 323, startPoint y: 439, endPoint x: 296, endPoint y: 239, distance: 201.6
click at [296, 239] on div "true true false true false true true true false false false false Workflow Inpu…" at bounding box center [243, 309] width 442 height 574
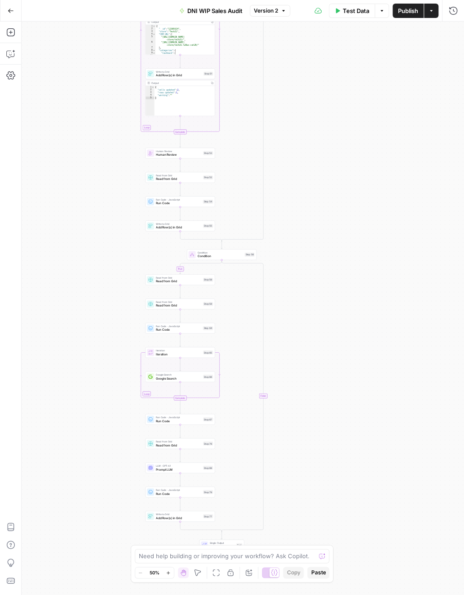
drag, startPoint x: 294, startPoint y: 338, endPoint x: 320, endPoint y: 252, distance: 89.6
click at [321, 251] on div "true true false true false true true true false false false false Workflow Inpu…" at bounding box center [243, 309] width 442 height 574
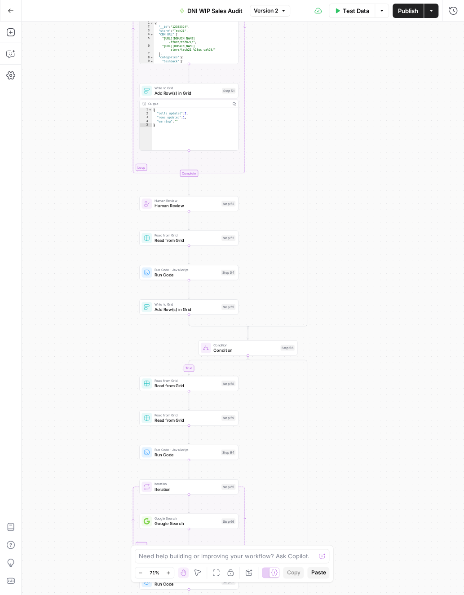
drag, startPoint x: 304, startPoint y: 183, endPoint x: 338, endPoint y: 370, distance: 189.9
click at [338, 370] on div "true true false true false true true true false false false false Workflow Inpu…" at bounding box center [243, 309] width 442 height 574
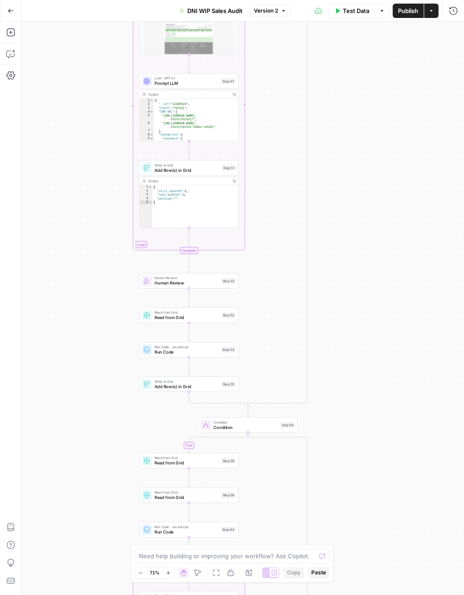
drag, startPoint x: 328, startPoint y: 233, endPoint x: 328, endPoint y: 267, distance: 34.1
click at [328, 267] on div "true true false true false true true true false false false false Workflow Inpu…" at bounding box center [243, 309] width 442 height 574
click at [197, 354] on span "Run Code" at bounding box center [186, 352] width 64 height 6
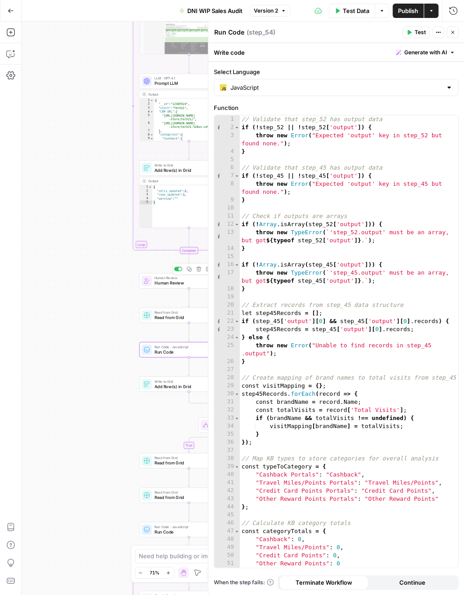
click at [195, 287] on div "Human Review Human Review Step 53 Copy step Delete step Add Note Test" at bounding box center [188, 280] width 99 height 15
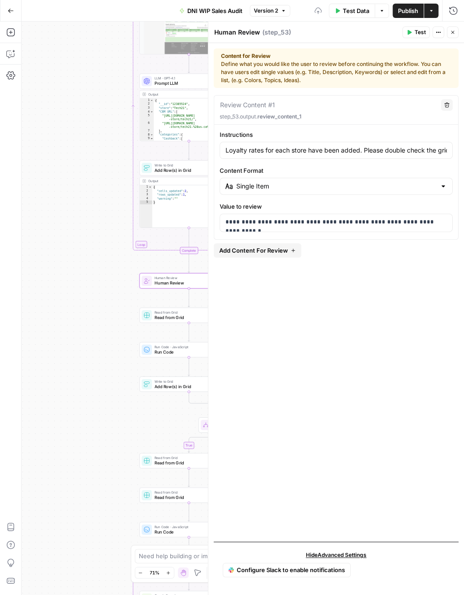
click at [419, 31] on span "Test" at bounding box center [419, 32] width 11 height 8
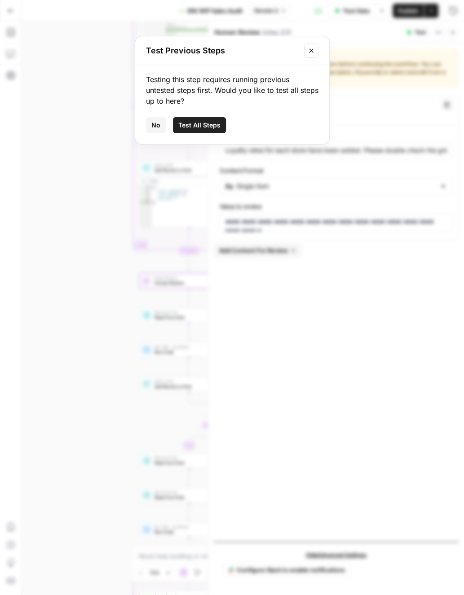
click at [205, 127] on span "Test All Steps" at bounding box center [199, 125] width 42 height 9
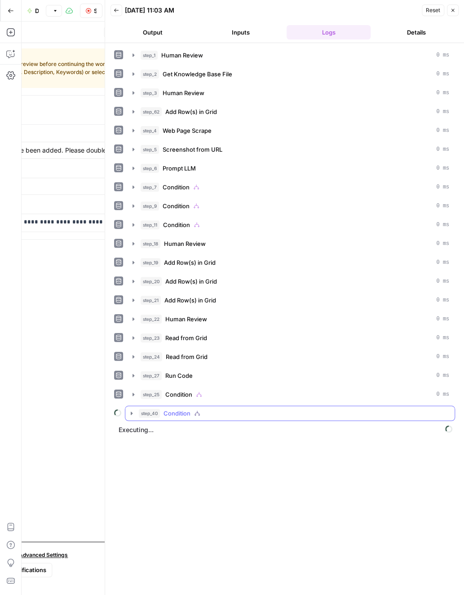
click at [242, 409] on div "step_40 Condition" at bounding box center [294, 413] width 310 height 9
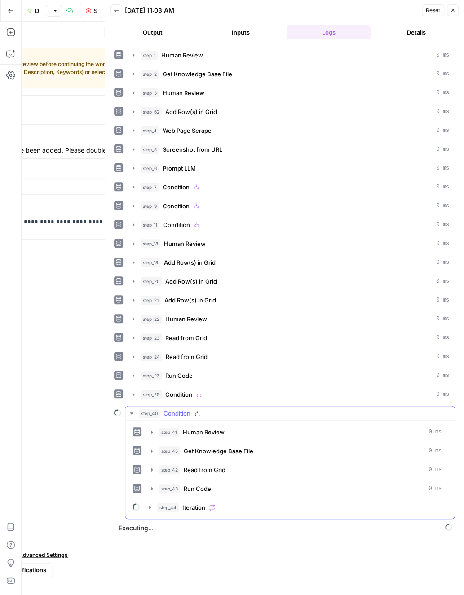
click at [243, 507] on div "step_41 Human Review 0 ms step_45 Get Knowledge Base File 0 ms step_42 Read fro…" at bounding box center [289, 470] width 329 height 98
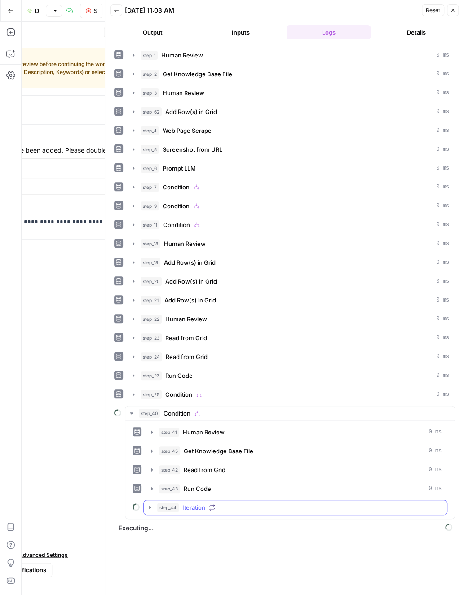
click at [244, 503] on div "step_44 Iteration" at bounding box center [299, 507] width 284 height 9
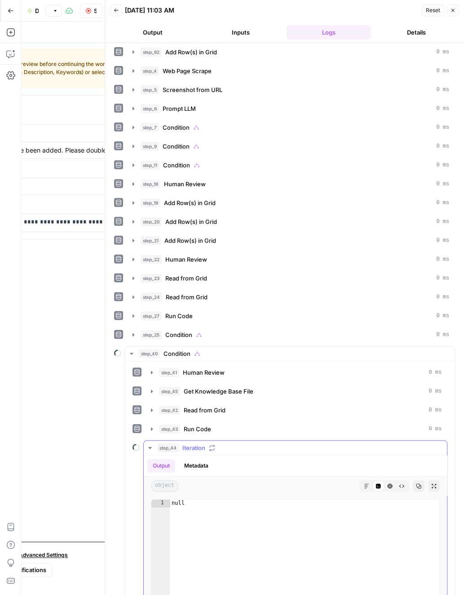
scroll to position [161, 0]
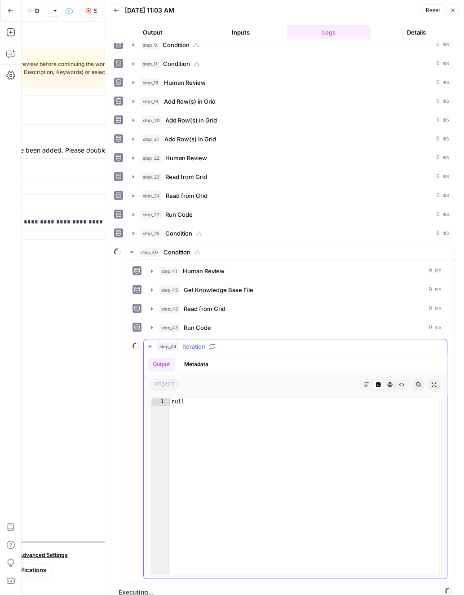
click at [230, 342] on div "step_44 Iteration" at bounding box center [299, 346] width 284 height 9
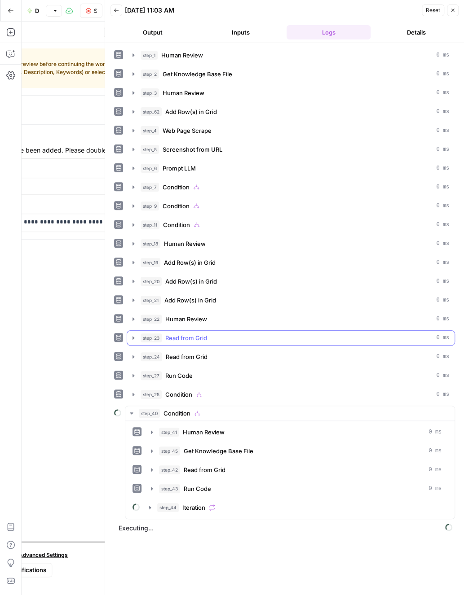
scroll to position [0, 0]
click at [230, 339] on button "step_23 Read from Grid 0 ms" at bounding box center [290, 338] width 327 height 14
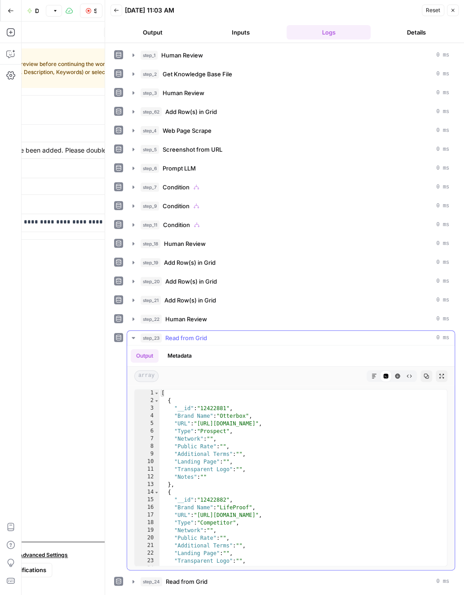
click at [230, 339] on button "step_23 Read from Grid 0 ms" at bounding box center [290, 338] width 327 height 14
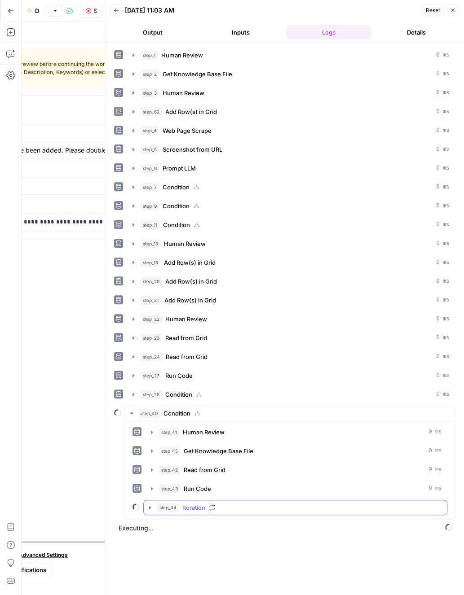
click at [232, 505] on button "step_44 Iteration" at bounding box center [295, 508] width 303 height 14
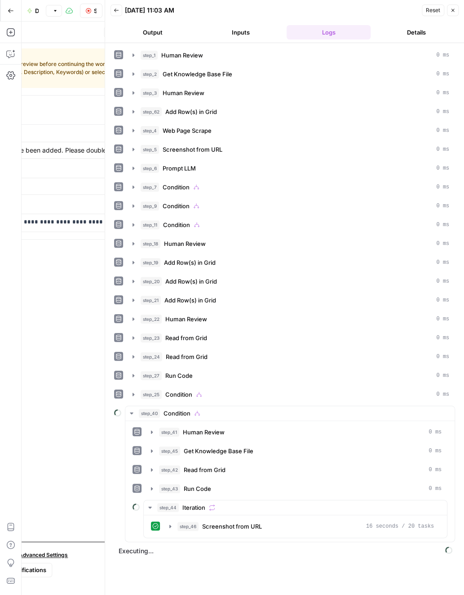
click at [95, 12] on span "Stop Run" at bounding box center [95, 10] width 3 height 9
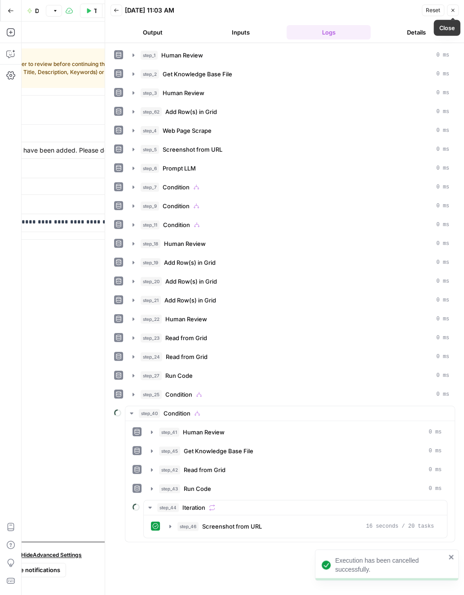
click at [452, 13] on button "Close" at bounding box center [453, 10] width 12 height 12
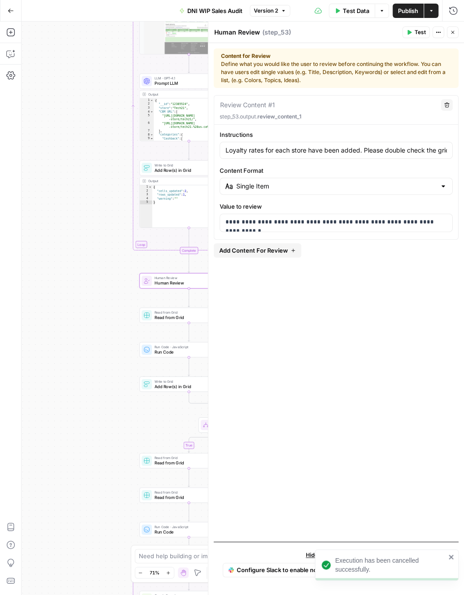
click at [339, 318] on div "**********" at bounding box center [336, 315] width 245 height 440
click at [454, 31] on icon "button" at bounding box center [452, 32] width 5 height 5
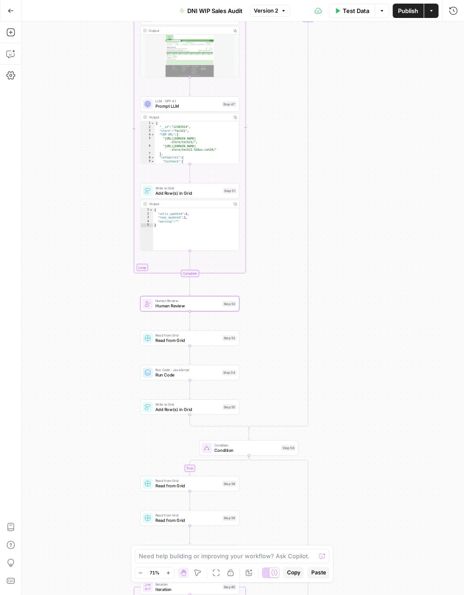
drag, startPoint x: 369, startPoint y: 225, endPoint x: 356, endPoint y: 330, distance: 105.0
click at [350, 456] on div "true true false true false true true true false false false false Workflow Inpu…" at bounding box center [243, 309] width 442 height 574
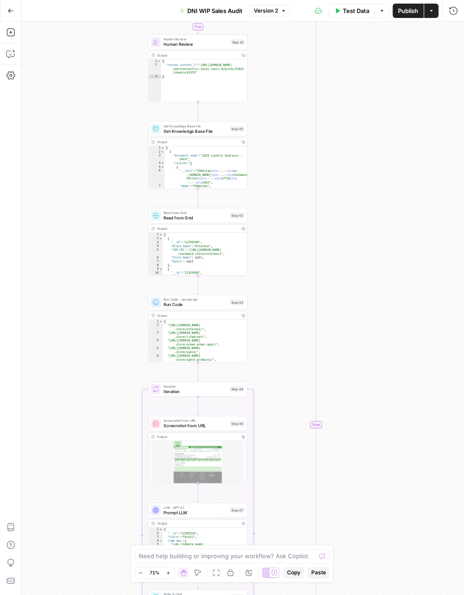
drag, startPoint x: 367, startPoint y: 309, endPoint x: 378, endPoint y: 436, distance: 126.6
click at [380, 478] on div "true true false true false true true true false false false false Workflow Inpu…" at bounding box center [243, 309] width 442 height 574
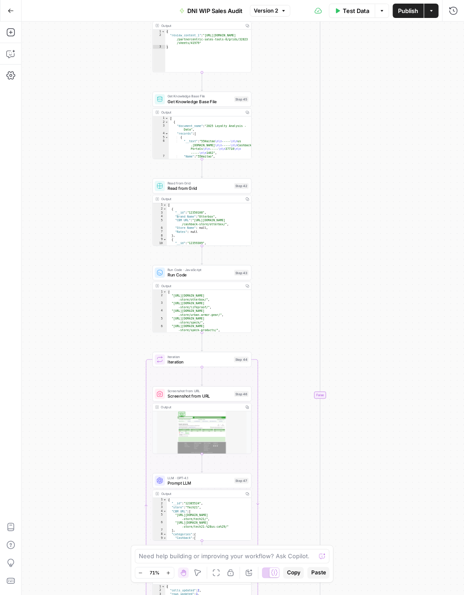
drag, startPoint x: 357, startPoint y: 247, endPoint x: 335, endPoint y: 190, distance: 61.4
click at [335, 190] on div "true true false true false true true true false false false false Workflow Inpu…" at bounding box center [243, 309] width 442 height 574
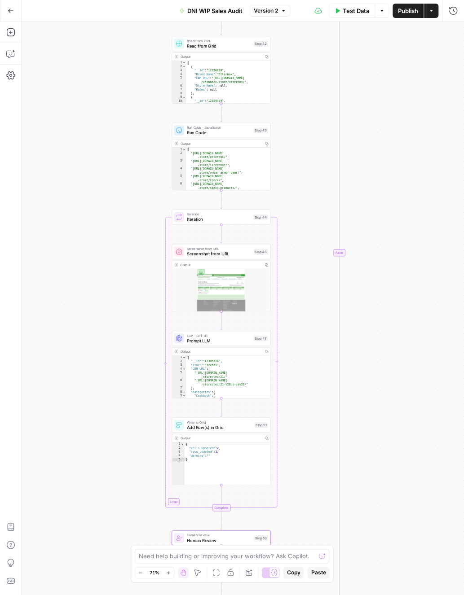
drag, startPoint x: 403, startPoint y: 309, endPoint x: 412, endPoint y: 257, distance: 52.0
click at [412, 257] on div "true true false true false true true true false false false false Workflow Inpu…" at bounding box center [243, 309] width 442 height 574
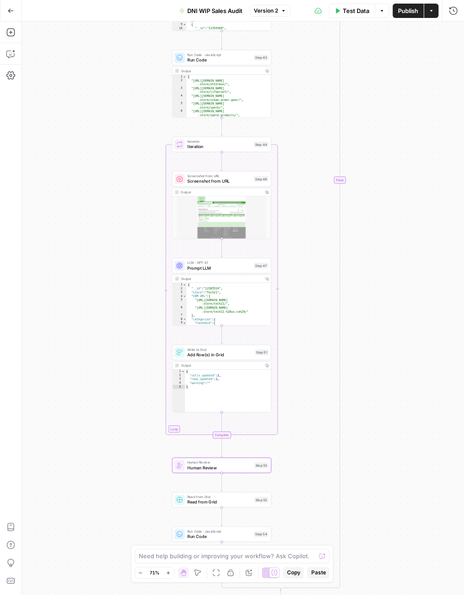
drag, startPoint x: 398, startPoint y: 378, endPoint x: 381, endPoint y: 213, distance: 165.7
click at [381, 213] on div "true true false true false true true true false false false false Workflow Inpu…" at bounding box center [243, 309] width 442 height 574
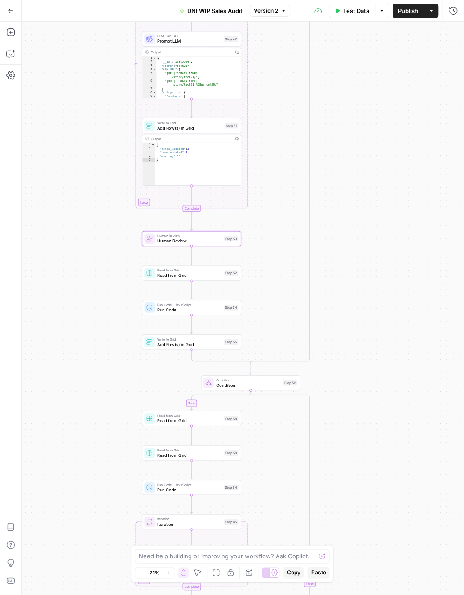
drag, startPoint x: 368, startPoint y: 378, endPoint x: 355, endPoint y: 246, distance: 132.6
click at [355, 246] on div "true true false true false true true true false false false false Workflow Inpu…" at bounding box center [243, 309] width 442 height 574
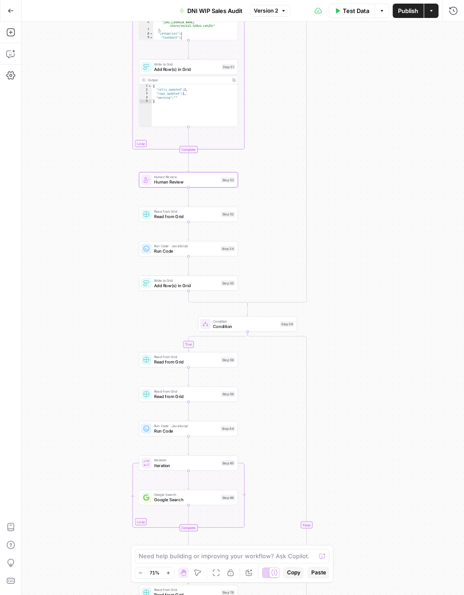
drag, startPoint x: 361, startPoint y: 339, endPoint x: 375, endPoint y: 295, distance: 45.5
click at [355, 293] on div "true true false true false true true true false false false false Workflow Inpu…" at bounding box center [243, 309] width 442 height 574
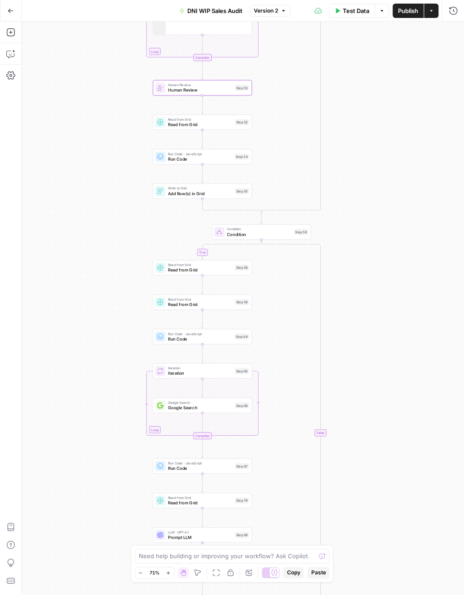
drag, startPoint x: 363, startPoint y: 351, endPoint x: 368, endPoint y: 293, distance: 58.2
click at [368, 293] on div "true true false true false true true true false false false false Workflow Inpu…" at bounding box center [243, 309] width 442 height 574
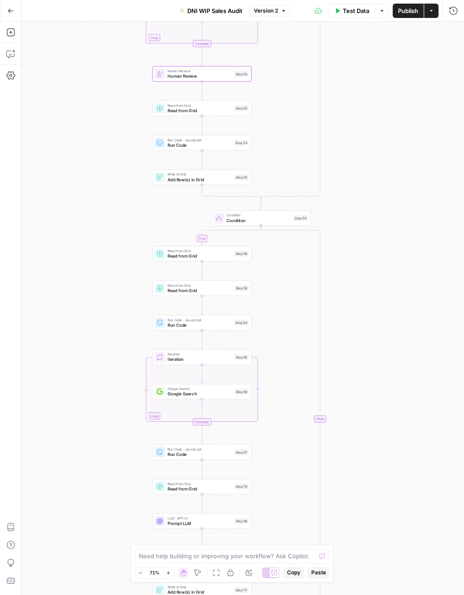
drag, startPoint x: 368, startPoint y: 324, endPoint x: 388, endPoint y: 234, distance: 92.1
click at [383, 238] on div "true true false true false true true true false false false false Workflow Inpu…" at bounding box center [243, 309] width 442 height 574
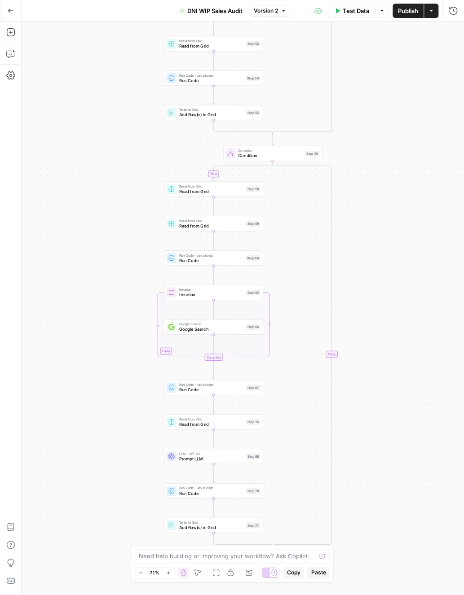
drag, startPoint x: 402, startPoint y: 428, endPoint x: 399, endPoint y: 449, distance: 20.9
click at [399, 449] on div "true true false true false true true true false false false false Workflow Inpu…" at bounding box center [243, 309] width 442 height 574
click at [279, 155] on span "Condition" at bounding box center [270, 156] width 65 height 6
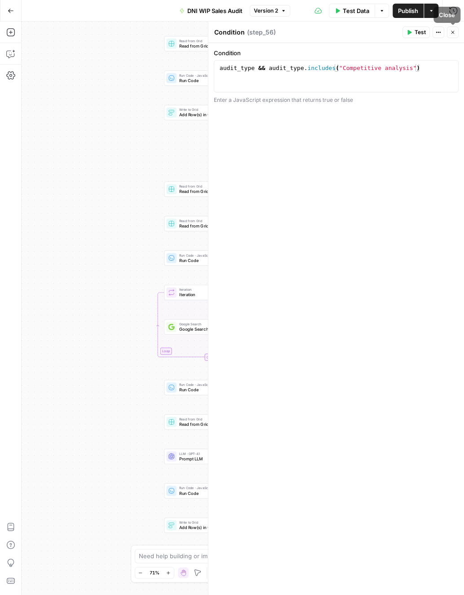
click at [422, 34] on span "Test" at bounding box center [419, 32] width 11 height 8
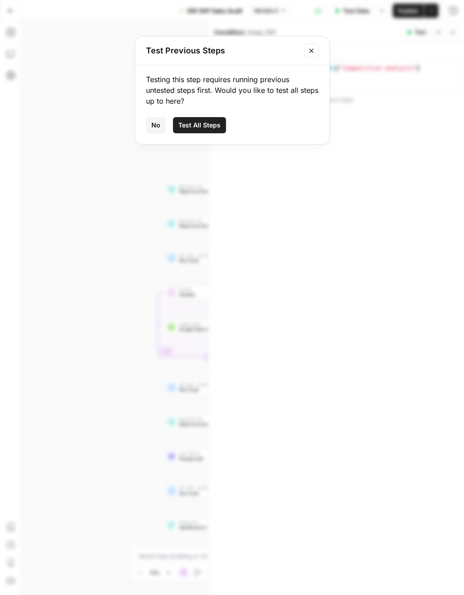
click at [318, 44] on div "Test Previous Steps" at bounding box center [232, 50] width 194 height 29
drag, startPoint x: 315, startPoint y: 48, endPoint x: 339, endPoint y: 43, distance: 24.9
click at [315, 48] on button "Close modal" at bounding box center [311, 51] width 14 height 14
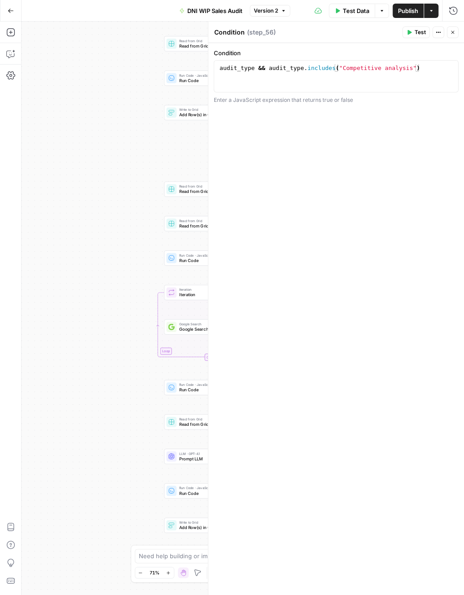
click at [452, 33] on icon "button" at bounding box center [452, 32] width 5 height 5
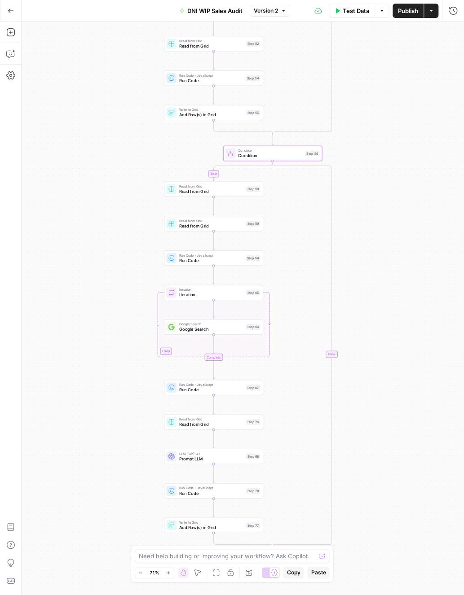
click at [271, 156] on span "Condition" at bounding box center [270, 156] width 65 height 6
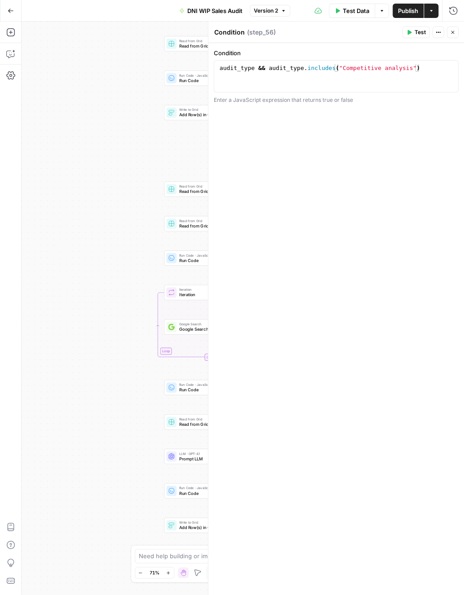
click at [450, 31] on icon "button" at bounding box center [452, 32] width 5 height 5
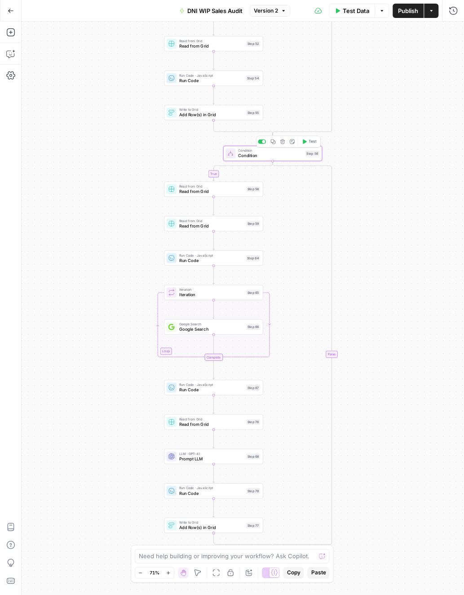
click at [304, 143] on icon "button" at bounding box center [304, 141] width 5 height 5
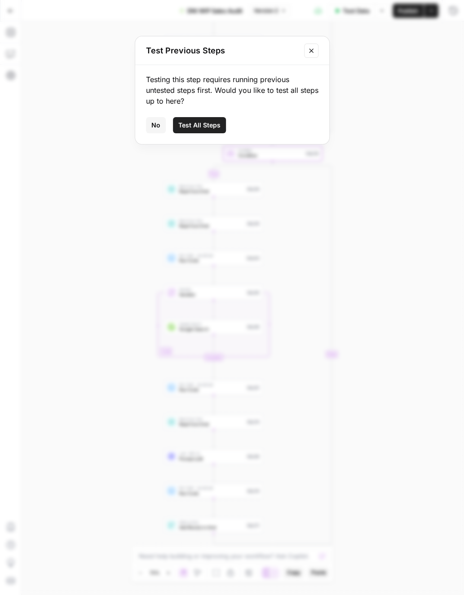
click at [205, 127] on span "Test All Steps" at bounding box center [199, 125] width 42 height 9
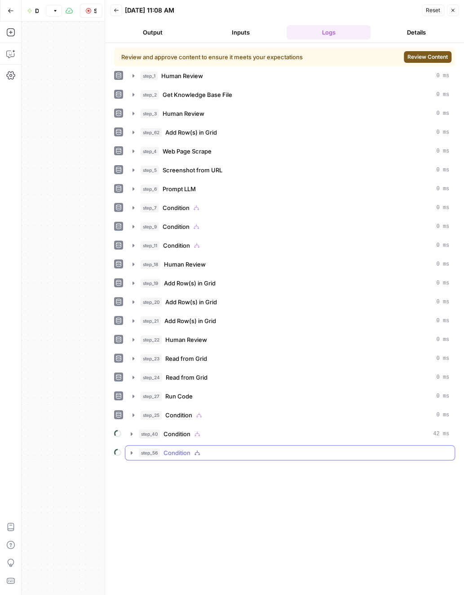
click at [238, 449] on div "step_56 Condition" at bounding box center [294, 453] width 310 height 9
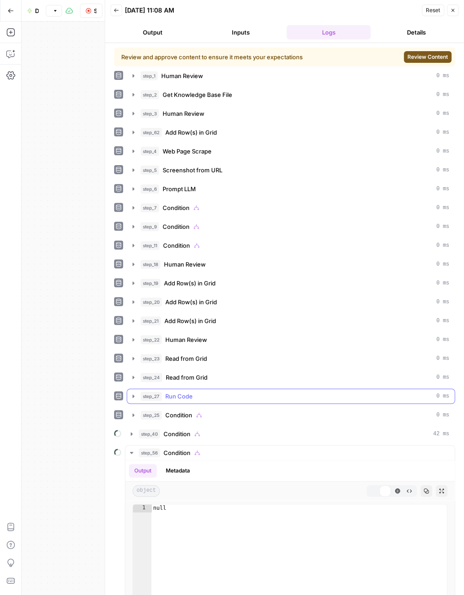
scroll to position [88, 0]
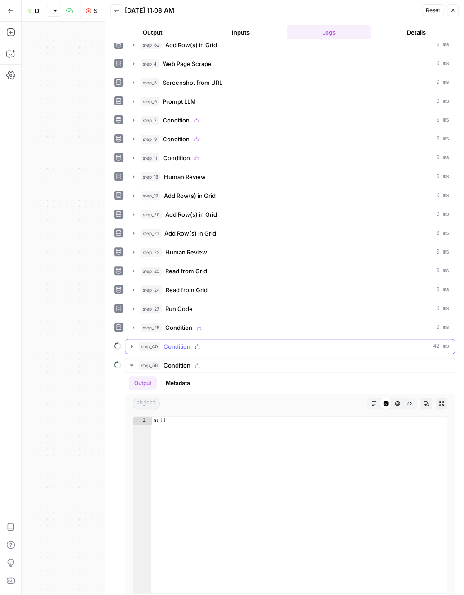
click at [232, 342] on div "step_40 Condition 42 ms" at bounding box center [294, 346] width 310 height 9
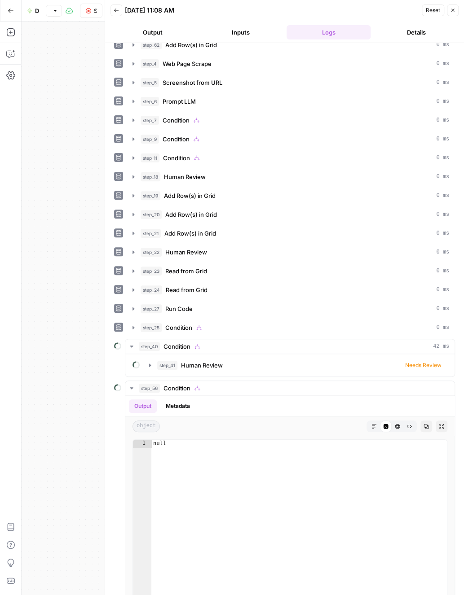
scroll to position [110, 0]
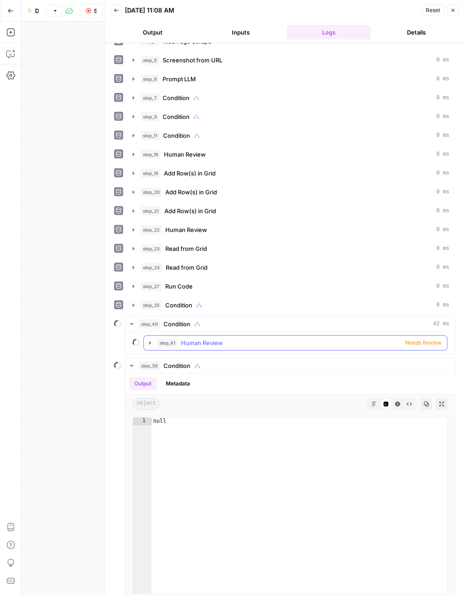
click at [203, 339] on span "Human Review" at bounding box center [202, 343] width 42 height 9
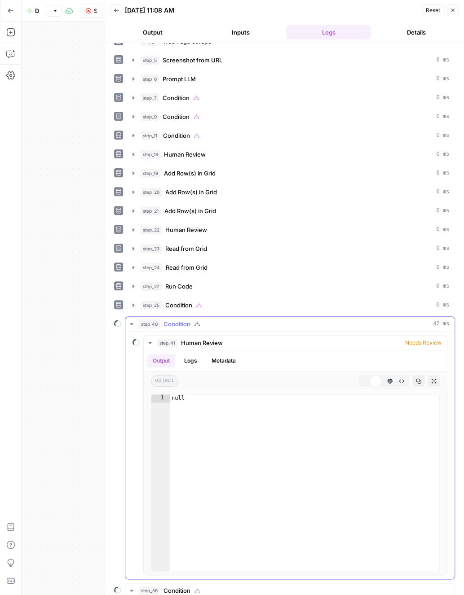
scroll to position [154, 0]
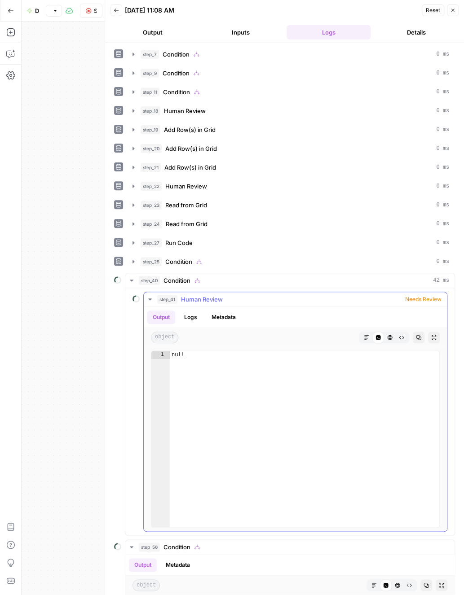
click at [210, 295] on span "Human Review" at bounding box center [202, 299] width 42 height 9
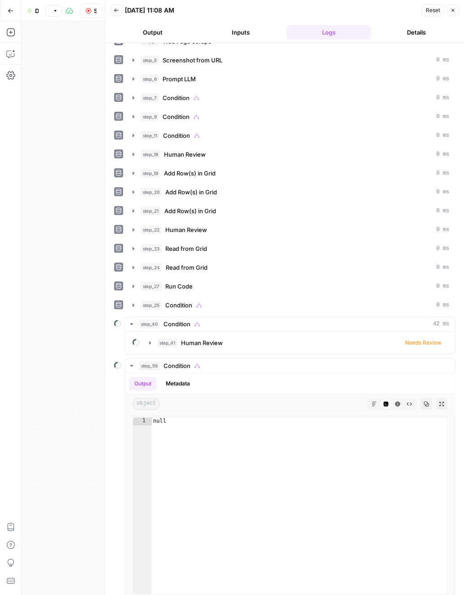
click at [234, 34] on button "Inputs" at bounding box center [240, 32] width 84 height 14
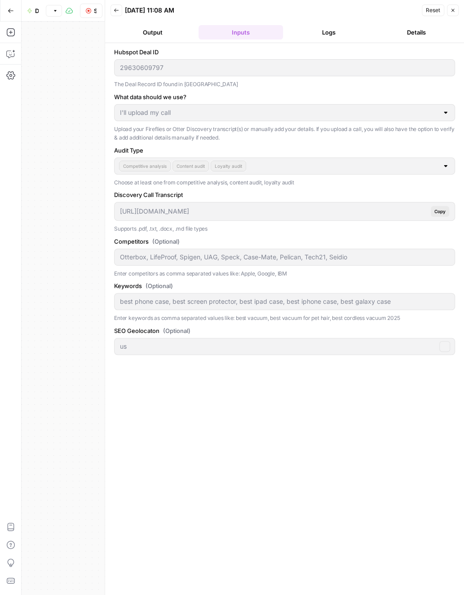
scroll to position [0, 0]
click at [170, 30] on button "Output" at bounding box center [152, 32] width 84 height 14
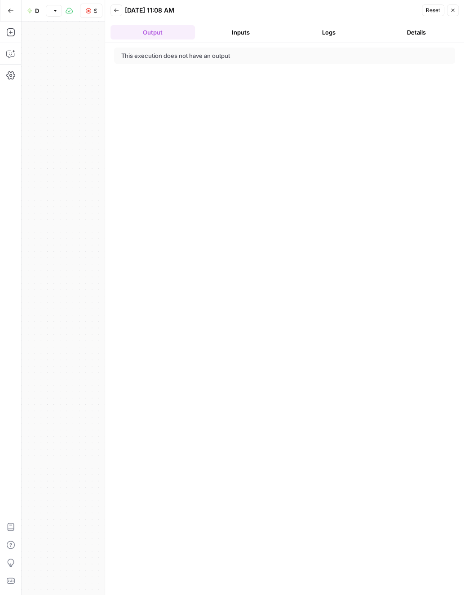
click at [437, 30] on button "Details" at bounding box center [416, 32] width 84 height 14
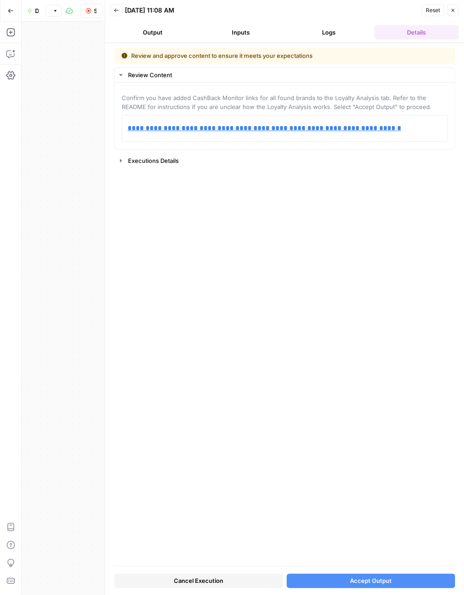
click at [431, 579] on button "Accept Output" at bounding box center [371, 581] width 169 height 14
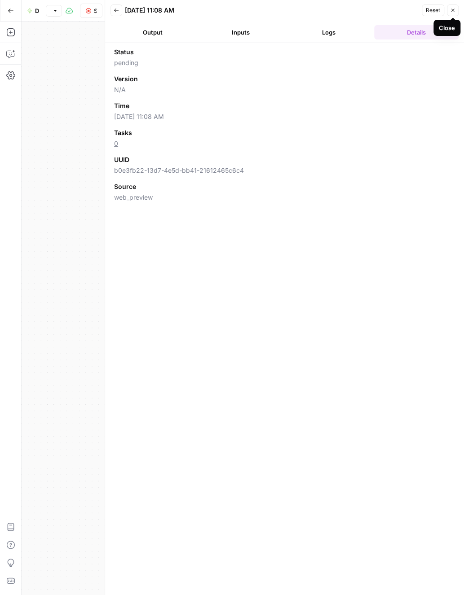
click at [346, 32] on button "Logs" at bounding box center [329, 32] width 84 height 14
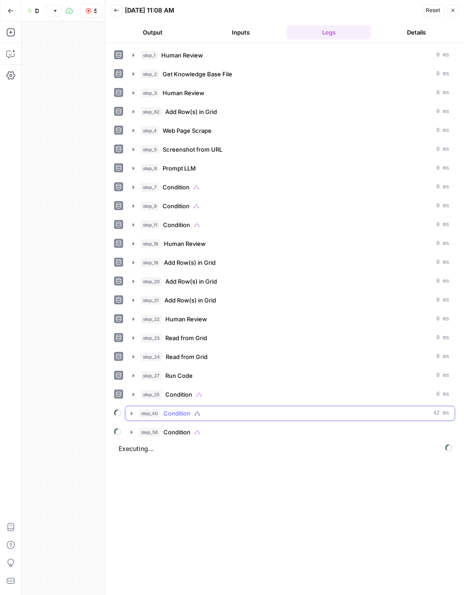
click at [224, 410] on div "step_40 Condition 42 ms" at bounding box center [294, 413] width 310 height 9
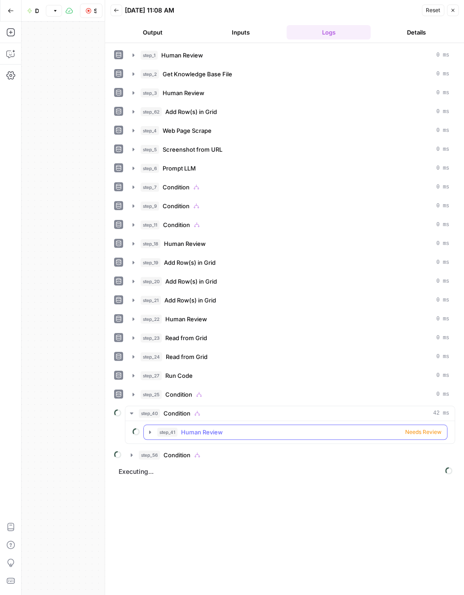
click at [224, 428] on div "step_41 Human Review Needs Review" at bounding box center [299, 432] width 284 height 9
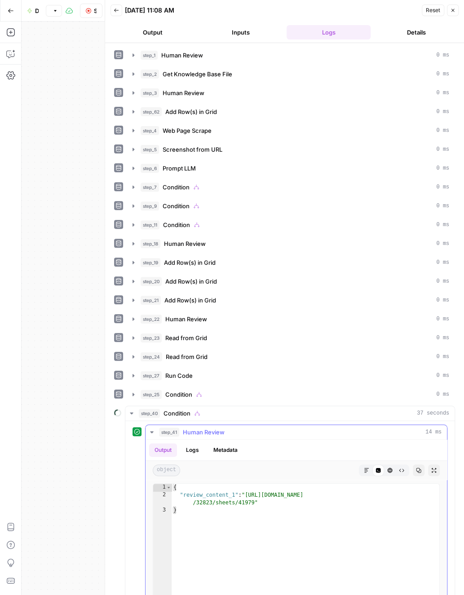
scroll to position [150, 0]
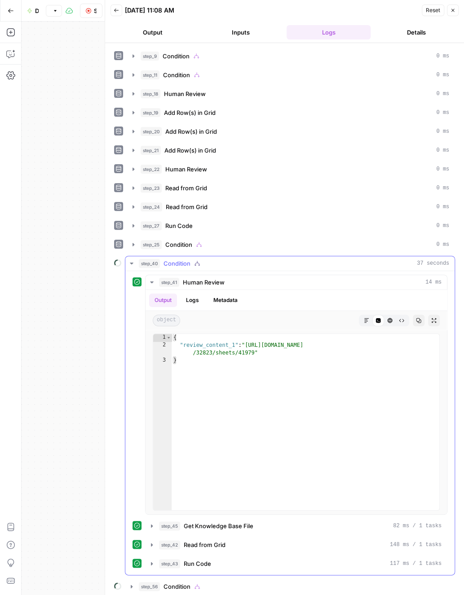
click at [225, 263] on button "step_40 Condition 37 seconds" at bounding box center [289, 263] width 329 height 14
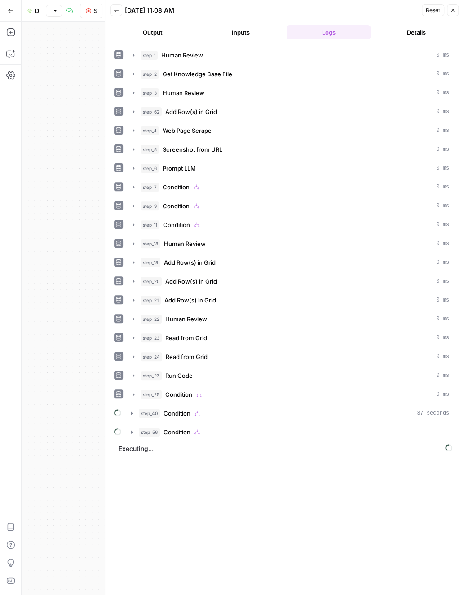
click at [230, 428] on div "step_56 Condition" at bounding box center [294, 432] width 310 height 9
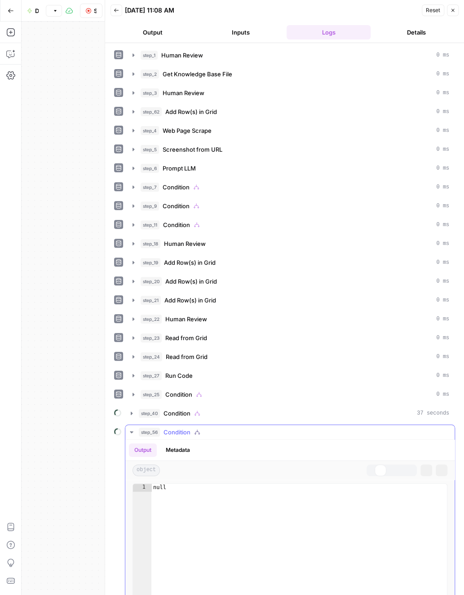
click at [230, 428] on div "step_56 Condition" at bounding box center [294, 432] width 310 height 9
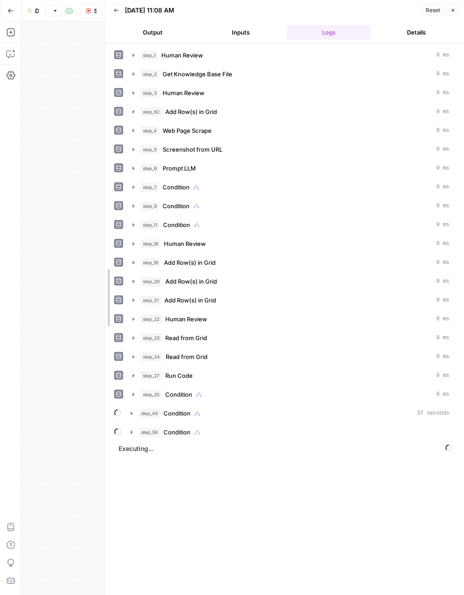
click at [101, 9] on div at bounding box center [105, 297] width 9 height 595
click at [97, 9] on button "Stop Run" at bounding box center [91, 11] width 22 height 14
click at [453, 12] on icon "button" at bounding box center [452, 10] width 5 height 5
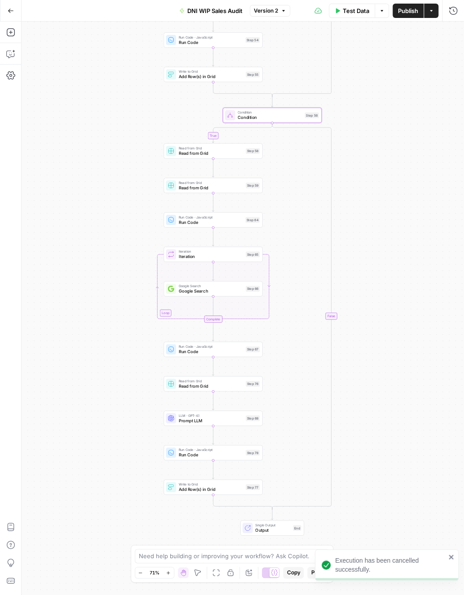
drag, startPoint x: 391, startPoint y: 416, endPoint x: 388, endPoint y: 388, distance: 27.9
click at [388, 389] on div "true true false true false true true true false false false false Workflow Inpu…" at bounding box center [243, 309] width 442 height 574
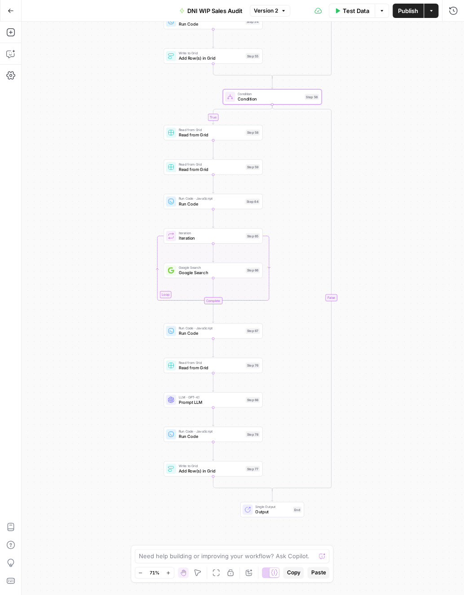
drag, startPoint x: 388, startPoint y: 383, endPoint x: 388, endPoint y: 368, distance: 14.8
click at [388, 368] on div "true true false true false true true true false false false false Workflow Inpu…" at bounding box center [243, 309] width 442 height 574
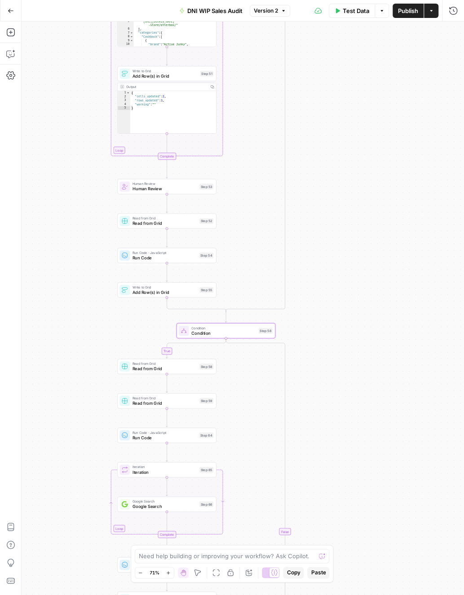
drag, startPoint x: 350, startPoint y: 71, endPoint x: 312, endPoint y: 340, distance: 271.6
click at [312, 340] on div "true true false true false true true true false false false false Workflow Inpu…" at bounding box center [243, 309] width 442 height 574
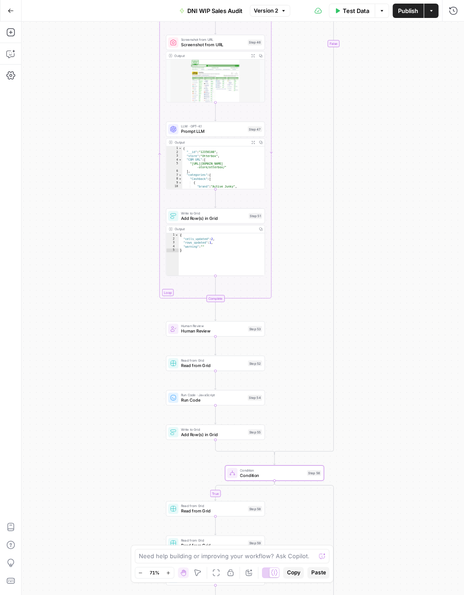
drag, startPoint x: 322, startPoint y: 145, endPoint x: 362, endPoint y: 256, distance: 118.1
click at [362, 256] on div "true true false true false true true true false false false false Workflow Inpu…" at bounding box center [243, 309] width 442 height 574
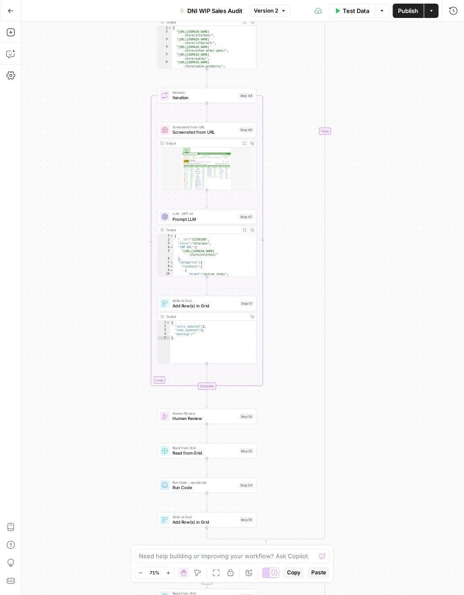
drag, startPoint x: 352, startPoint y: 160, endPoint x: 343, endPoint y: 248, distance: 88.0
click at [343, 248] on div "true true false true false true true true false false false false Workflow Inpu…" at bounding box center [243, 309] width 442 height 574
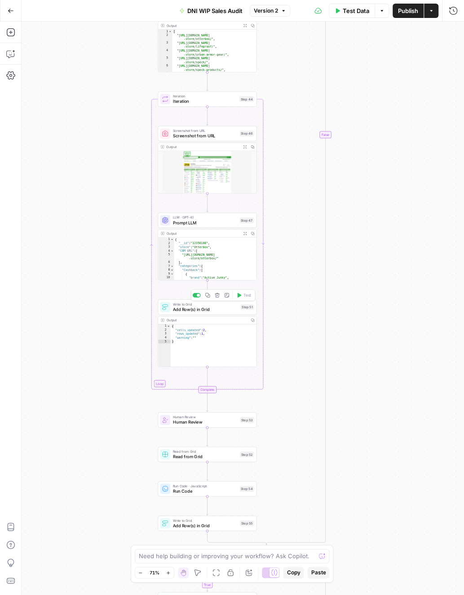
click at [221, 312] on span "Add Row(s) in Grid" at bounding box center [205, 309] width 65 height 6
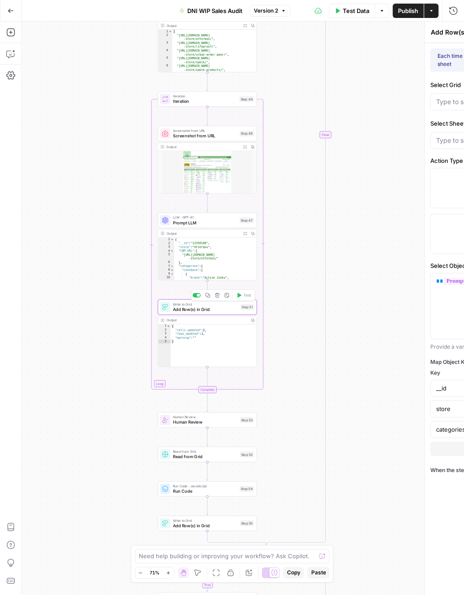
type input "Loyalty Audit"
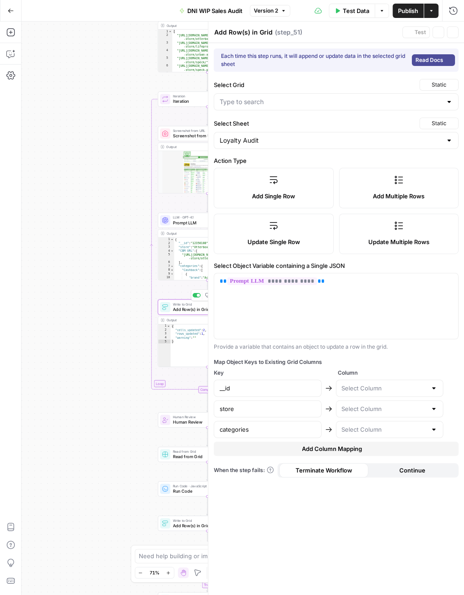
type input "Store Name"
type input "Rates"
type input "DNI WIP Sale Audit Grid"
click at [197, 223] on span "Prompt LLM" at bounding box center [205, 223] width 64 height 6
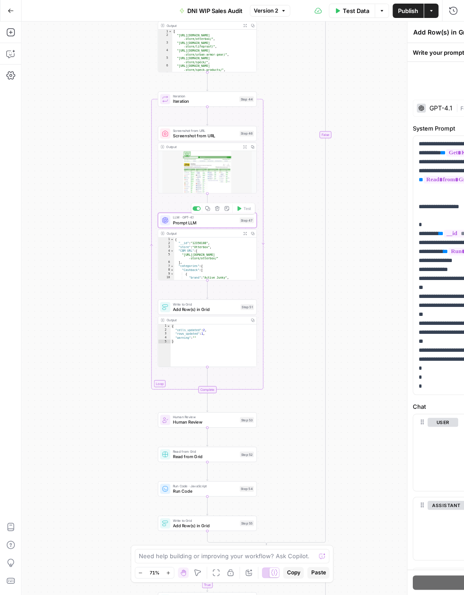
type textarea "Prompt LLM"
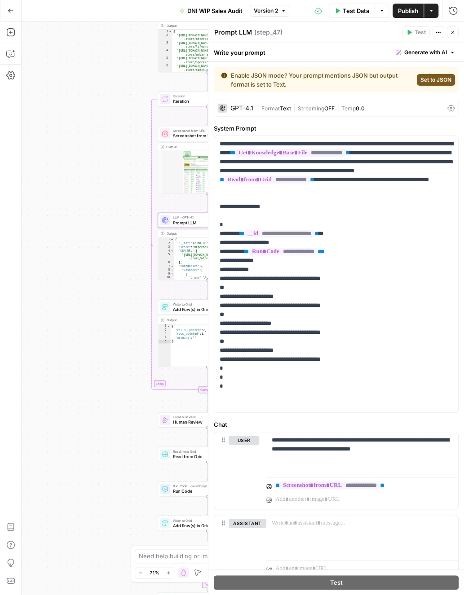
click at [453, 35] on button "Close" at bounding box center [453, 32] width 12 height 12
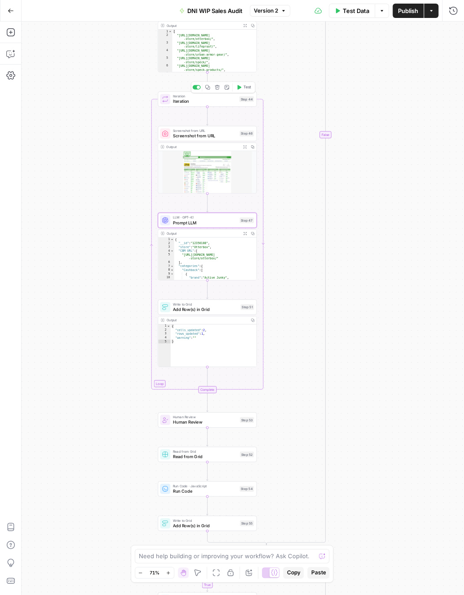
click at [199, 98] on span "Iteration" at bounding box center [205, 101] width 64 height 6
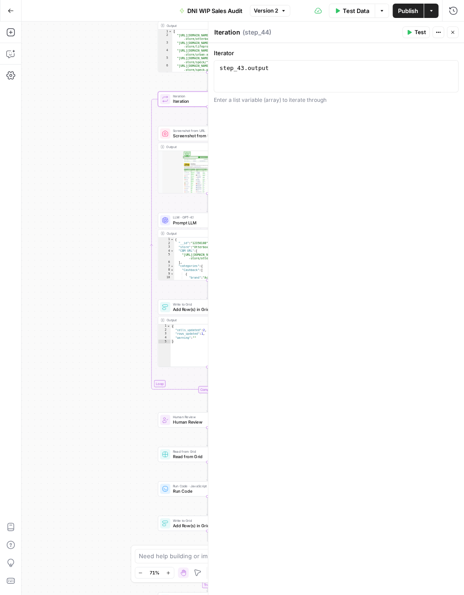
click at [450, 34] on icon "button" at bounding box center [452, 32] width 5 height 5
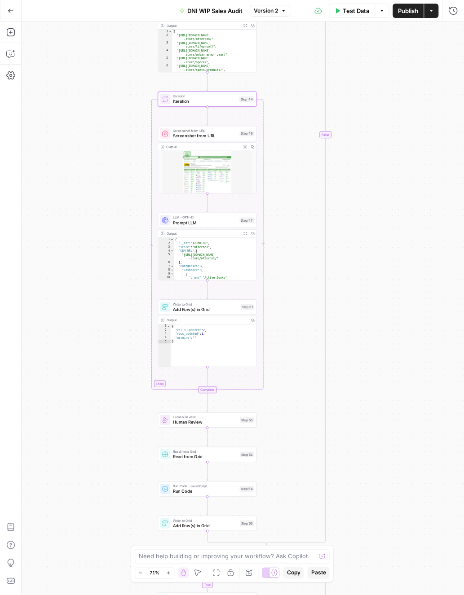
click at [212, 390] on div "Complete" at bounding box center [207, 389] width 18 height 7
click at [205, 103] on span "Iteration" at bounding box center [205, 101] width 64 height 6
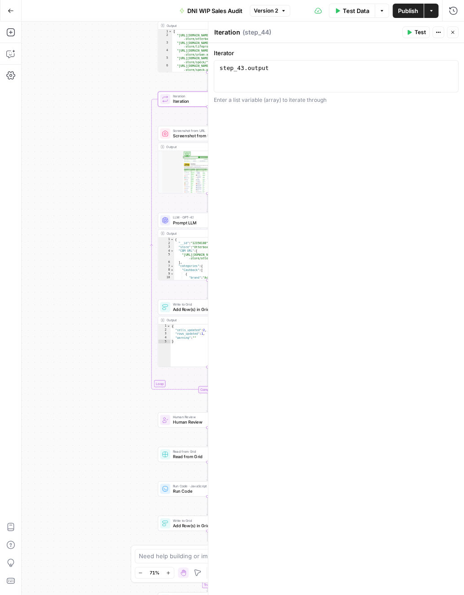
click at [454, 31] on icon "button" at bounding box center [452, 32] width 5 height 5
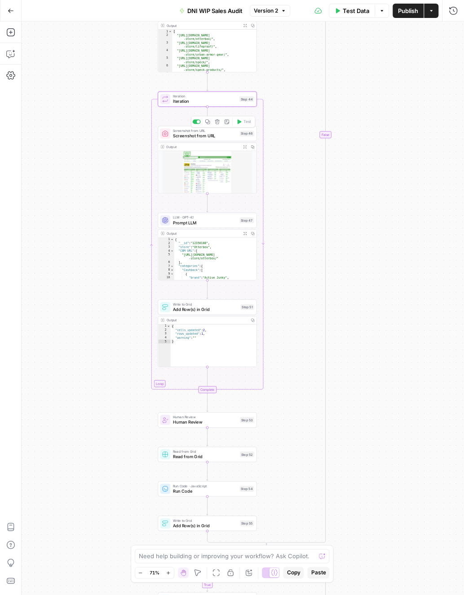
click at [220, 137] on span "Screenshot from URL" at bounding box center [205, 135] width 64 height 6
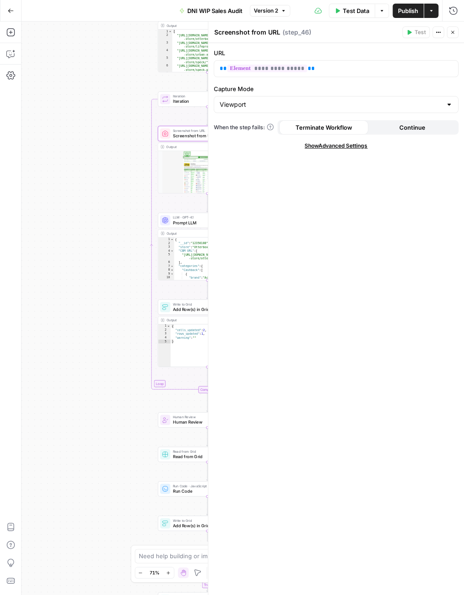
click at [411, 126] on span "Continue" at bounding box center [412, 127] width 26 height 9
click at [181, 224] on span "Prompt LLM" at bounding box center [205, 223] width 64 height 6
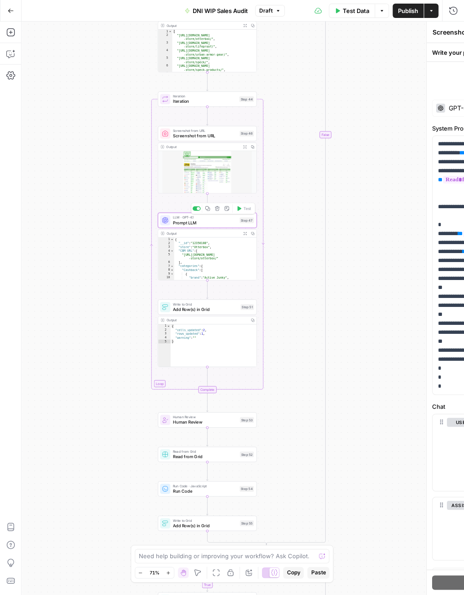
type textarea "Prompt LLM"
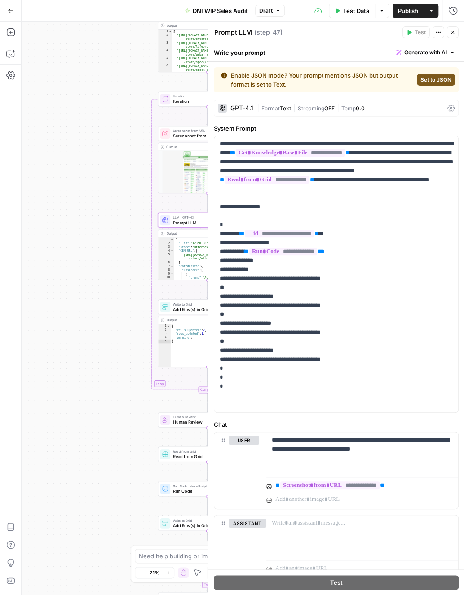
click at [444, 109] on div "GPT-4.1 | Format Text | Streaming OFF | Temp 0.0" at bounding box center [336, 108] width 245 height 17
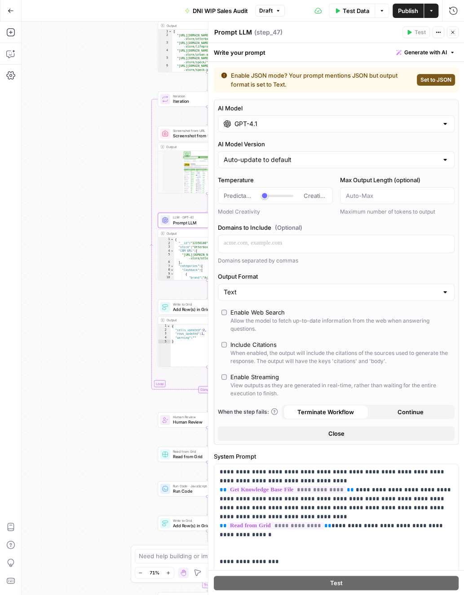
scroll to position [148, 0]
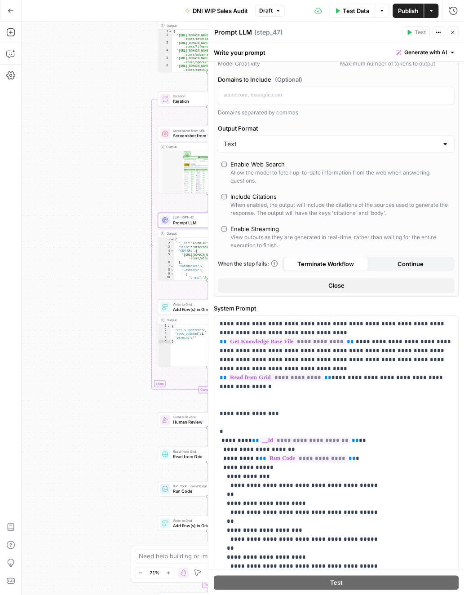
click at [398, 264] on span "Continue" at bounding box center [410, 264] width 26 height 9
click at [203, 308] on span "Add Row(s) in Grid" at bounding box center [205, 309] width 65 height 6
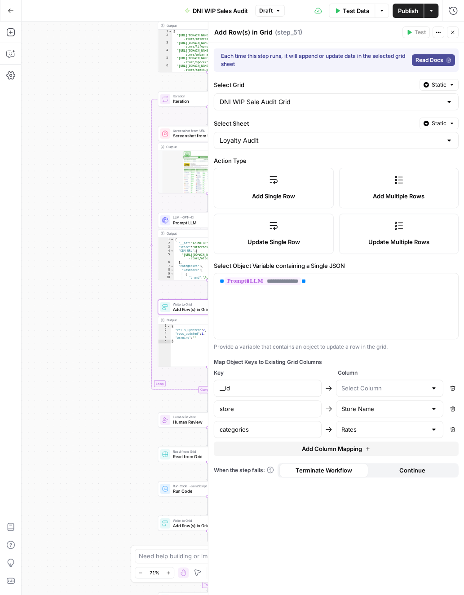
click at [400, 474] on button "Continue" at bounding box center [412, 470] width 89 height 14
click at [401, 563] on div "**********" at bounding box center [336, 319] width 256 height 552
click at [340, 9] on button "Test Data" at bounding box center [352, 11] width 46 height 14
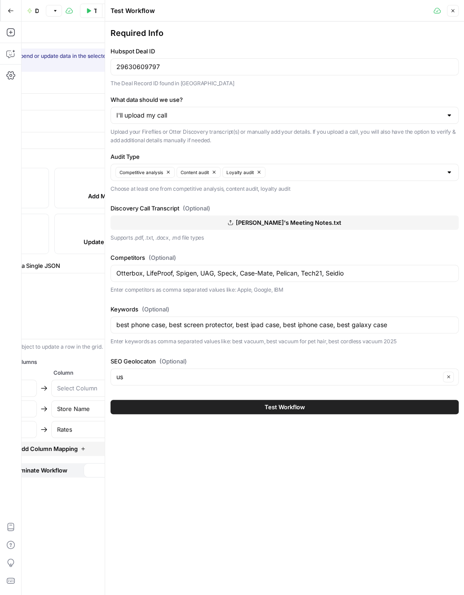
click at [454, 9] on icon "button" at bounding box center [452, 10] width 5 height 5
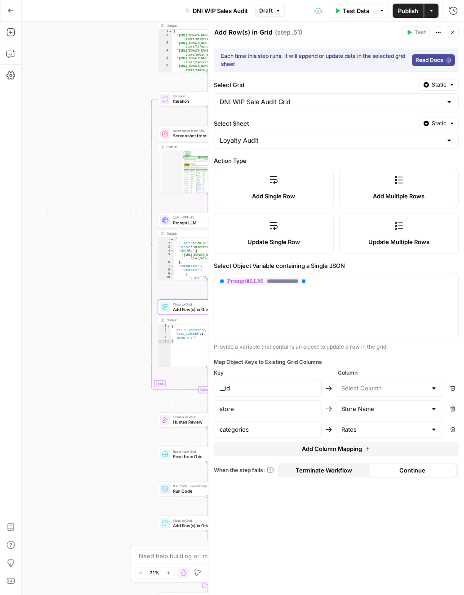
click at [451, 32] on icon "button" at bounding box center [452, 32] width 5 height 5
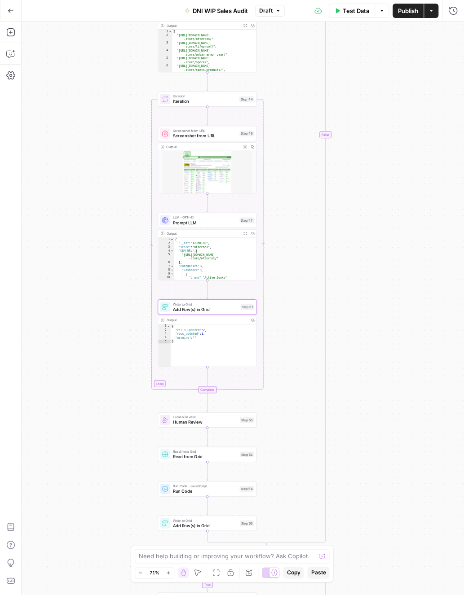
click at [195, 97] on span "Iteration" at bounding box center [205, 96] width 64 height 5
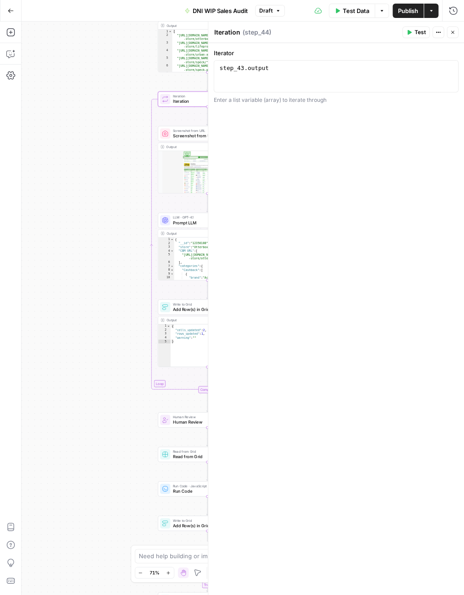
click at [414, 29] on button "Test" at bounding box center [415, 32] width 27 height 12
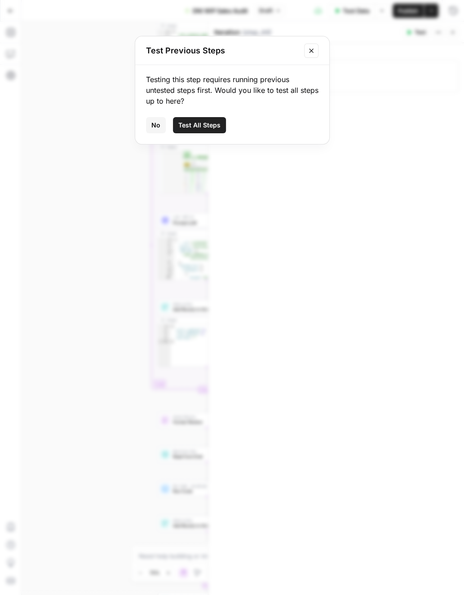
click at [310, 53] on icon "Close modal" at bounding box center [311, 50] width 7 height 7
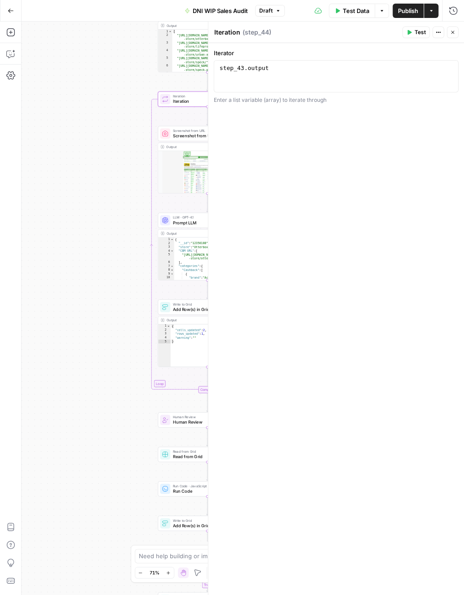
click at [449, 36] on button "Close" at bounding box center [453, 32] width 12 height 12
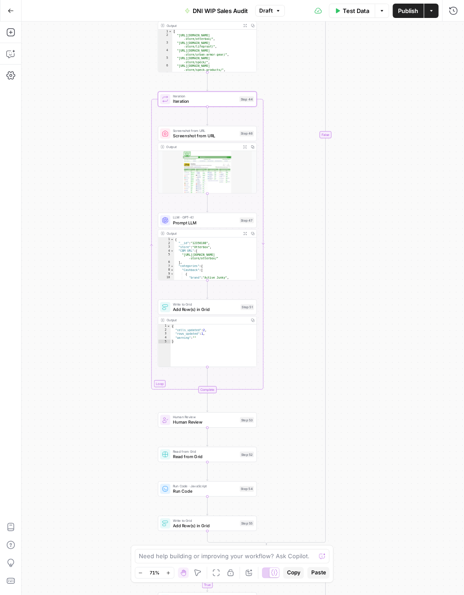
click at [207, 137] on span "Screenshot from URL" at bounding box center [205, 135] width 64 height 6
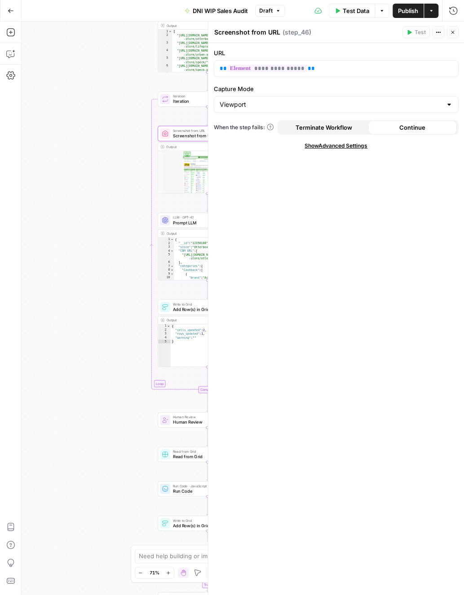
click at [455, 30] on icon "button" at bounding box center [452, 32] width 5 height 5
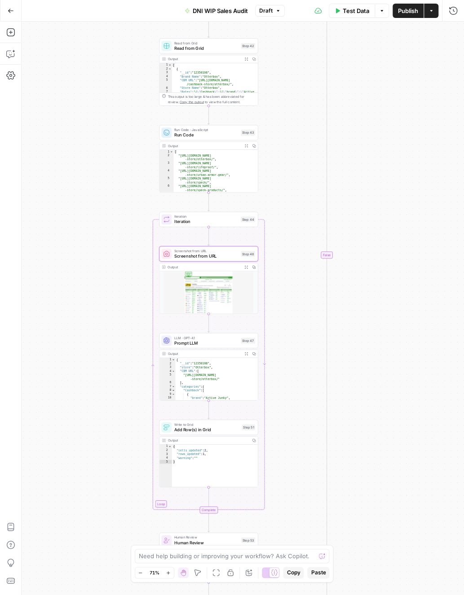
drag, startPoint x: 362, startPoint y: 54, endPoint x: 364, endPoint y: 399, distance: 344.9
click at [364, 386] on div "true true false true false true true true false false false false Workflow Inpu…" at bounding box center [243, 309] width 442 height 574
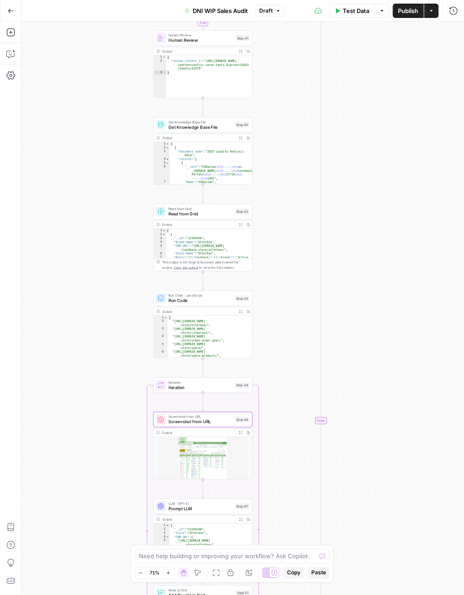
drag, startPoint x: 375, startPoint y: 398, endPoint x: 377, endPoint y: 531, distance: 133.4
click at [377, 534] on div "true true false true false true true true false false false false Workflow Inpu…" at bounding box center [243, 309] width 442 height 574
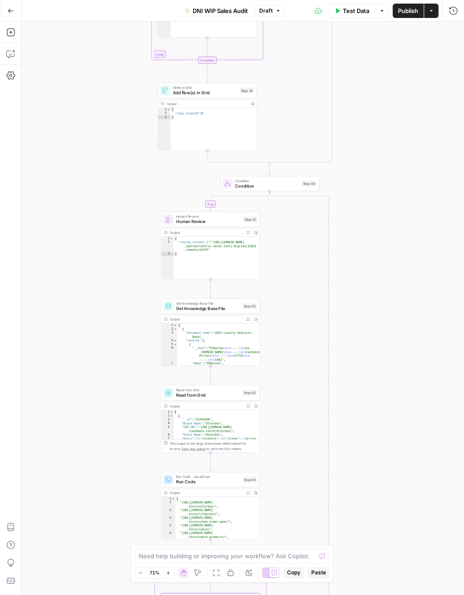
click at [278, 188] on span "Condition" at bounding box center [267, 186] width 64 height 6
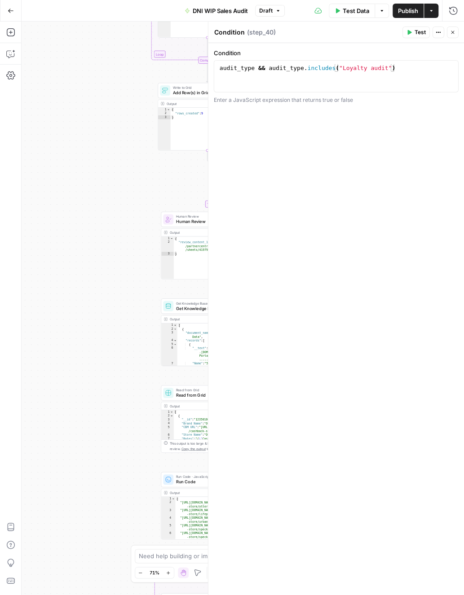
click at [414, 34] on button "Test" at bounding box center [415, 32] width 27 height 12
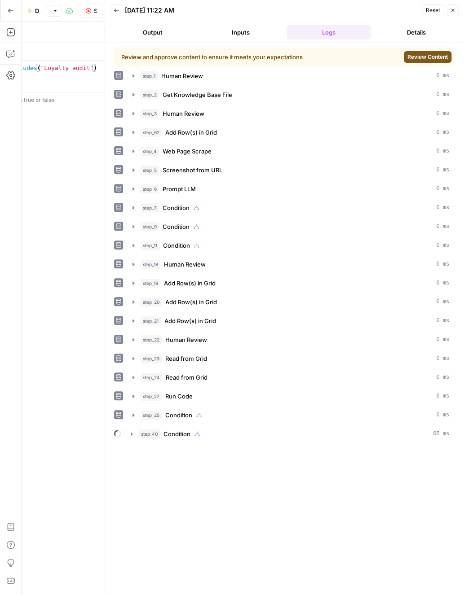
click at [409, 57] on span "Review Content" at bounding box center [427, 57] width 40 height 8
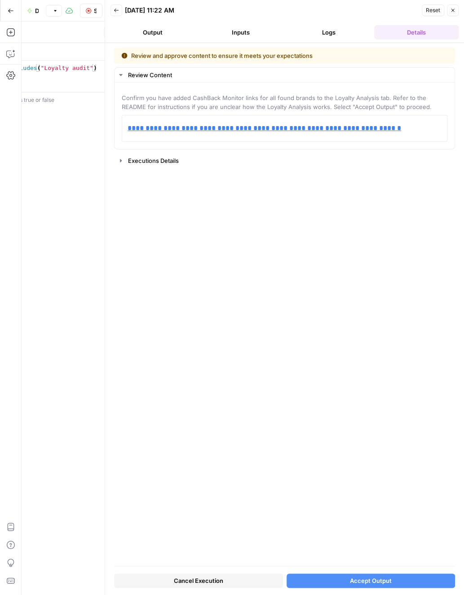
click at [329, 583] on button "Accept Output" at bounding box center [371, 581] width 169 height 14
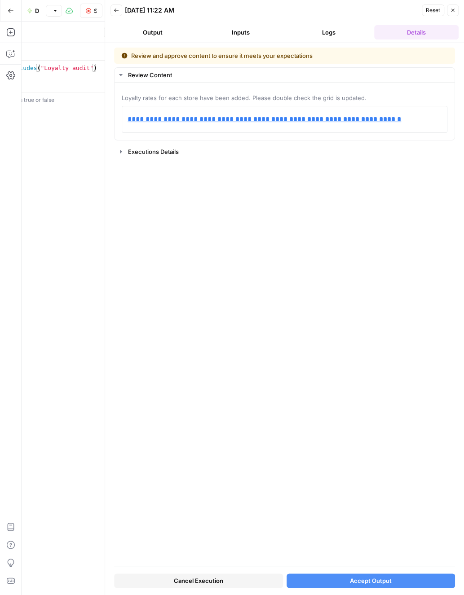
click at [358, 577] on span "Accept Output" at bounding box center [371, 581] width 42 height 9
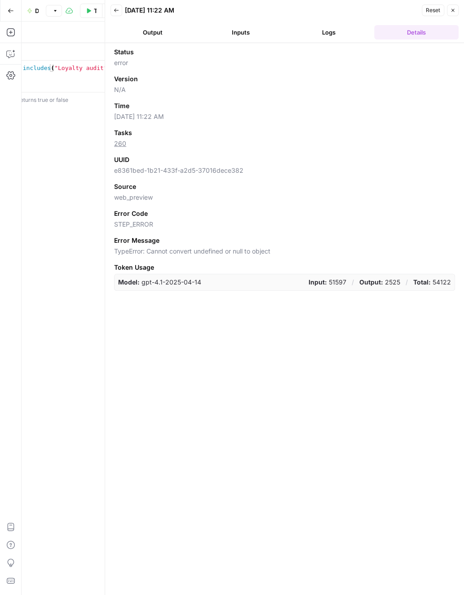
click at [267, 181] on div "Status error Version N/A Time [DATE] 11:22 AM Tasks 260 UUID e8361bed-1b21-433f…" at bounding box center [284, 169] width 341 height 243
click at [339, 35] on button "Logs" at bounding box center [329, 32] width 84 height 14
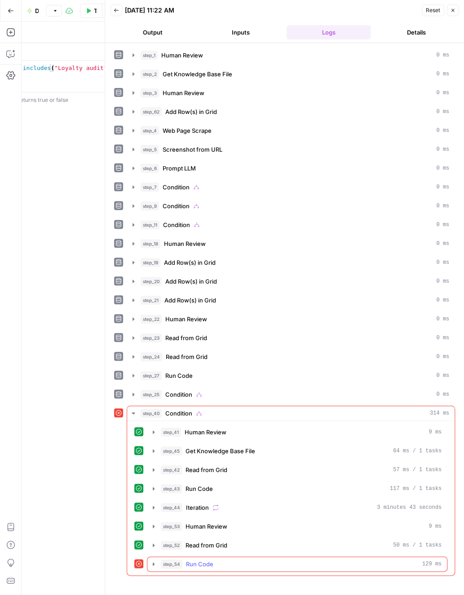
click at [259, 560] on div "step_54 Run Code 129 ms" at bounding box center [301, 564] width 281 height 9
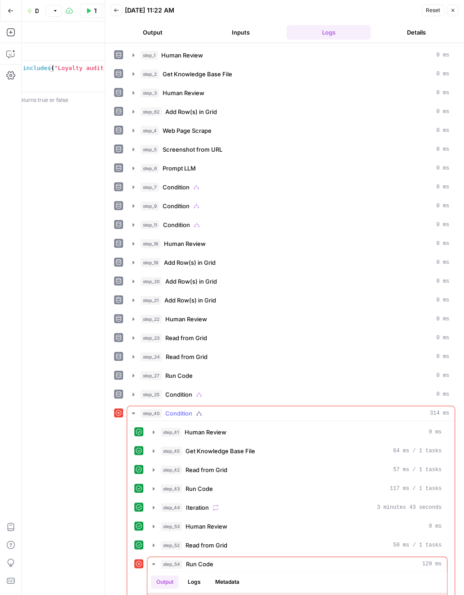
scroll to position [55, 0]
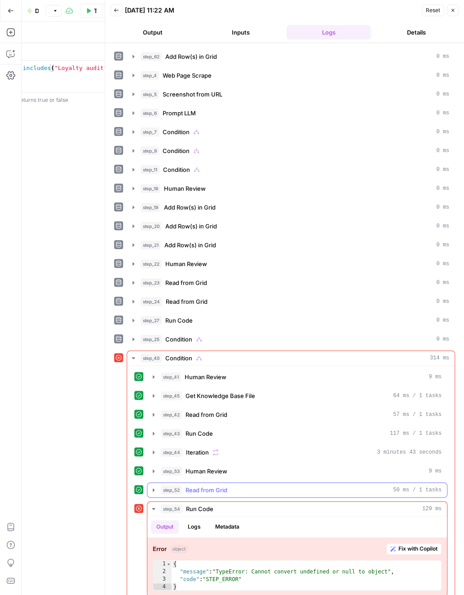
click at [253, 486] on div "step_52 Read from Grid 50 ms / 1 tasks" at bounding box center [301, 490] width 281 height 9
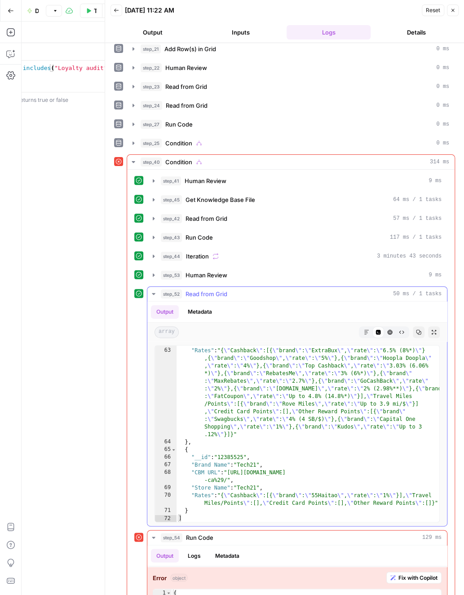
scroll to position [280, 0]
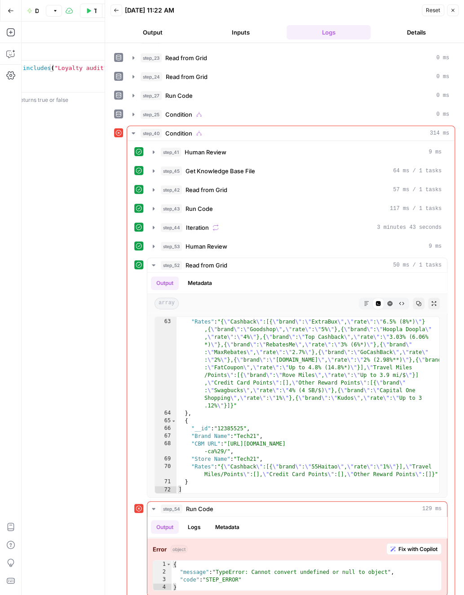
click at [446, 11] on div "Reset Close" at bounding box center [440, 10] width 37 height 13
click at [449, 10] on button "Close" at bounding box center [453, 10] width 12 height 12
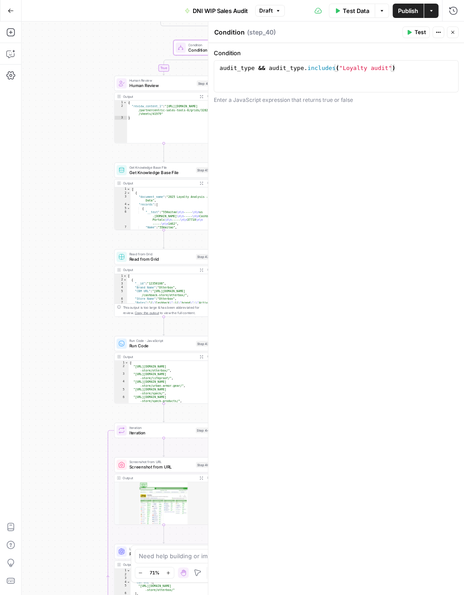
drag, startPoint x: 109, startPoint y: 422, endPoint x: 68, endPoint y: 287, distance: 141.3
click at [61, 282] on div "true true false true false true true true false false false false Workflow Inpu…" at bounding box center [243, 309] width 442 height 574
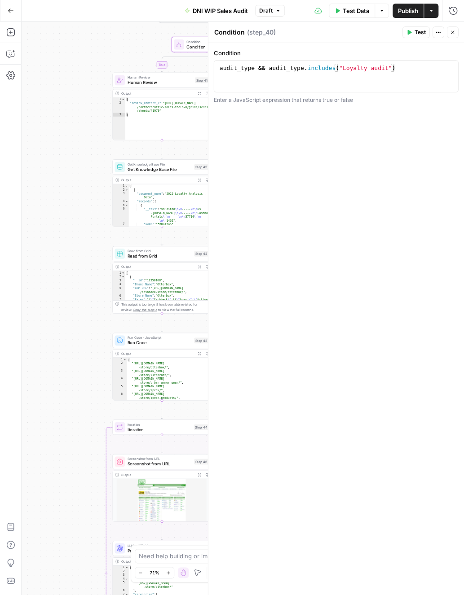
click at [454, 30] on icon "button" at bounding box center [452, 32] width 5 height 5
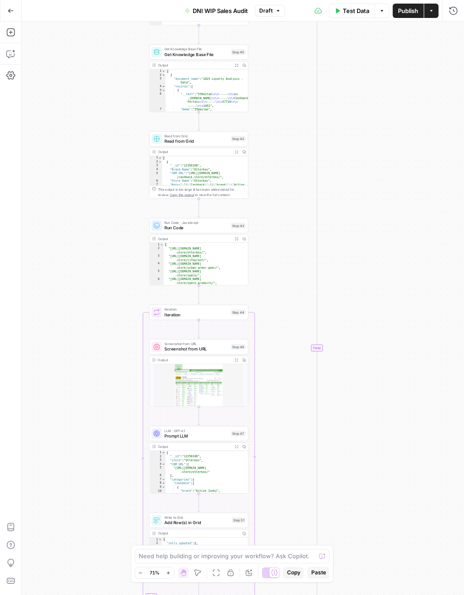
drag, startPoint x: 373, startPoint y: 463, endPoint x: 411, endPoint y: 327, distance: 141.3
click at [411, 331] on div "true true false true false true true true false false false false Workflow Inpu…" at bounding box center [243, 309] width 442 height 574
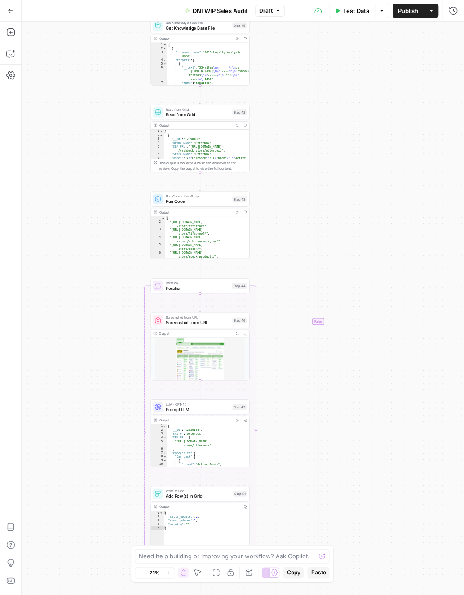
drag, startPoint x: 367, startPoint y: 499, endPoint x: 361, endPoint y: 320, distance: 179.7
click at [361, 321] on div "true true false true false true true true false false false false Workflow Inpu…" at bounding box center [243, 309] width 442 height 574
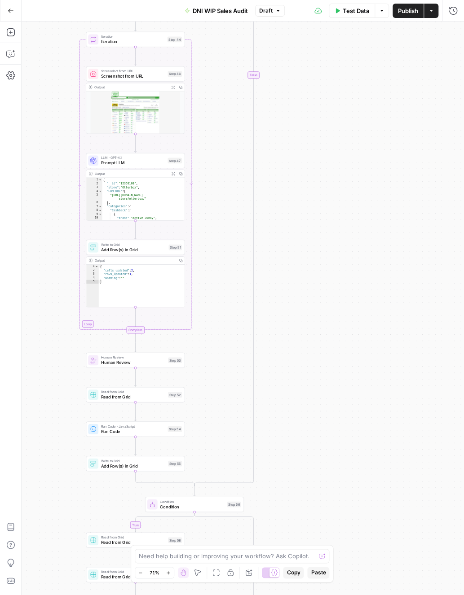
drag, startPoint x: 361, startPoint y: 442, endPoint x: 302, endPoint y: 384, distance: 82.6
click at [302, 384] on div "true true false true false true true true false false false false Workflow Inpu…" at bounding box center [243, 309] width 442 height 574
click at [150, 251] on span "Add Row(s) in Grid" at bounding box center [133, 250] width 65 height 6
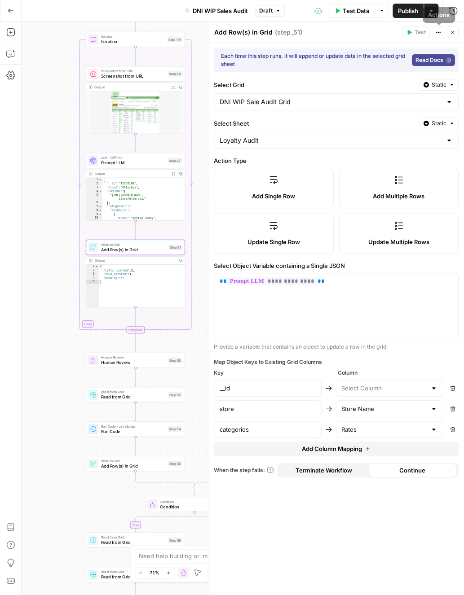
click at [450, 32] on icon "button" at bounding box center [452, 32] width 5 height 5
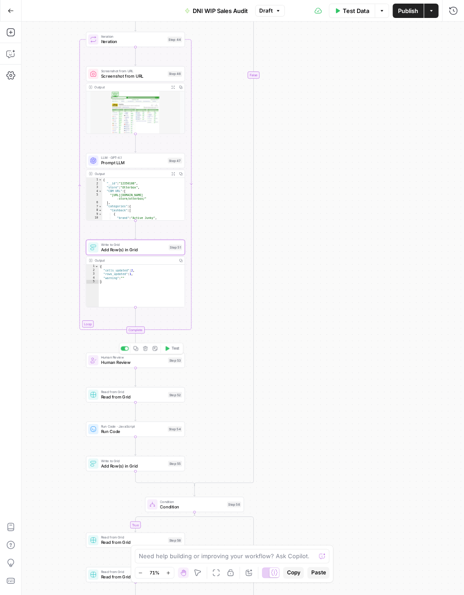
click at [165, 365] on span "Human Review" at bounding box center [133, 363] width 65 height 6
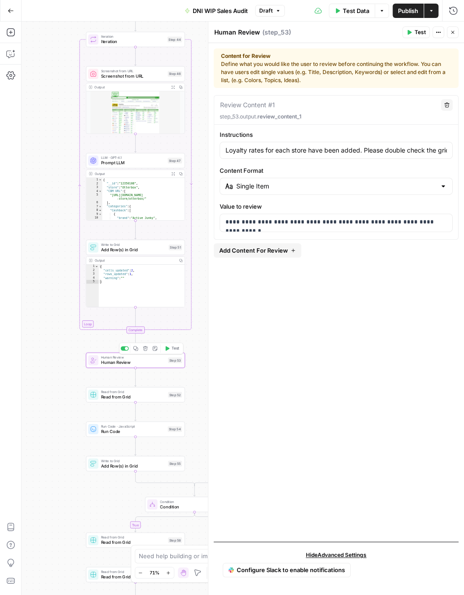
click at [173, 353] on div "Copy step Delete step Add Note Test" at bounding box center [151, 349] width 64 height 12
click at [173, 350] on span "Test" at bounding box center [176, 349] width 8 height 6
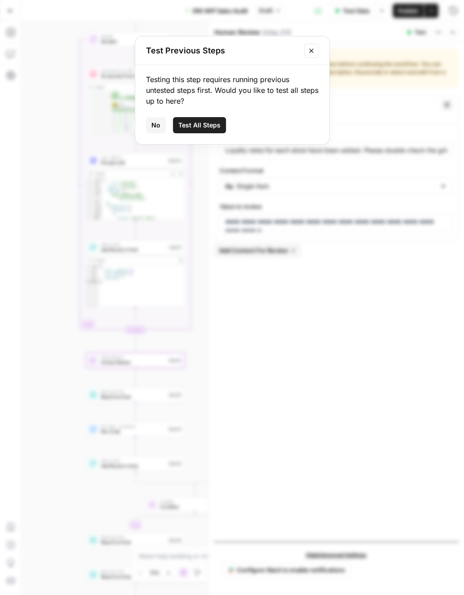
click at [164, 127] on button "No" at bounding box center [156, 125] width 20 height 16
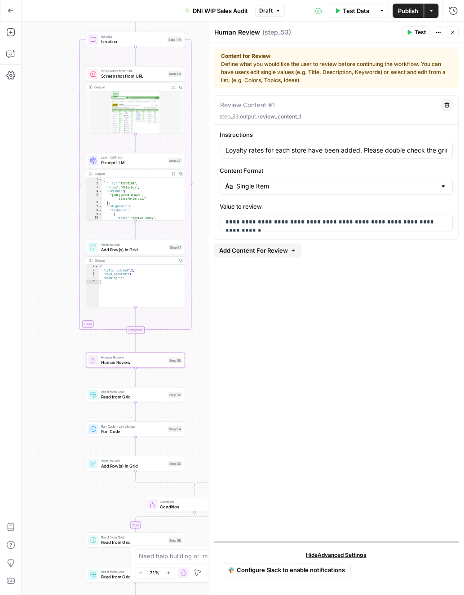
click at [409, 33] on icon "button" at bounding box center [409, 32] width 4 height 5
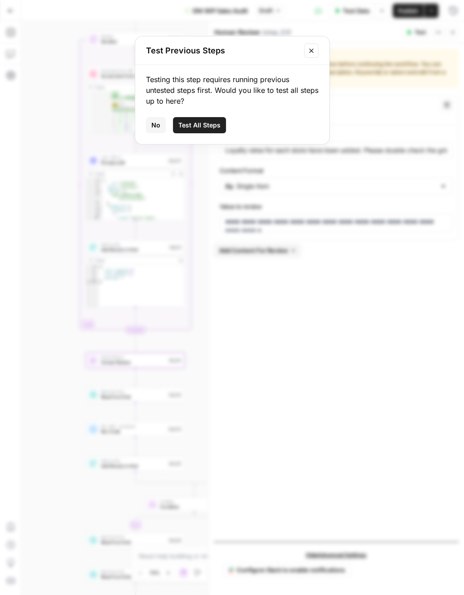
click at [313, 49] on icon "Close modal" at bounding box center [311, 50] width 7 height 7
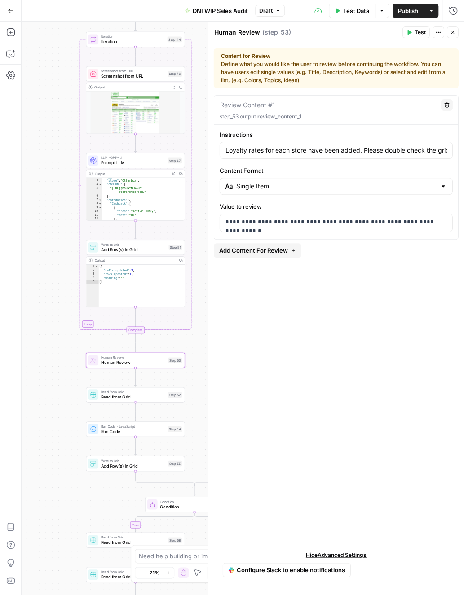
scroll to position [53, 0]
click at [134, 251] on span "Add Row(s) in Grid" at bounding box center [133, 250] width 65 height 6
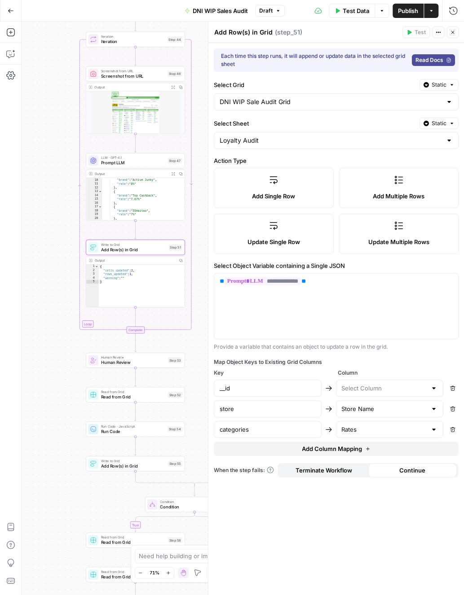
click at [450, 28] on button "Close" at bounding box center [453, 32] width 12 height 12
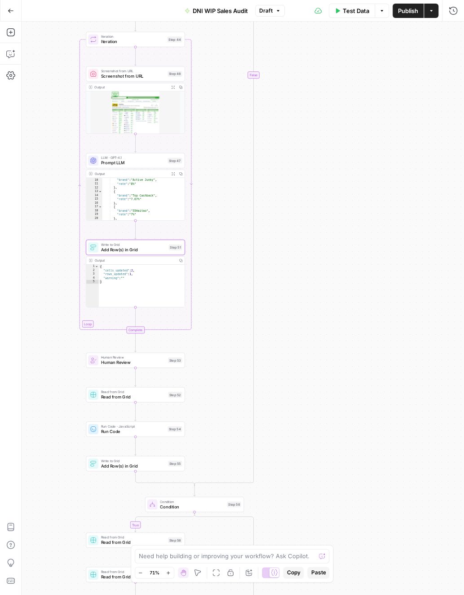
click at [118, 40] on span "Iteration" at bounding box center [133, 42] width 64 height 6
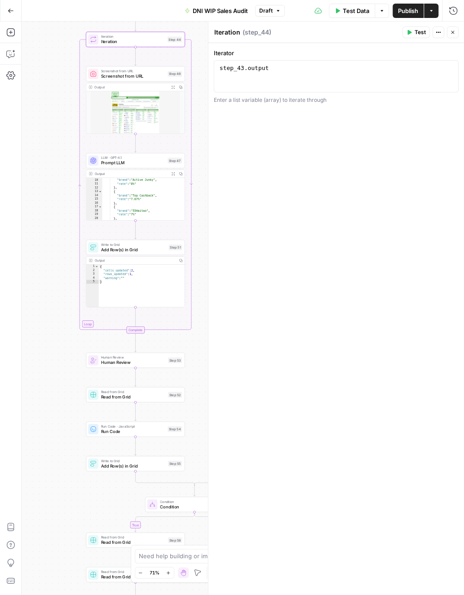
click at [420, 33] on span "Test" at bounding box center [419, 32] width 11 height 8
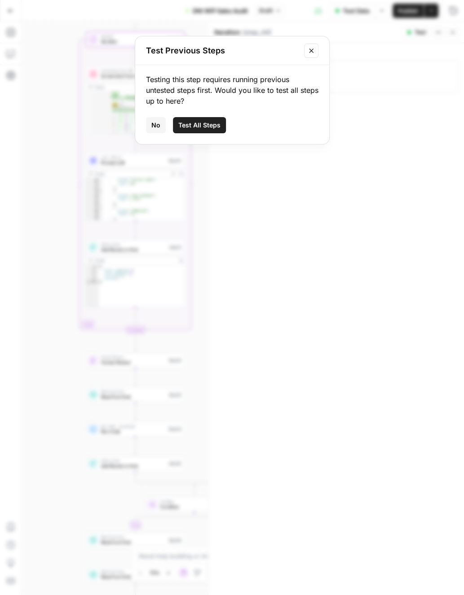
click at [317, 50] on button "Close modal" at bounding box center [311, 51] width 14 height 14
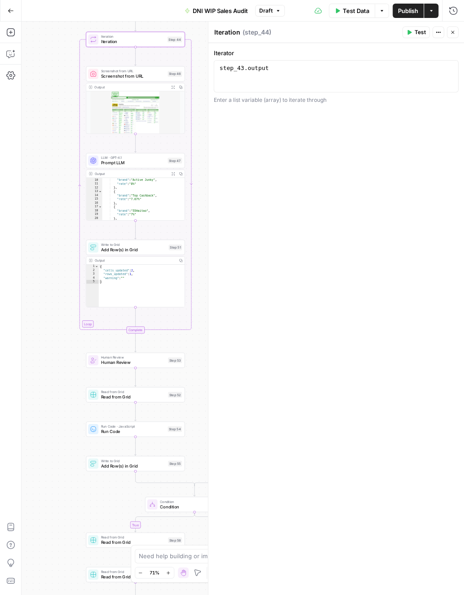
click at [450, 37] on button "Close" at bounding box center [453, 32] width 12 height 12
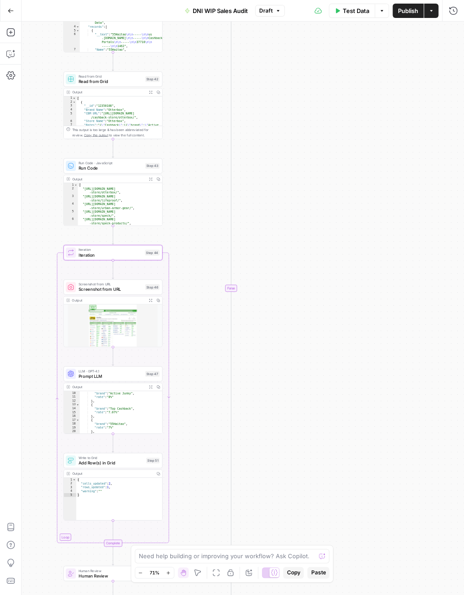
drag, startPoint x: 226, startPoint y: 86, endPoint x: 204, endPoint y: 309, distance: 224.3
click at [204, 315] on div "true true false true false true true true false false false false Workflow Inpu…" at bounding box center [243, 309] width 442 height 574
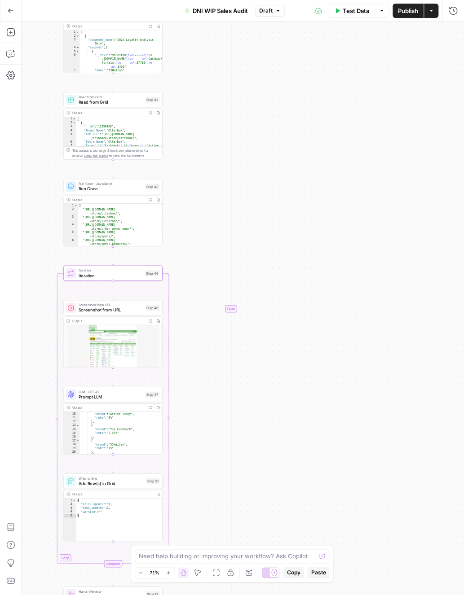
drag, startPoint x: 204, startPoint y: 161, endPoint x: 204, endPoint y: 171, distance: 9.9
click at [204, 171] on div "true true false true false true true true false false false false Workflow Inpu…" at bounding box center [243, 309] width 442 height 574
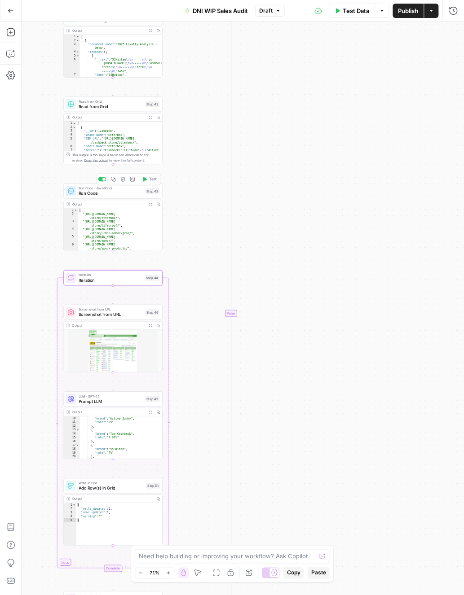
click at [125, 198] on div "Run Code · JavaScript Run Code Step 43 Copy step Delete step Add Note Test" at bounding box center [112, 190] width 99 height 15
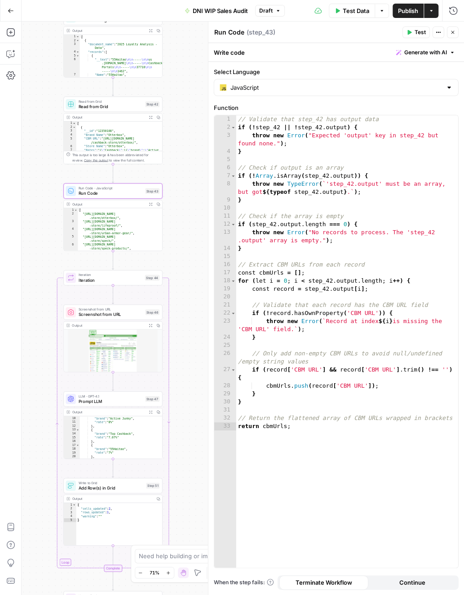
click at [451, 35] on icon "button" at bounding box center [452, 32] width 5 height 5
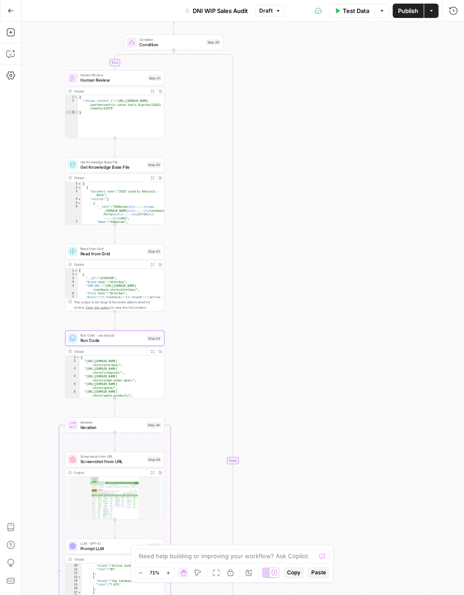
drag, startPoint x: 283, startPoint y: 60, endPoint x: 319, endPoint y: 259, distance: 202.2
click at [319, 259] on div "true true false true false true true true false false false false Workflow Inpu…" at bounding box center [243, 309] width 442 height 574
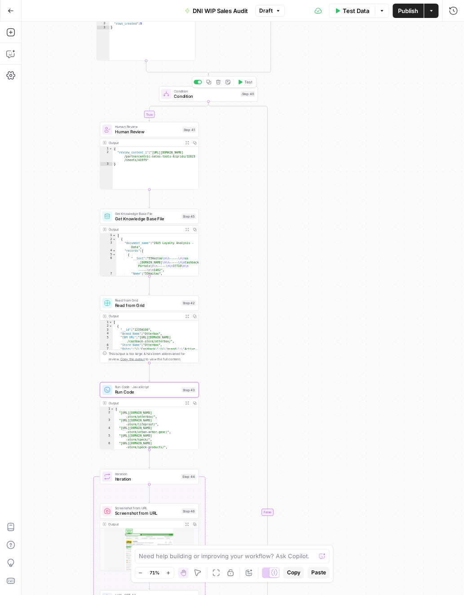
click at [202, 92] on span "Condition" at bounding box center [206, 90] width 64 height 5
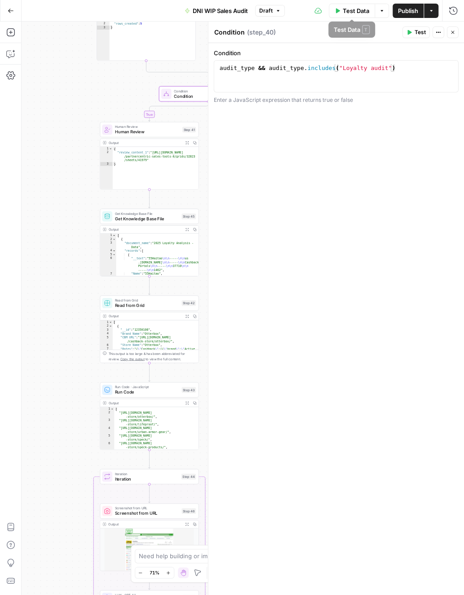
click at [415, 32] on span "Test" at bounding box center [419, 32] width 11 height 8
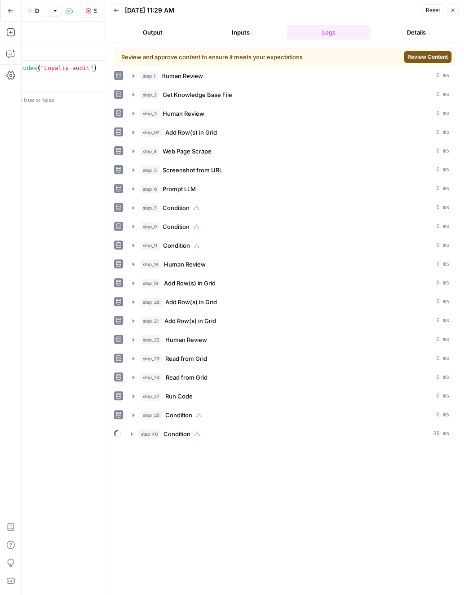
click at [421, 57] on span "Review Content" at bounding box center [427, 57] width 40 height 8
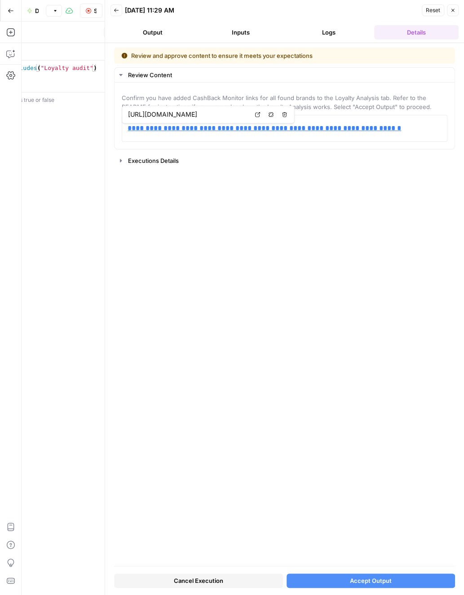
click at [367, 586] on button "Accept Output" at bounding box center [371, 581] width 169 height 14
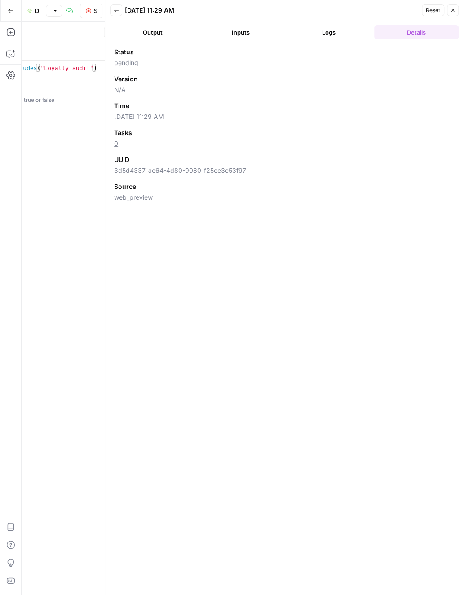
click at [318, 31] on button "Logs" at bounding box center [329, 32] width 84 height 14
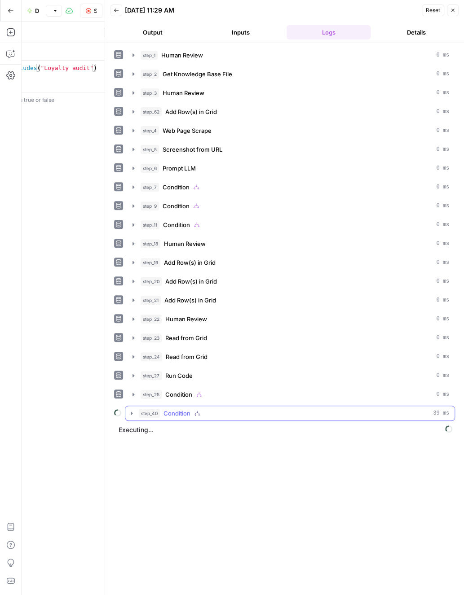
click at [237, 410] on div "step_40 Condition 39 ms" at bounding box center [294, 413] width 310 height 9
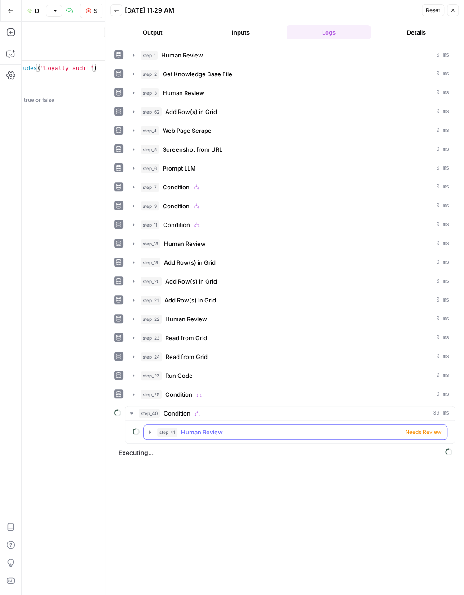
click at [289, 428] on div "step_41 Human Review Needs Review" at bounding box center [299, 432] width 284 height 9
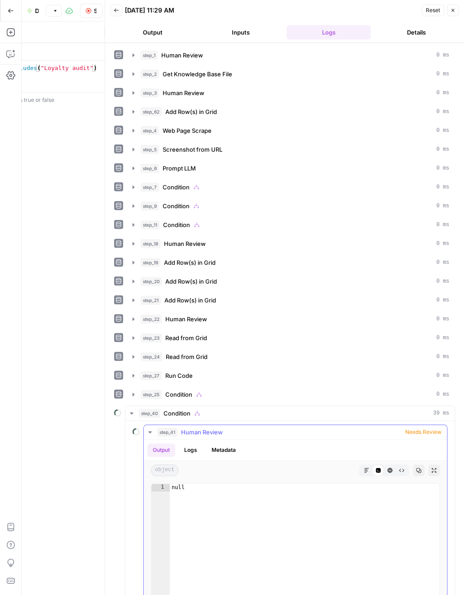
scroll to position [87, 0]
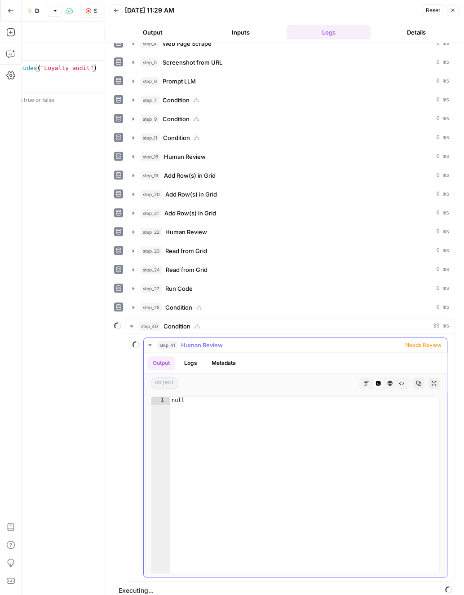
click at [277, 342] on div "step_41 Human Review Needs Review" at bounding box center [299, 345] width 284 height 9
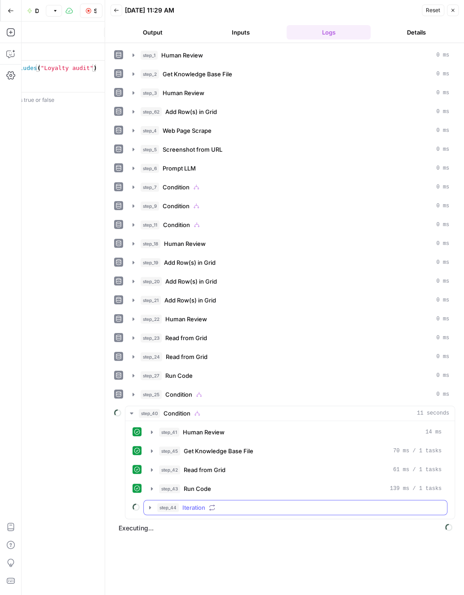
click at [198, 503] on span "Iteration" at bounding box center [193, 507] width 23 height 9
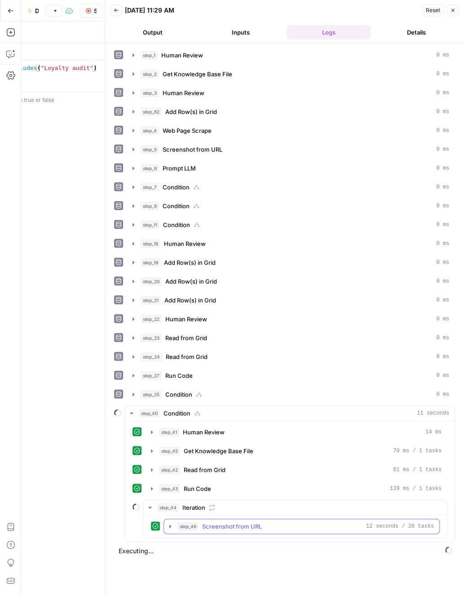
click at [253, 522] on span "Screenshot from URL" at bounding box center [232, 526] width 60 height 9
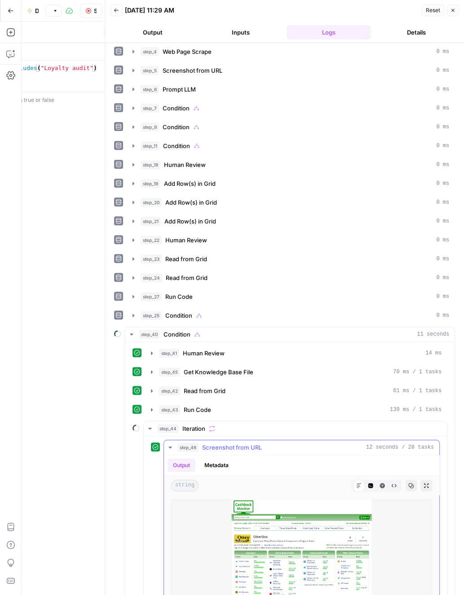
scroll to position [154, 0]
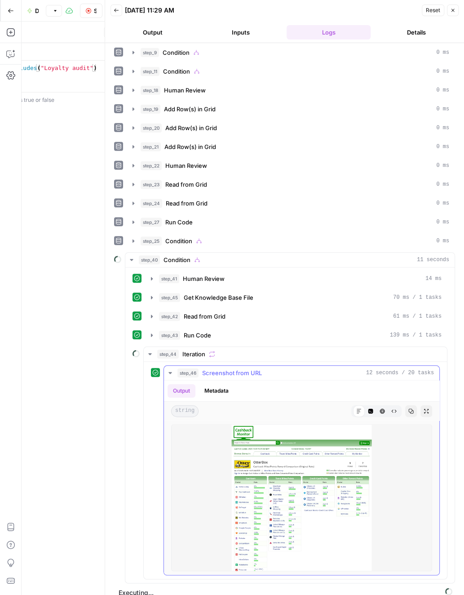
click at [175, 366] on button "step_46 Screenshot from URL 12 seconds / 20 tasks" at bounding box center [301, 373] width 275 height 14
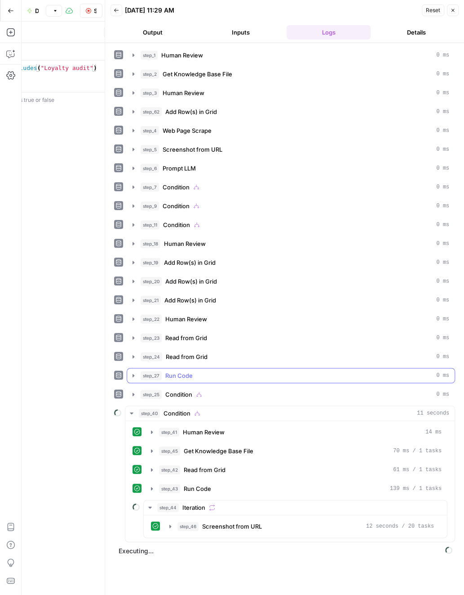
scroll to position [0, 0]
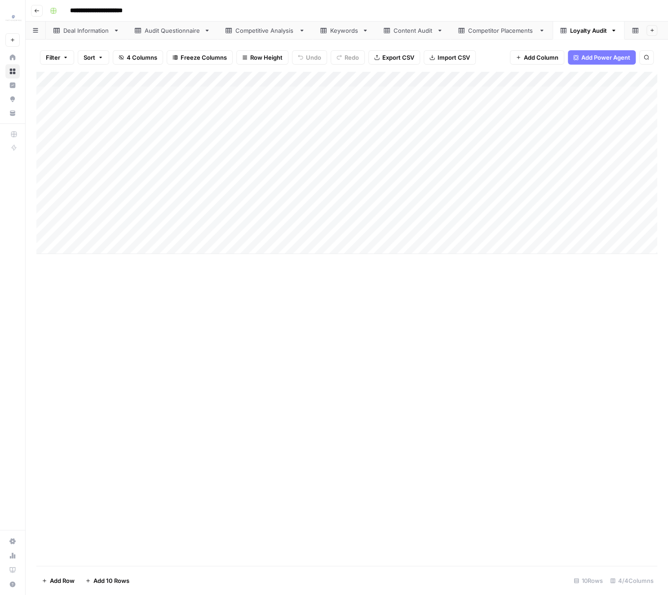
scroll to position [0, 70]
click at [417, 95] on div "Add Column" at bounding box center [346, 163] width 621 height 182
click at [522, 231] on div "Add Column" at bounding box center [346, 163] width 621 height 182
click at [563, 339] on div "Add Column" at bounding box center [346, 319] width 621 height 494
click at [256, 416] on div "Add Column" at bounding box center [346, 319] width 621 height 494
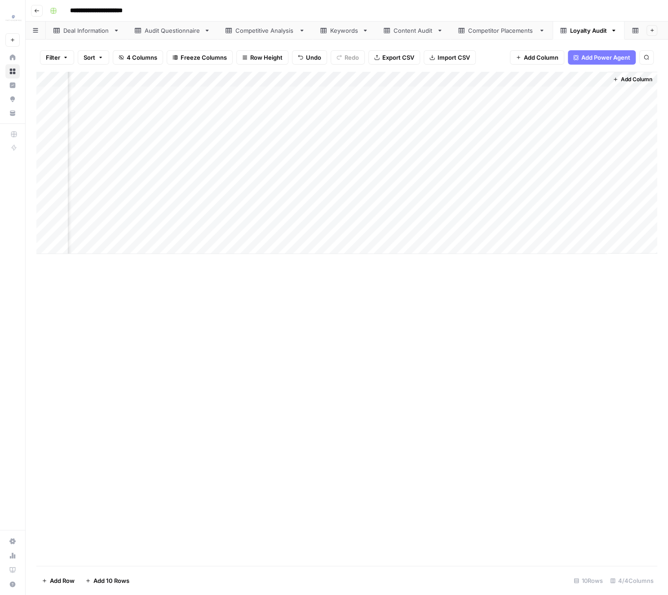
click at [101, 168] on div "Add Column" at bounding box center [346, 163] width 621 height 182
click at [127, 107] on div "Add Column" at bounding box center [346, 163] width 621 height 182
click at [127, 101] on div "Add Column" at bounding box center [346, 163] width 621 height 182
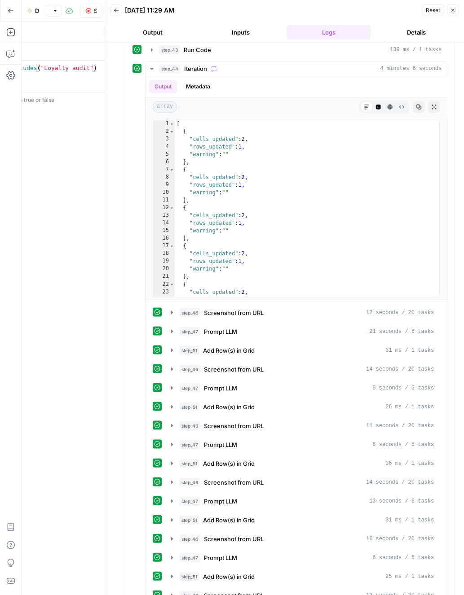
scroll to position [480, 0]
